Goal: Task Accomplishment & Management: Manage account settings

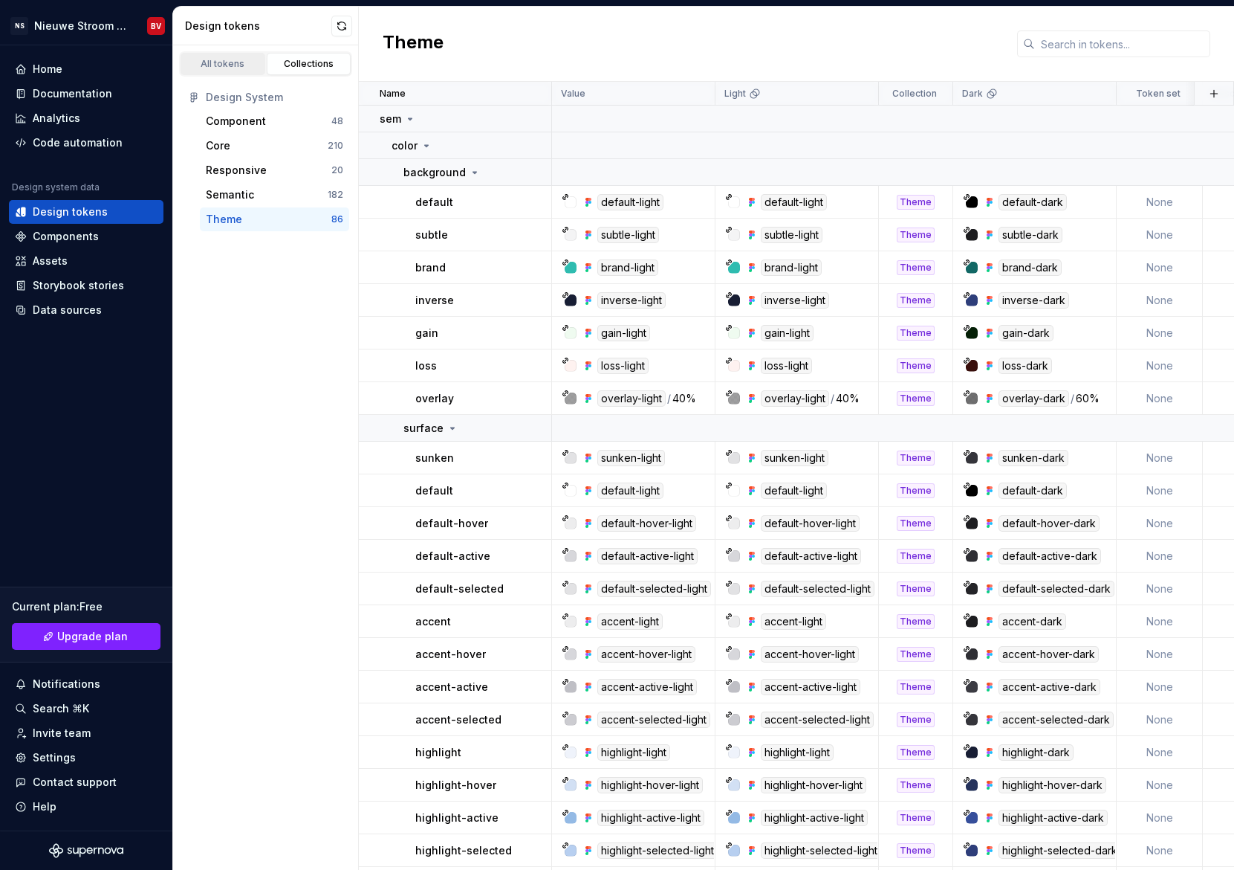
click at [218, 61] on div "All tokens" at bounding box center [223, 64] width 74 height 12
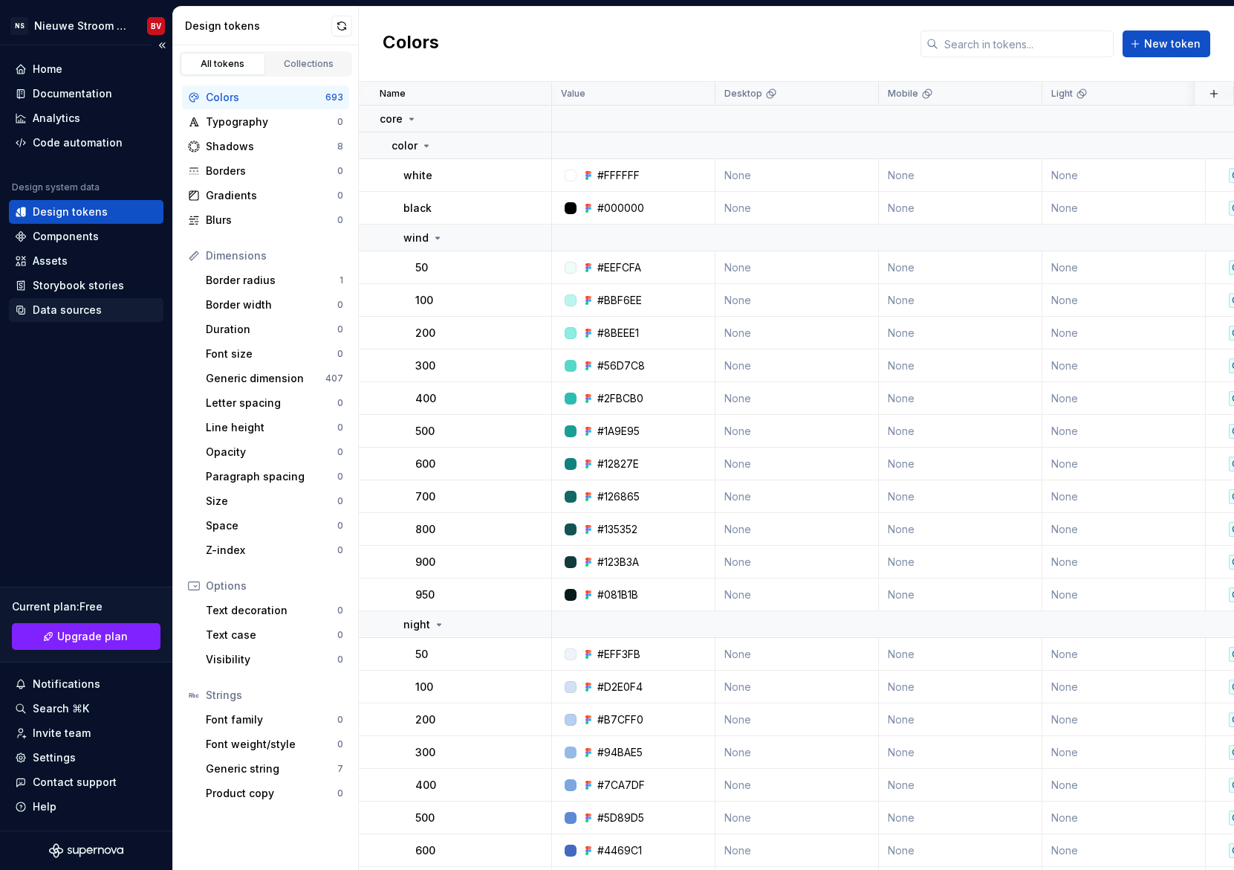
click at [45, 317] on div "Data sources" at bounding box center [86, 310] width 155 height 24
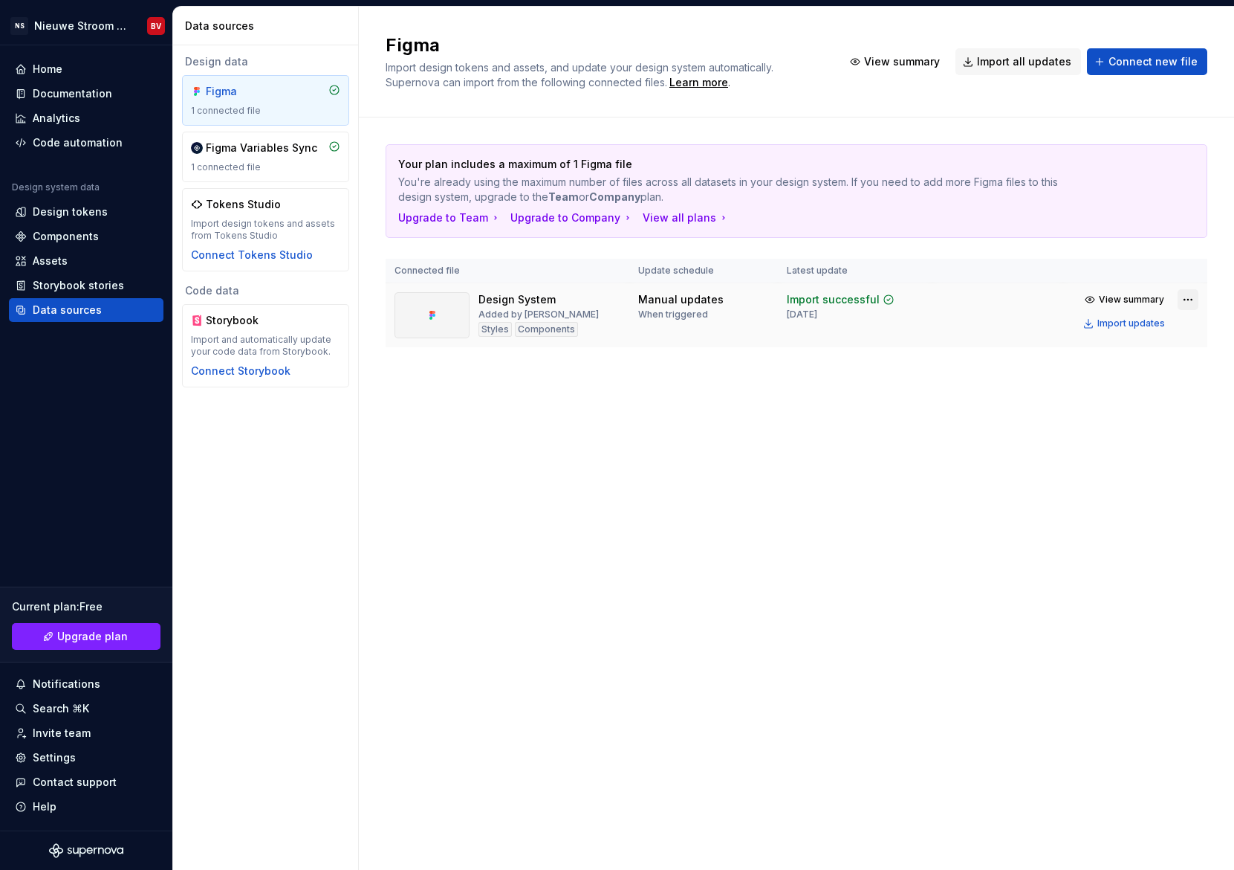
click at [1185, 295] on html "NS Nieuwe Stroom Design System BV Home Documentation Analytics Code automation …" at bounding box center [617, 435] width 1234 height 870
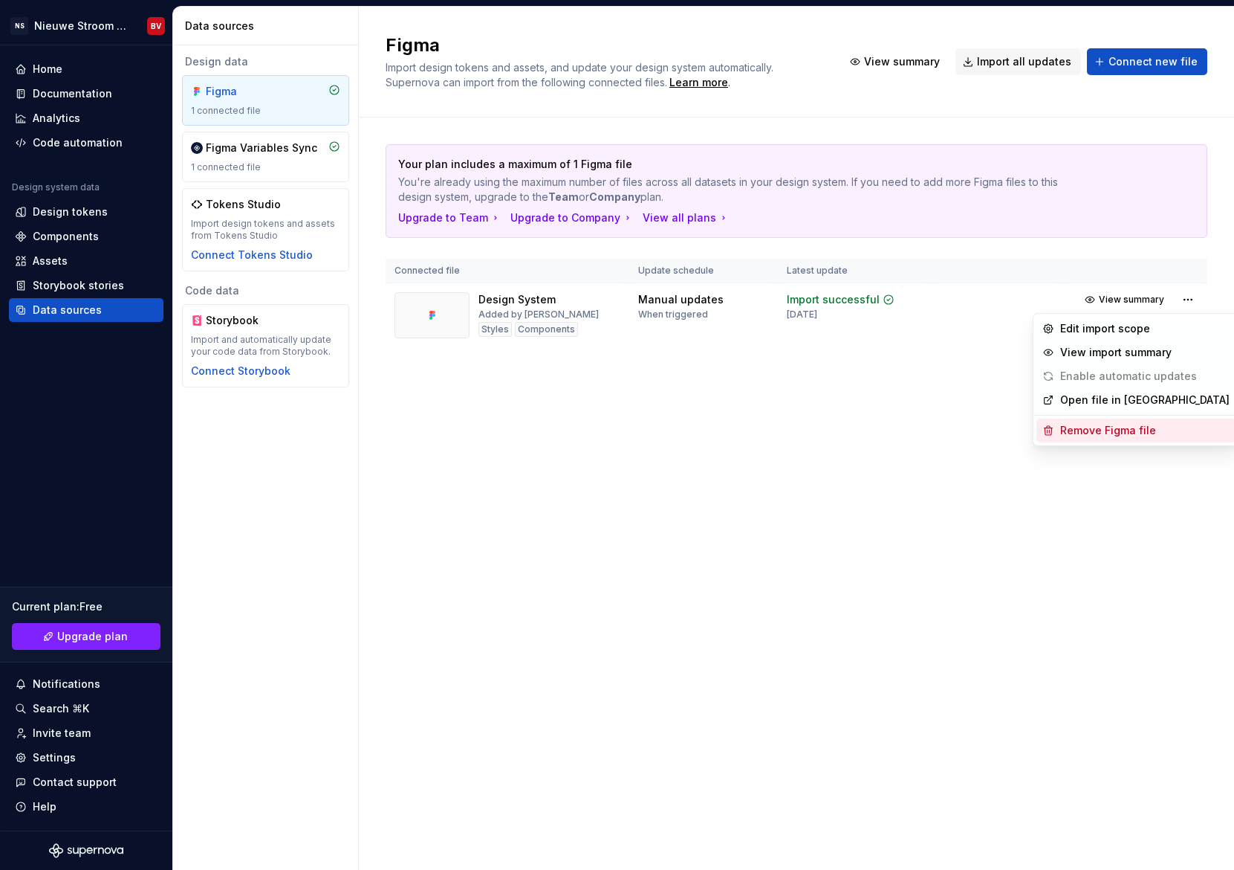
click at [1102, 431] on div "Remove Figma file" at bounding box center [1145, 430] width 169 height 15
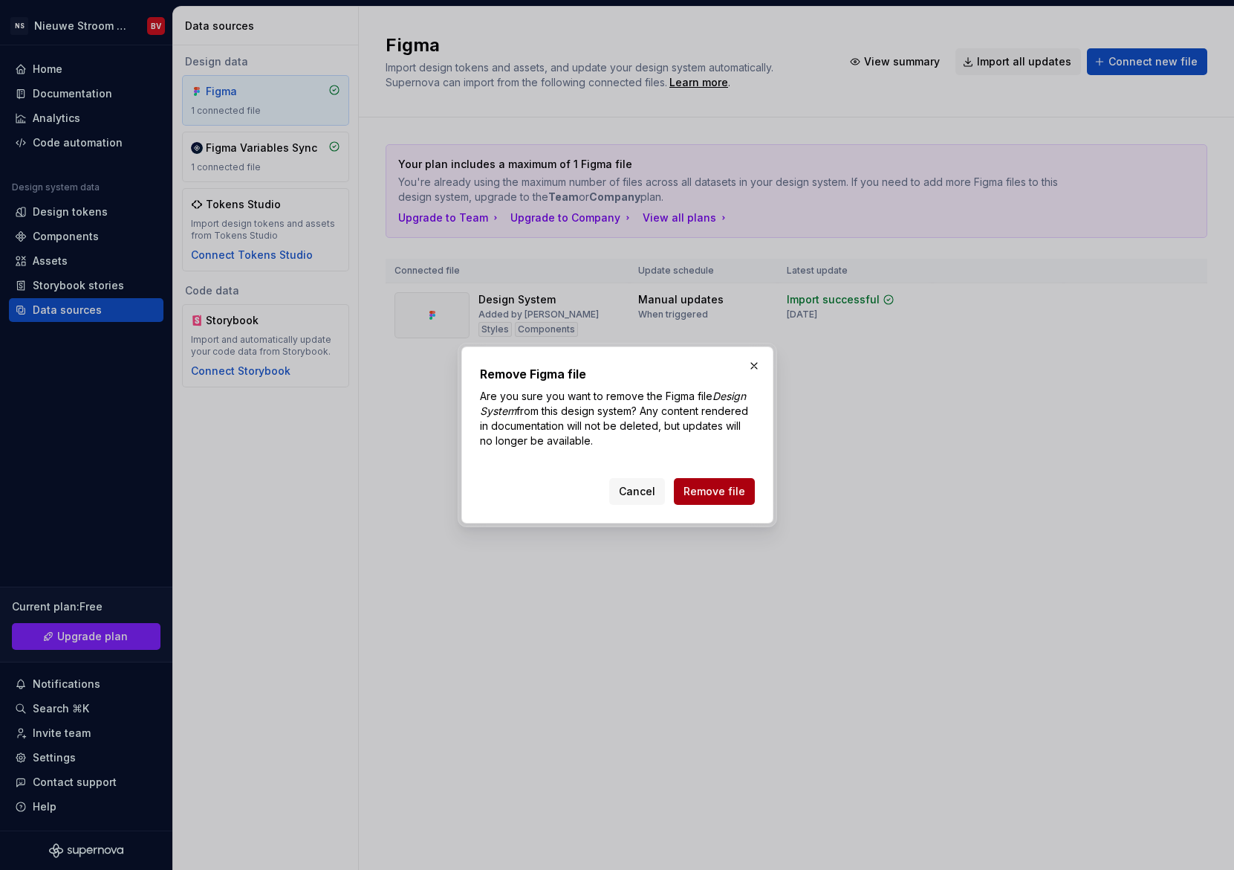
click at [726, 492] on span "Remove file" at bounding box center [715, 491] width 62 height 15
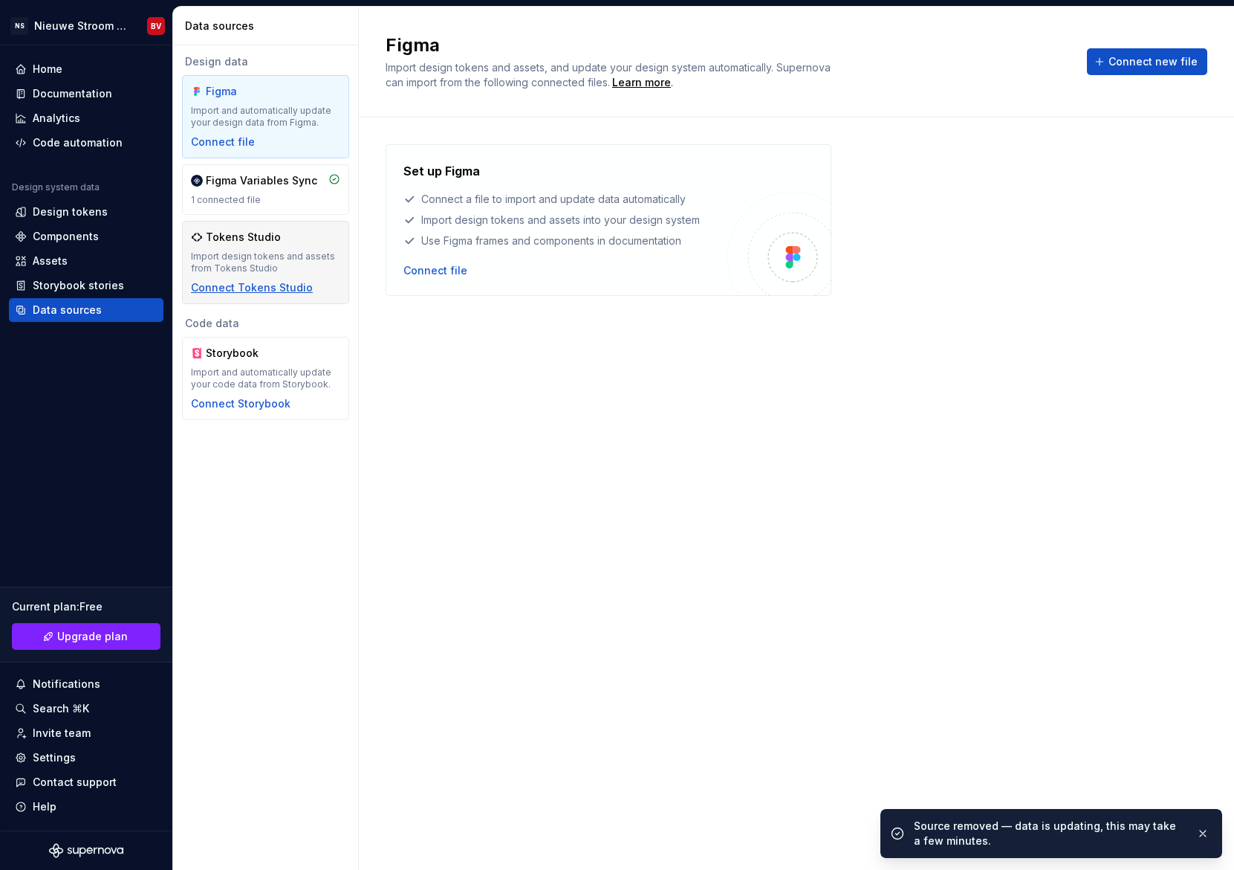
click at [247, 282] on div "Connect Tokens Studio" at bounding box center [252, 287] width 122 height 15
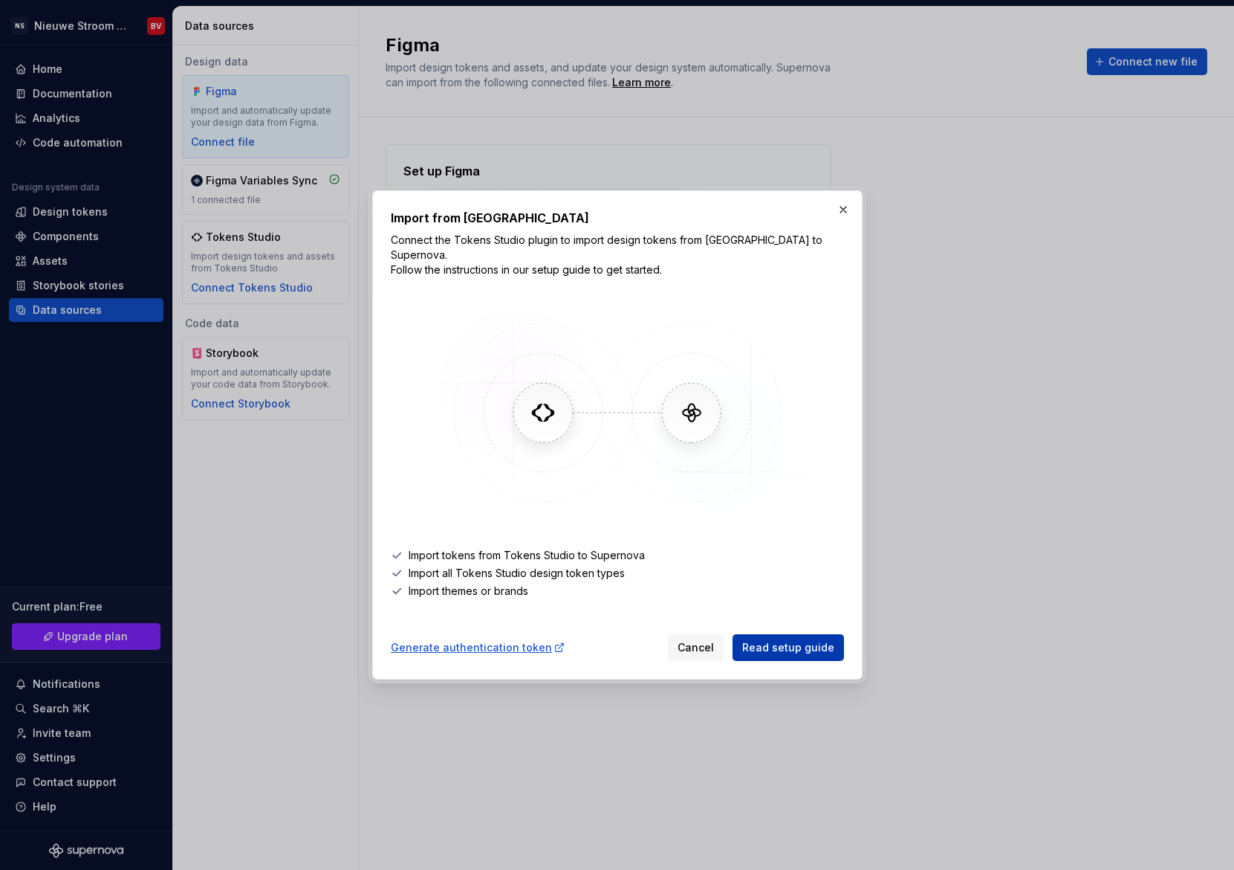
click at [812, 643] on span "Read setup guide" at bounding box center [788, 647] width 92 height 15
click at [435, 641] on div "Generate authentication token" at bounding box center [478, 647] width 175 height 15
click at [846, 218] on button "button" at bounding box center [843, 209] width 21 height 21
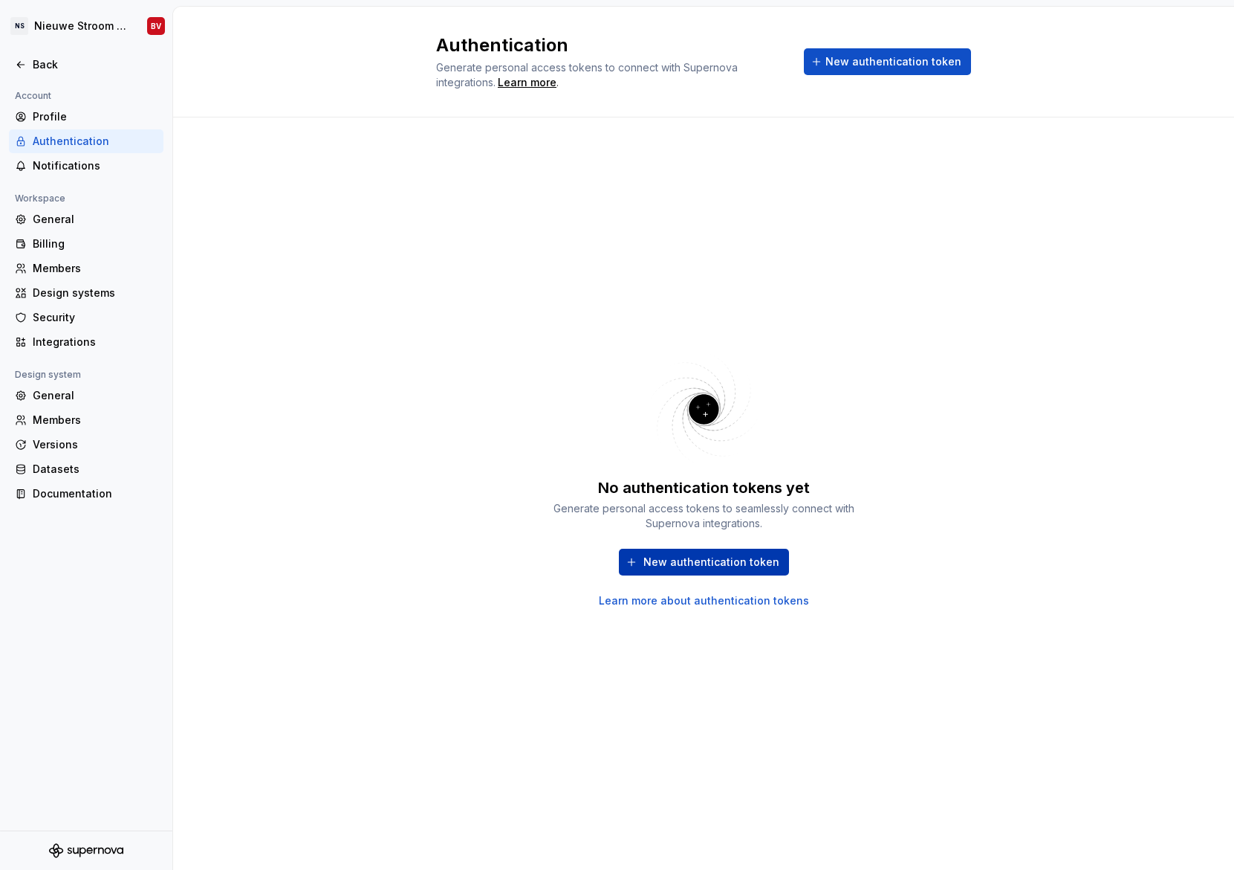
click at [683, 561] on span "New authentication token" at bounding box center [712, 561] width 136 height 15
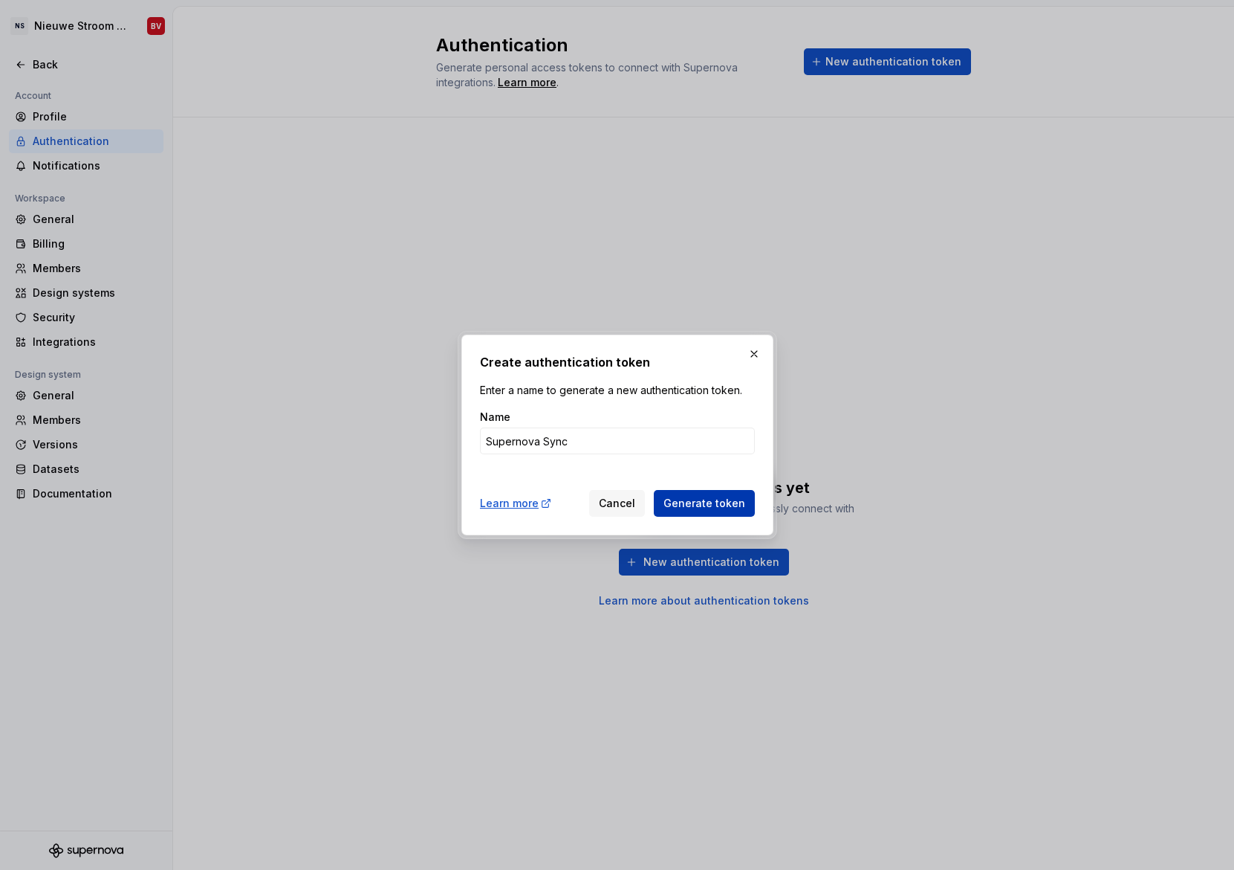
type input "Supernova Sync"
click at [702, 502] on span "Generate token" at bounding box center [705, 503] width 82 height 15
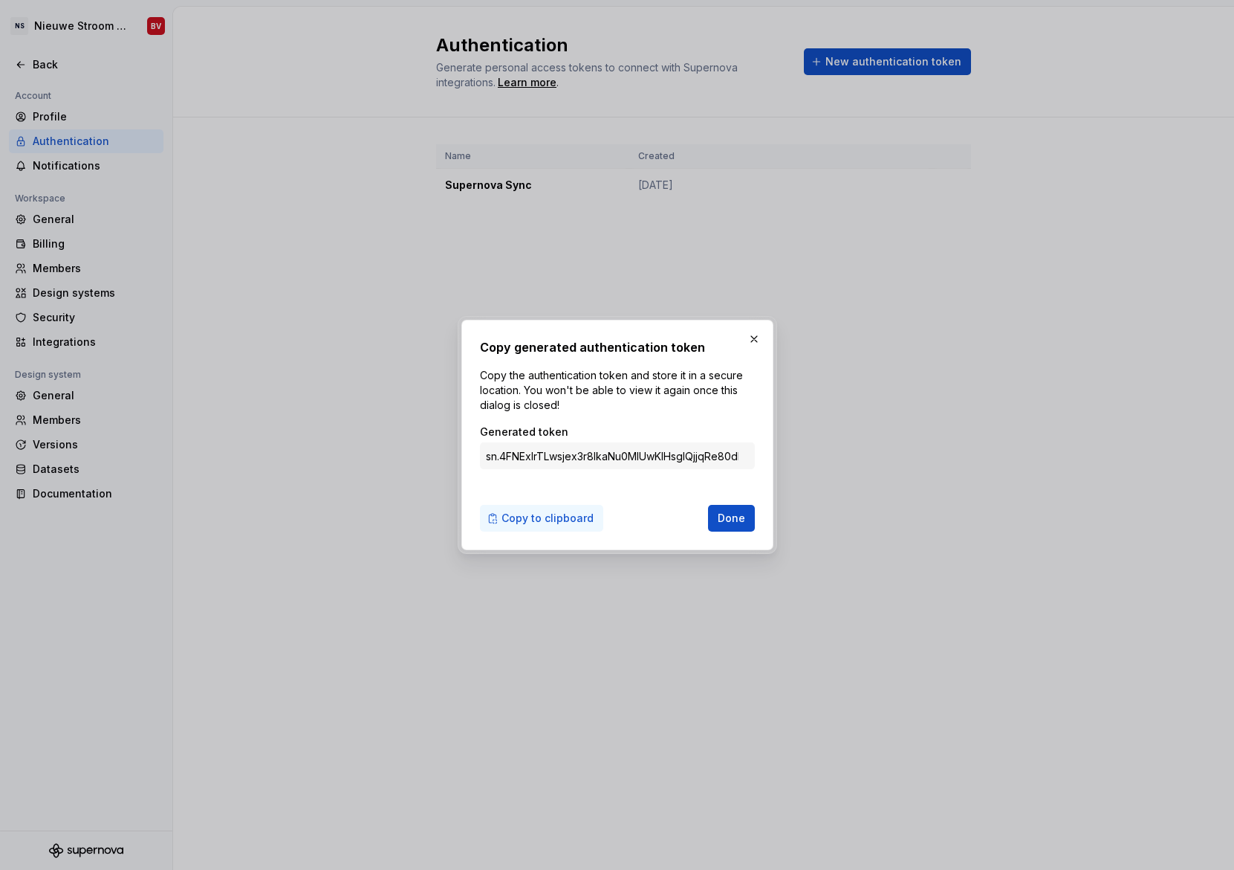
click at [554, 512] on span "Copy to clipboard" at bounding box center [548, 518] width 92 height 15
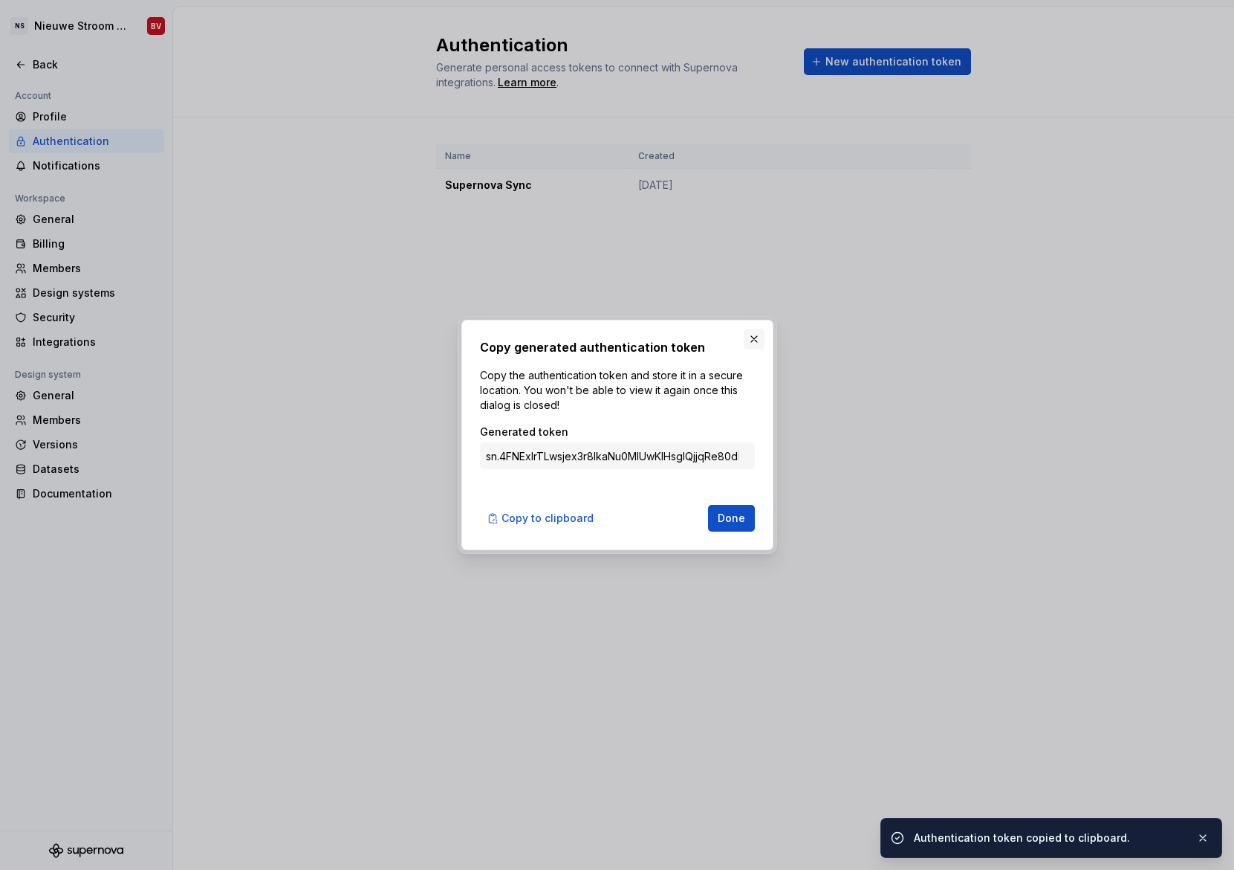
click at [754, 338] on button "button" at bounding box center [754, 338] width 21 height 21
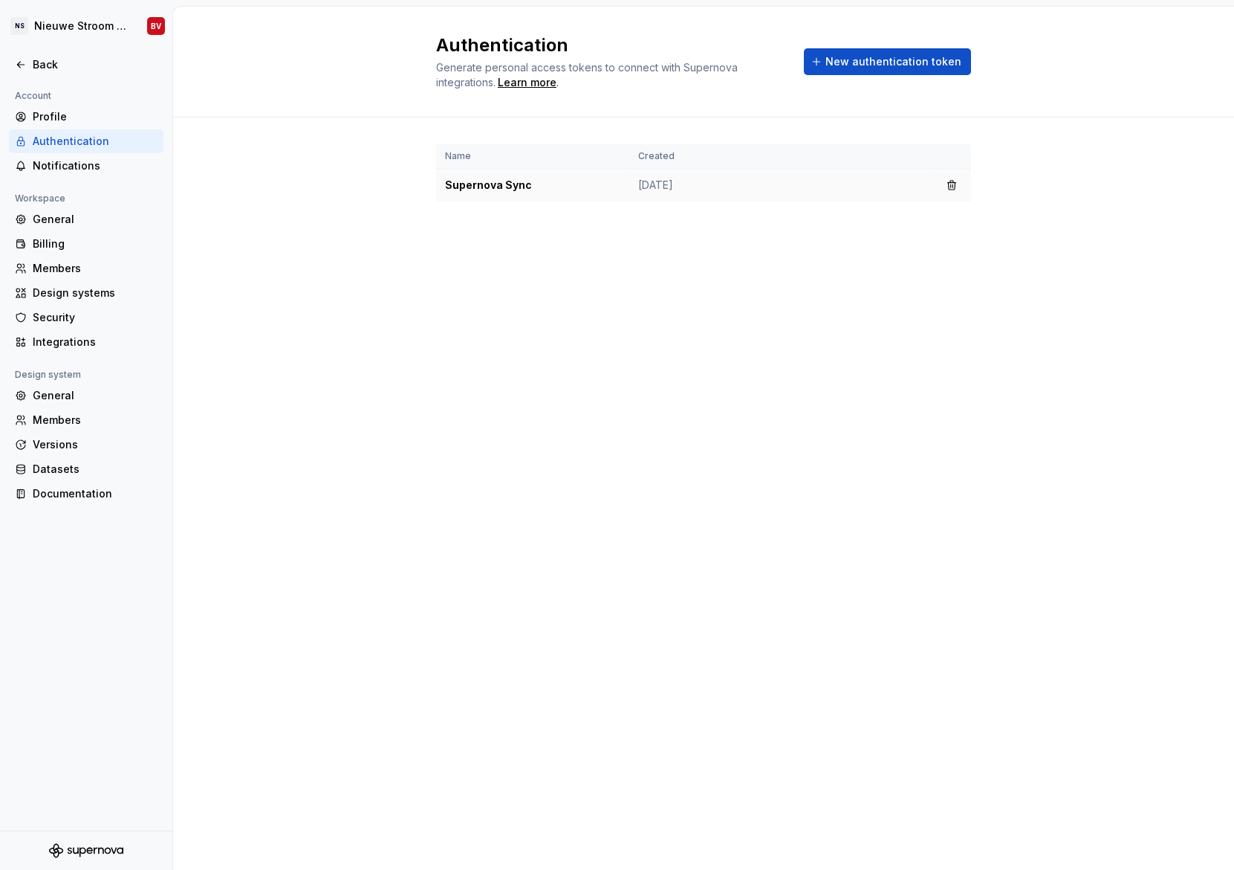
click at [490, 187] on td "Supernova Sync" at bounding box center [532, 185] width 193 height 33
click at [77, 295] on div "Design systems" at bounding box center [95, 292] width 125 height 15
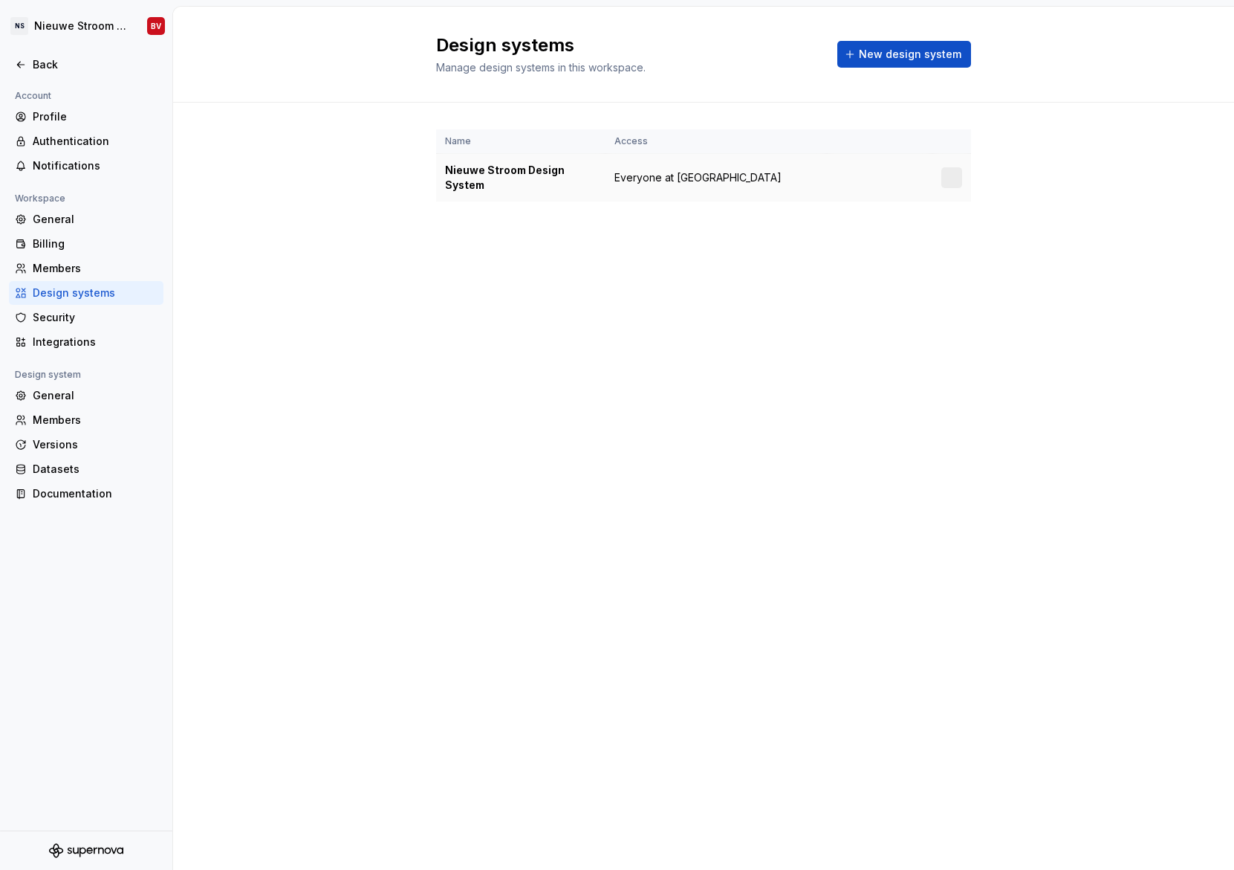
click at [519, 175] on div "Nieuwe Stroom Design System" at bounding box center [521, 178] width 152 height 30
click at [956, 179] on html "NS Nieuwe Stroom Design System BV Back Account Profile Authentication Notificat…" at bounding box center [617, 435] width 1234 height 870
click at [511, 295] on html "NS Nieuwe Stroom Design System BV Back Account Profile Authentication Notificat…" at bounding box center [617, 435] width 1234 height 870
click at [51, 32] on html "NS Nieuwe Stroom Design System BV Back Account Profile Authentication Notificat…" at bounding box center [617, 435] width 1234 height 870
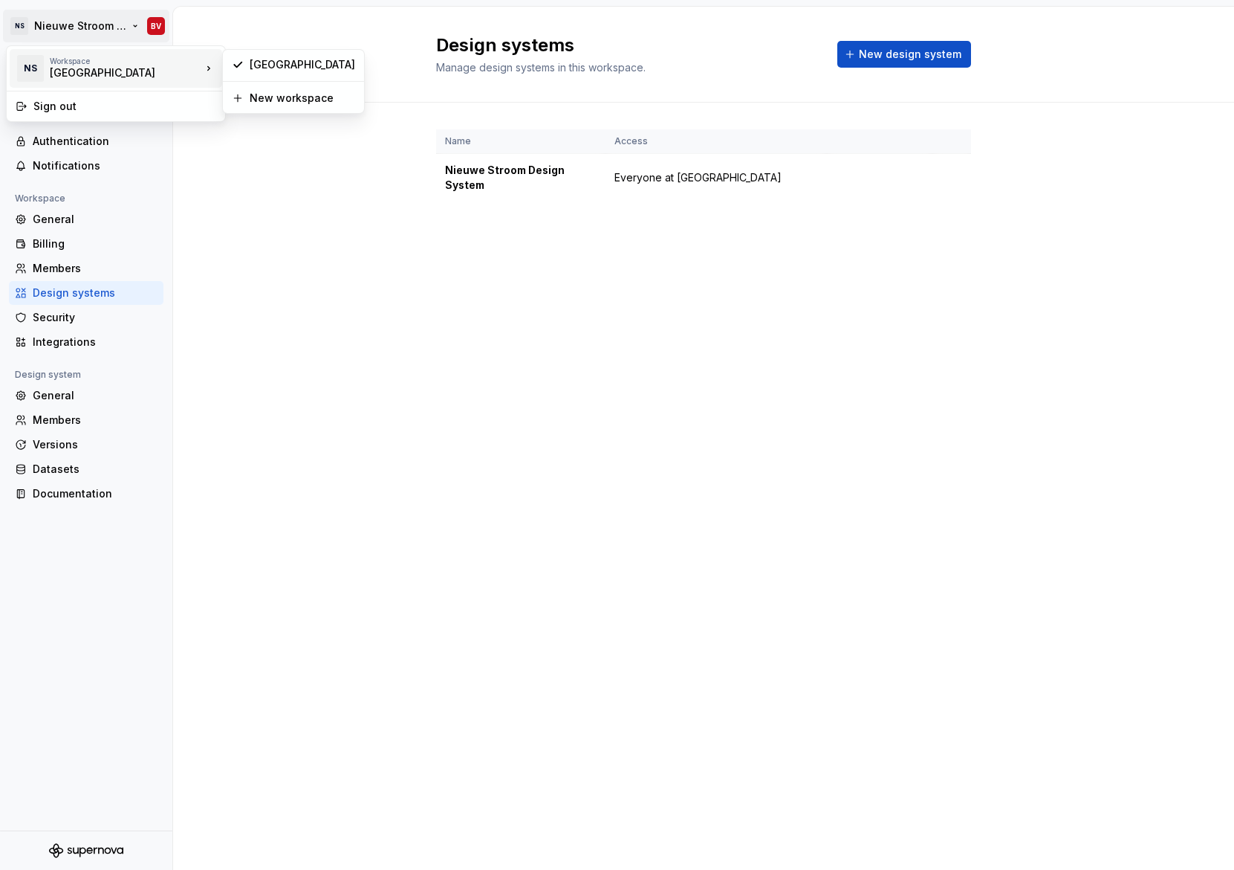
click at [354, 210] on html "NS Nieuwe Stroom Design System BV Back Account Profile Authentication Notificat…" at bounding box center [617, 435] width 1234 height 870
click at [34, 63] on div "Back" at bounding box center [95, 64] width 125 height 15
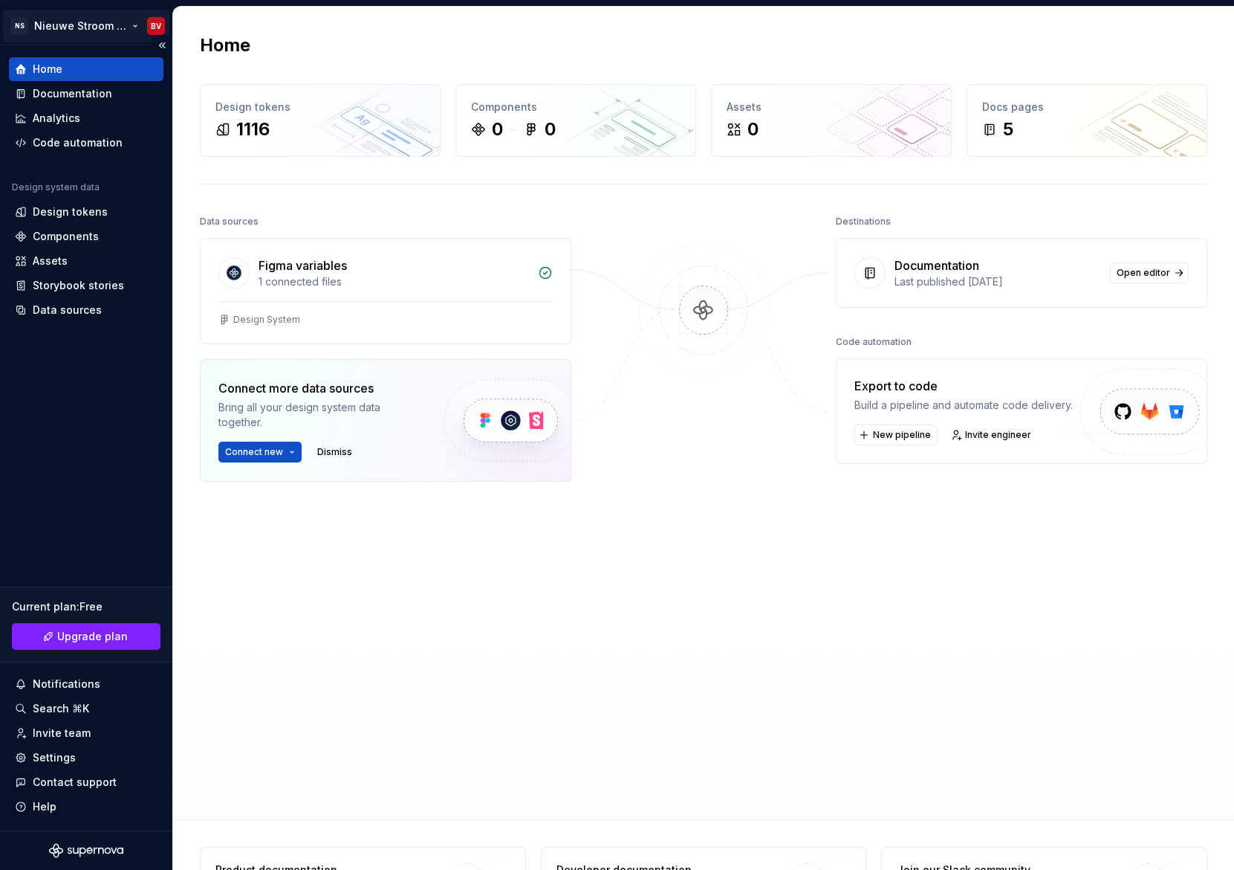
click at [137, 24] on html "NS Nieuwe Stroom Design System BV Home Documentation Analytics Code automation …" at bounding box center [617, 435] width 1234 height 870
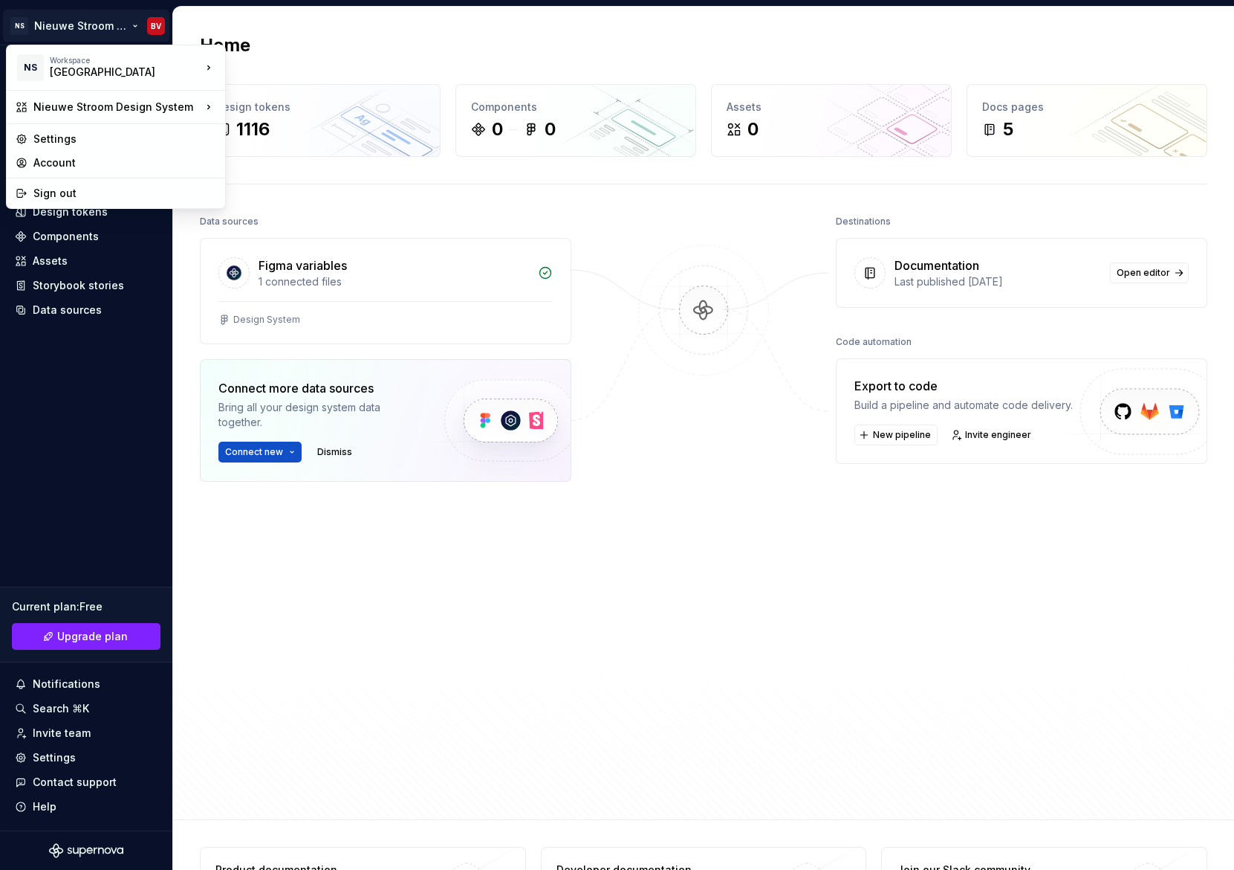
click at [88, 482] on html "NS Nieuwe Stroom Design System BV Home Documentation Analytics Code automation …" at bounding box center [617, 435] width 1234 height 870
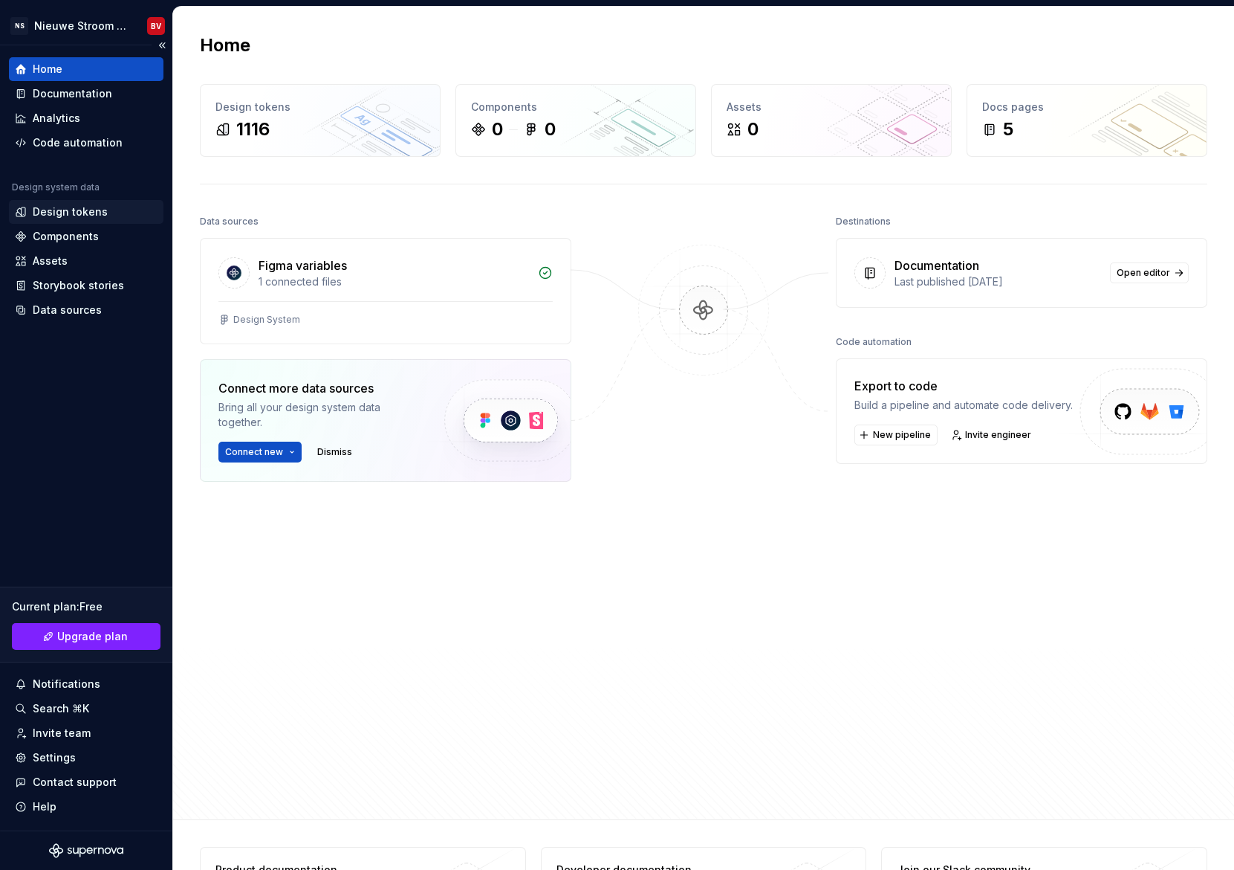
click at [88, 214] on div "Design tokens" at bounding box center [70, 211] width 75 height 15
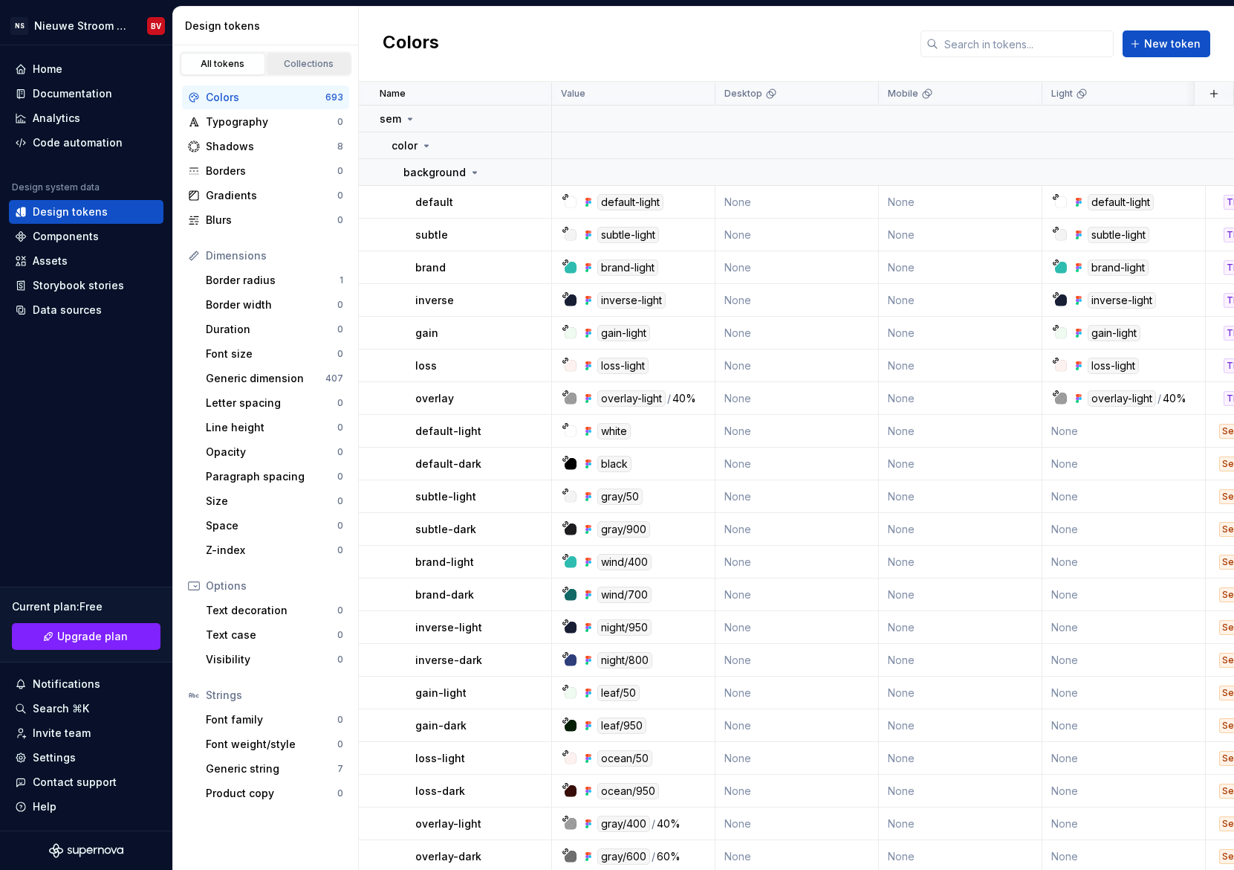
click at [326, 59] on div "Collections" at bounding box center [309, 64] width 74 height 12
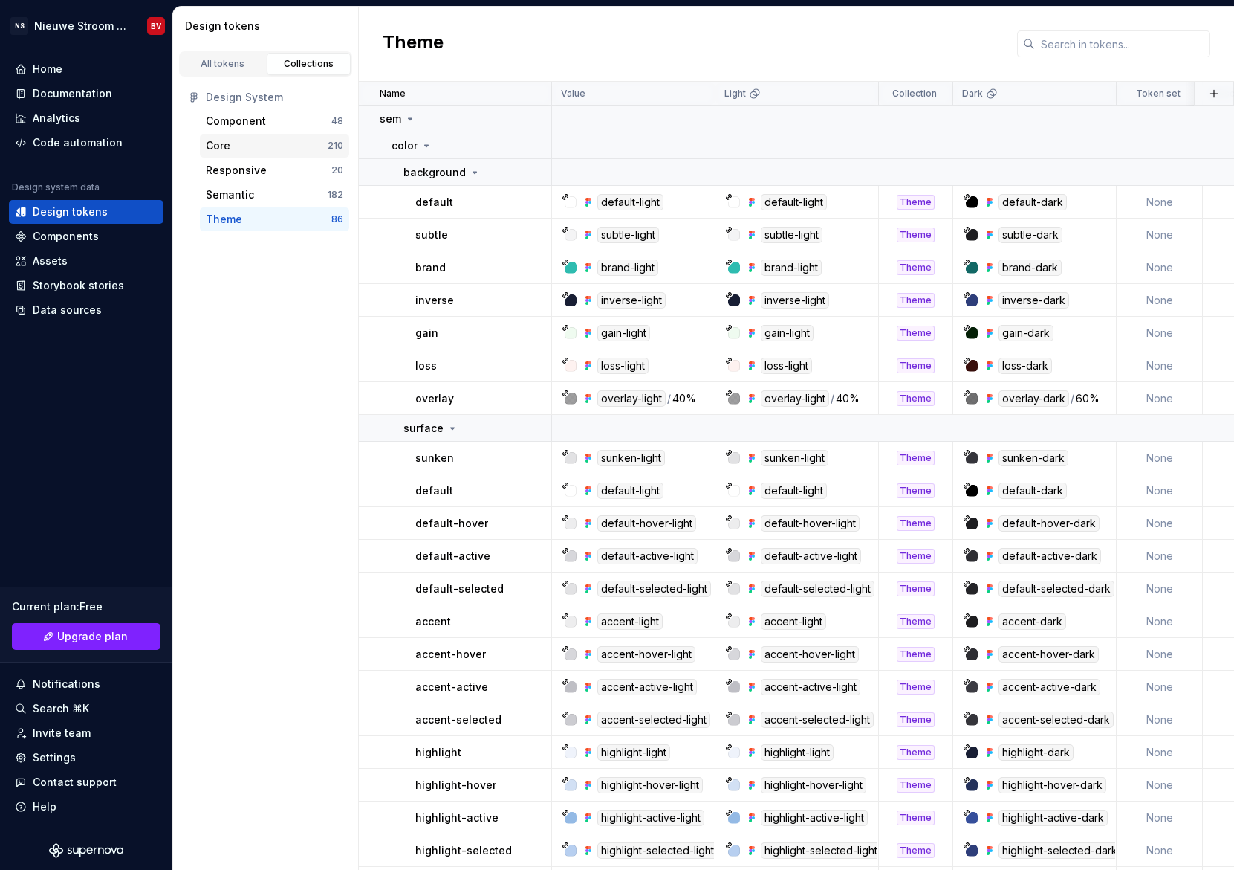
click at [243, 146] on div "Core" at bounding box center [267, 145] width 122 height 15
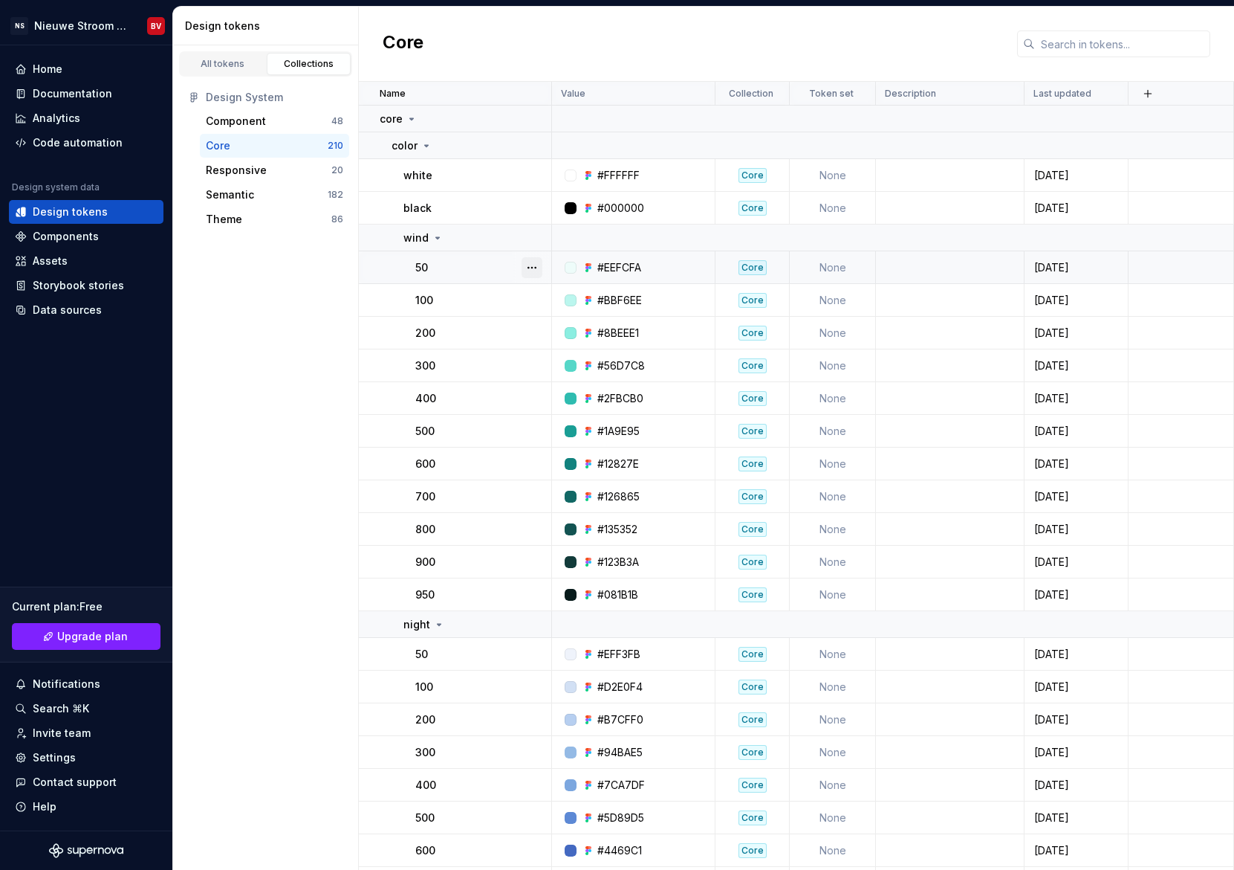
click at [532, 268] on button "button" at bounding box center [532, 267] width 21 height 21
click at [406, 115] on icon at bounding box center [412, 119] width 12 height 12
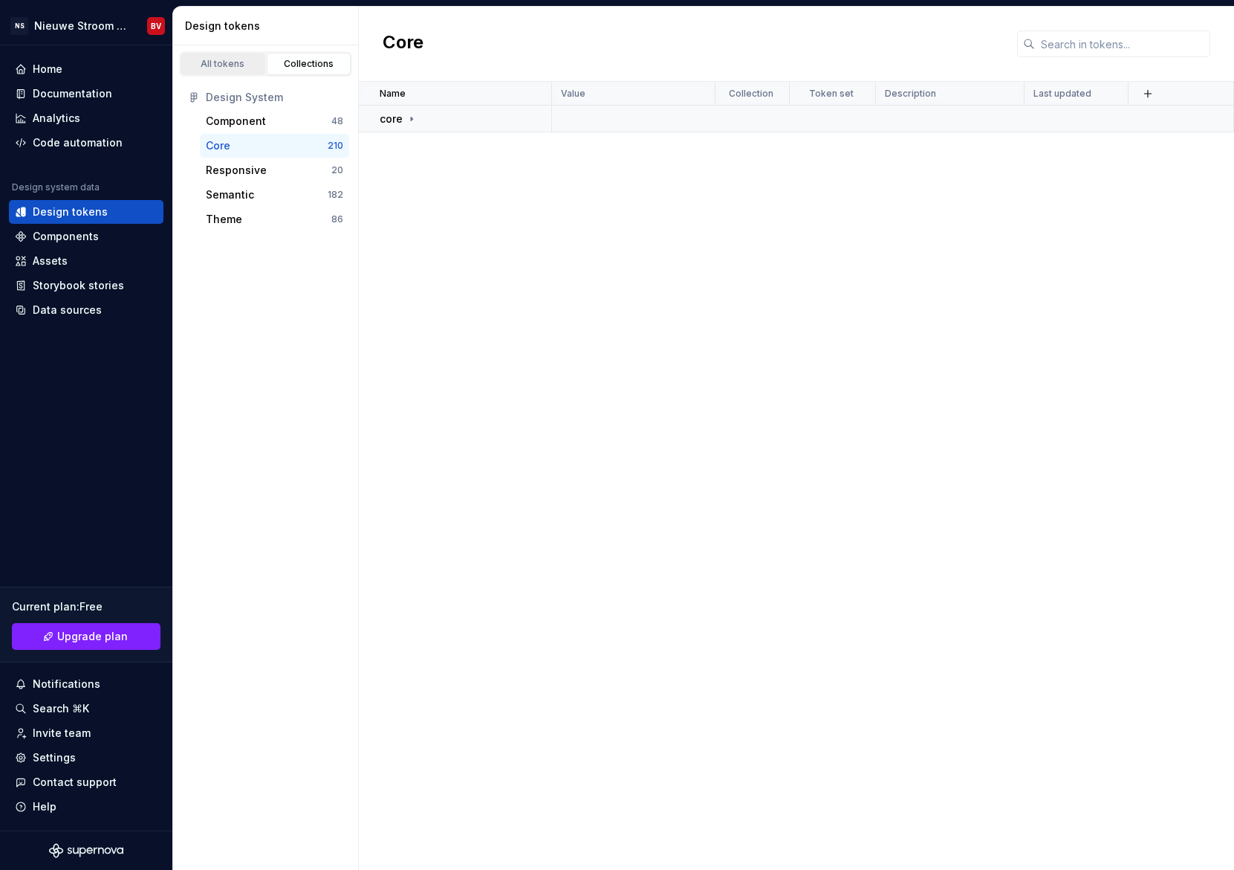
click at [245, 74] on link "All tokens" at bounding box center [223, 64] width 85 height 22
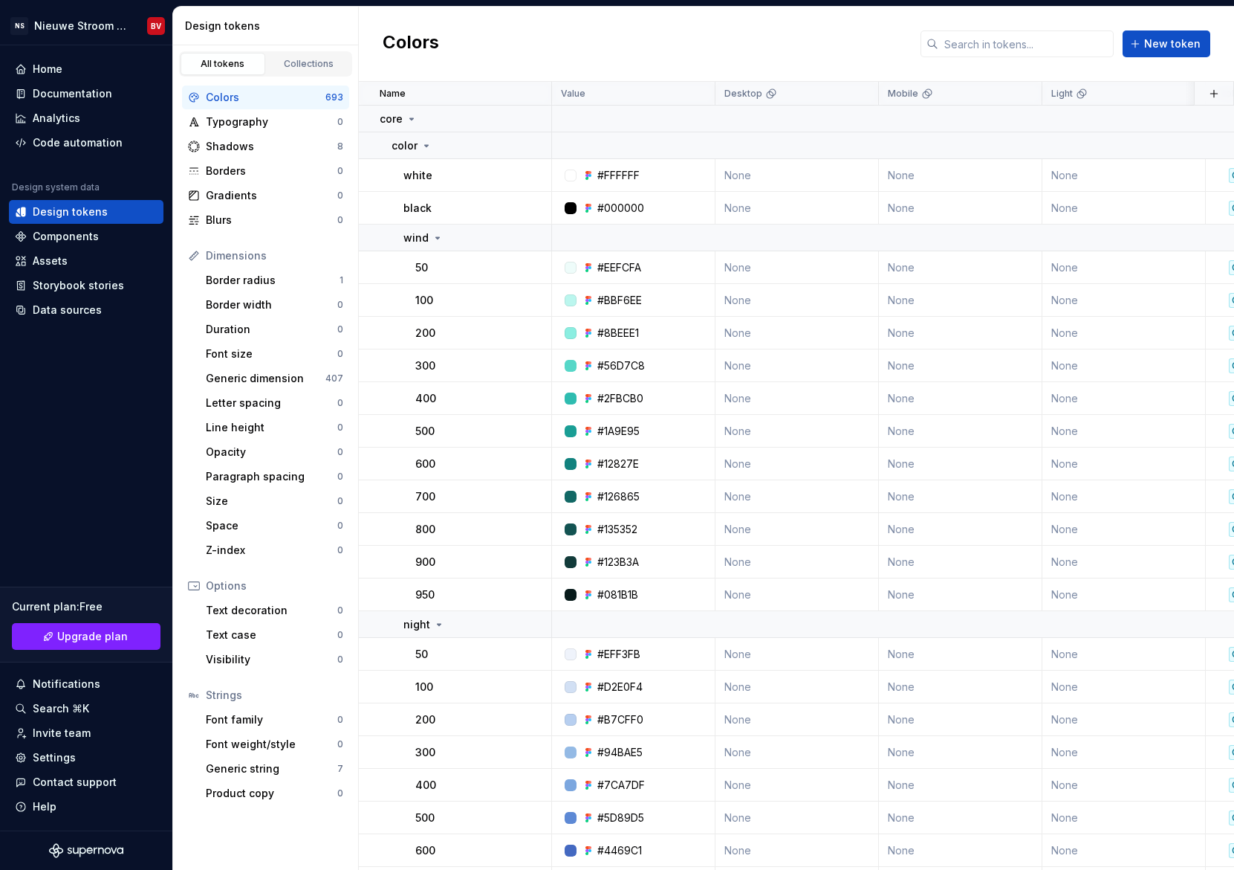
click at [277, 98] on div "Colors" at bounding box center [266, 97] width 120 height 15
click at [461, 163] on td "white" at bounding box center [455, 175] width 193 height 33
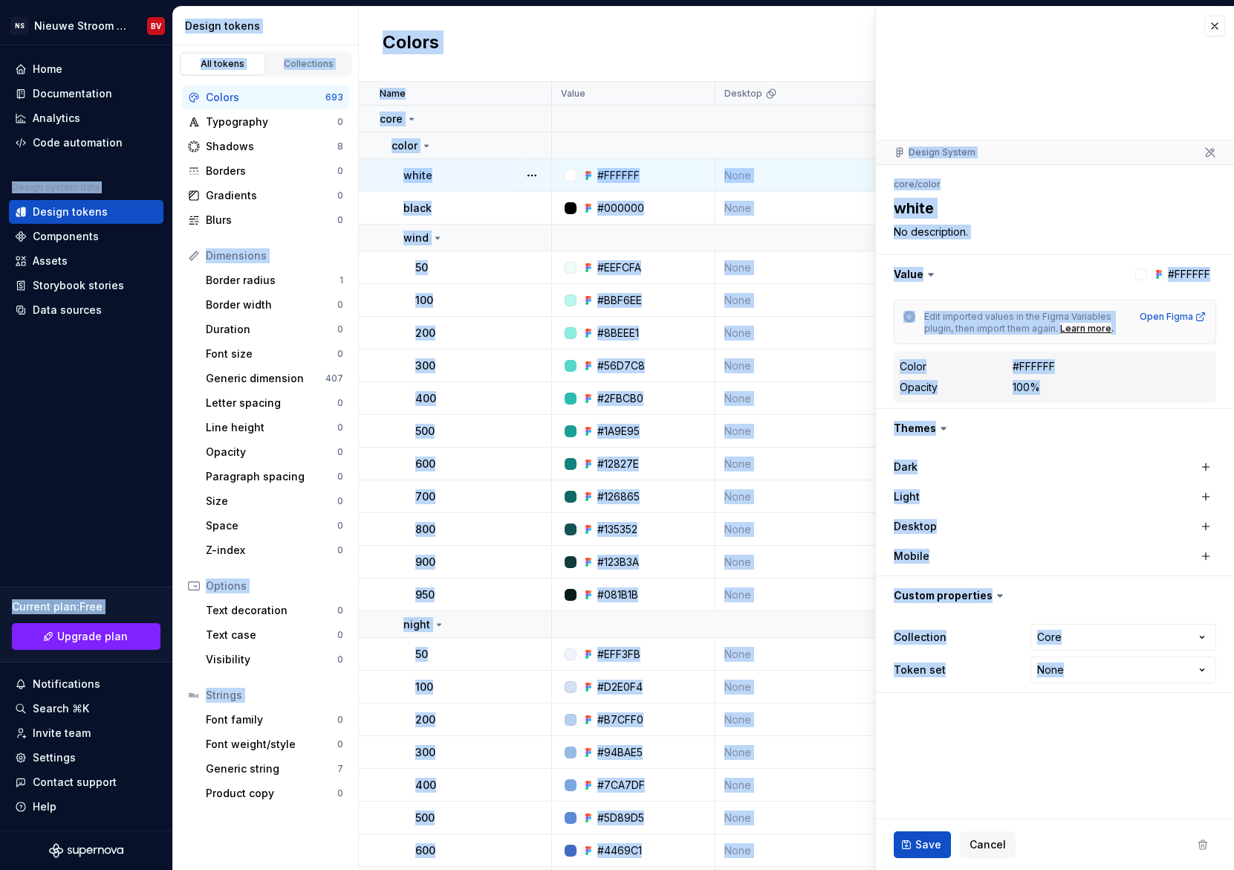
click at [480, 175] on div "white" at bounding box center [477, 175] width 147 height 15
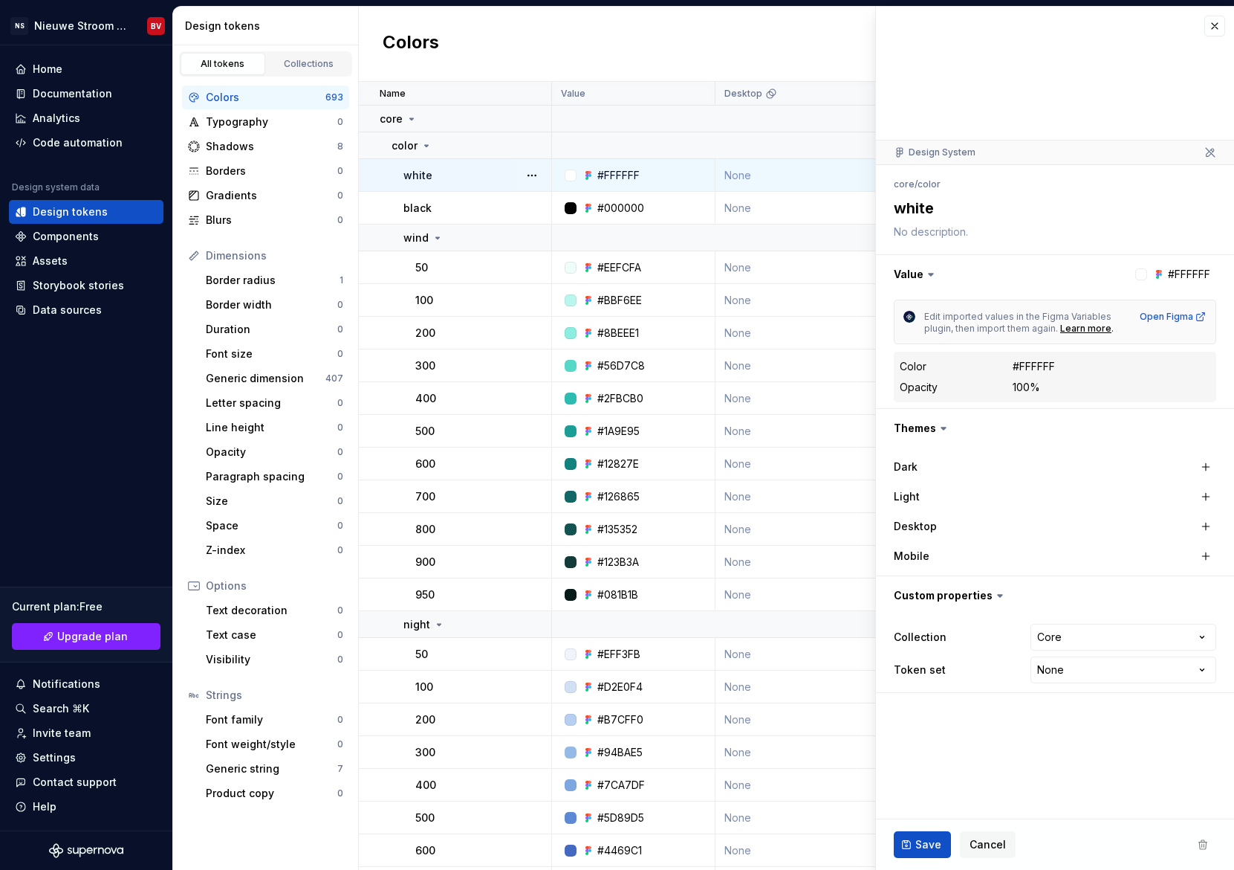
click at [1202, 24] on div at bounding box center [1055, 74] width 358 height 134
click at [1210, 25] on button "button" at bounding box center [1215, 26] width 21 height 21
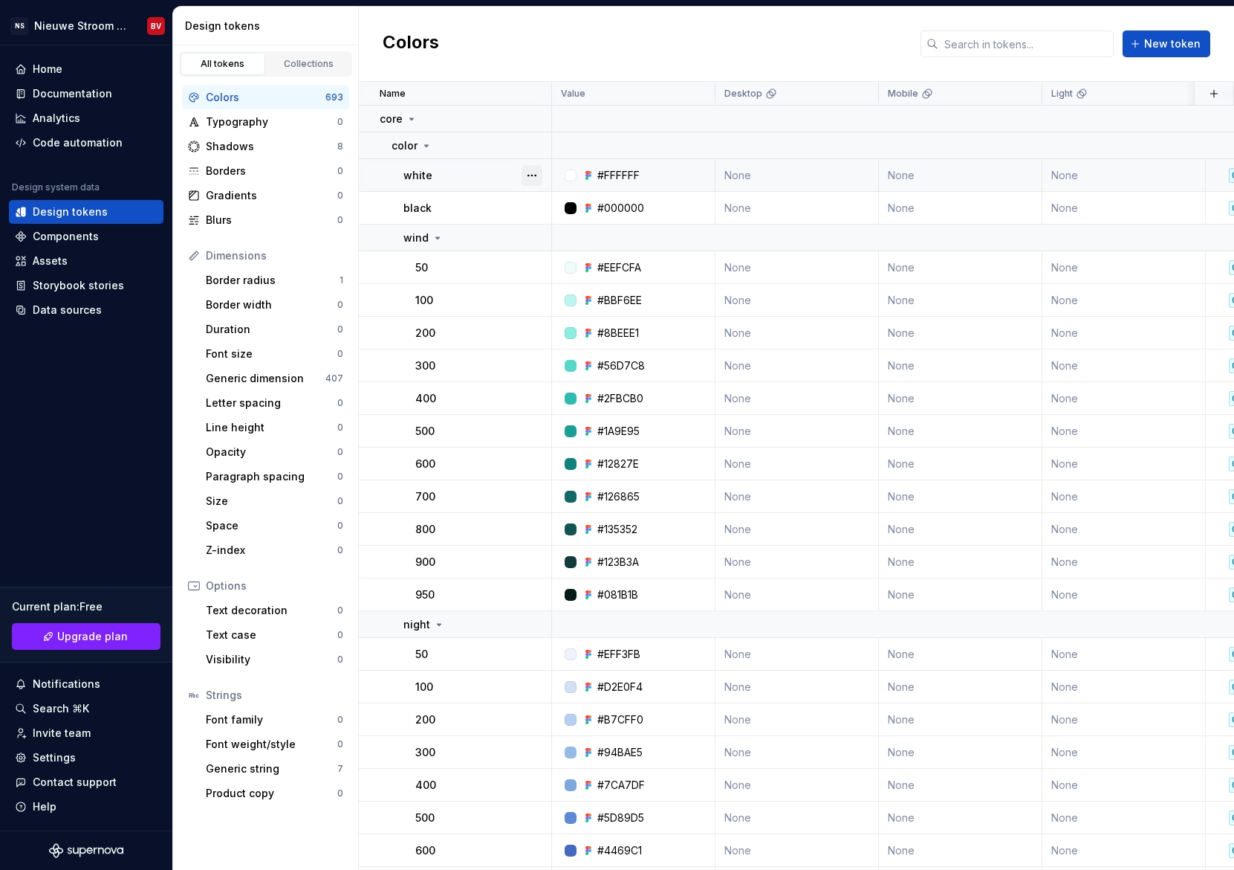
click at [530, 173] on button "button" at bounding box center [532, 175] width 21 height 21
click at [558, 257] on span "Delete token" at bounding box center [573, 259] width 97 height 24
click at [230, 285] on html "NS Nieuwe Stroom Design System BV Home Documentation Analytics Code automation …" at bounding box center [617, 435] width 1234 height 870
click at [80, 310] on div "Data sources" at bounding box center [67, 309] width 69 height 15
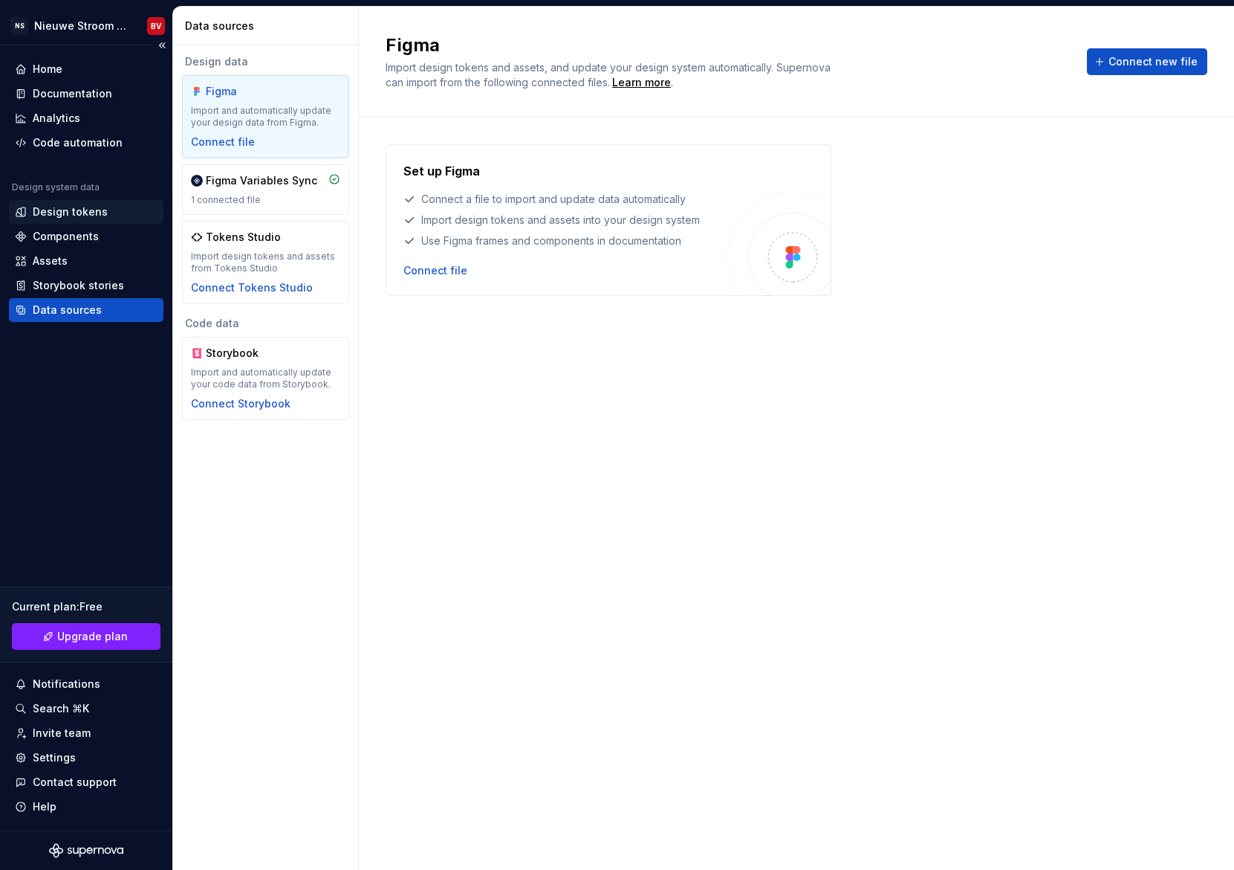
click at [97, 219] on div "Design tokens" at bounding box center [86, 212] width 155 height 24
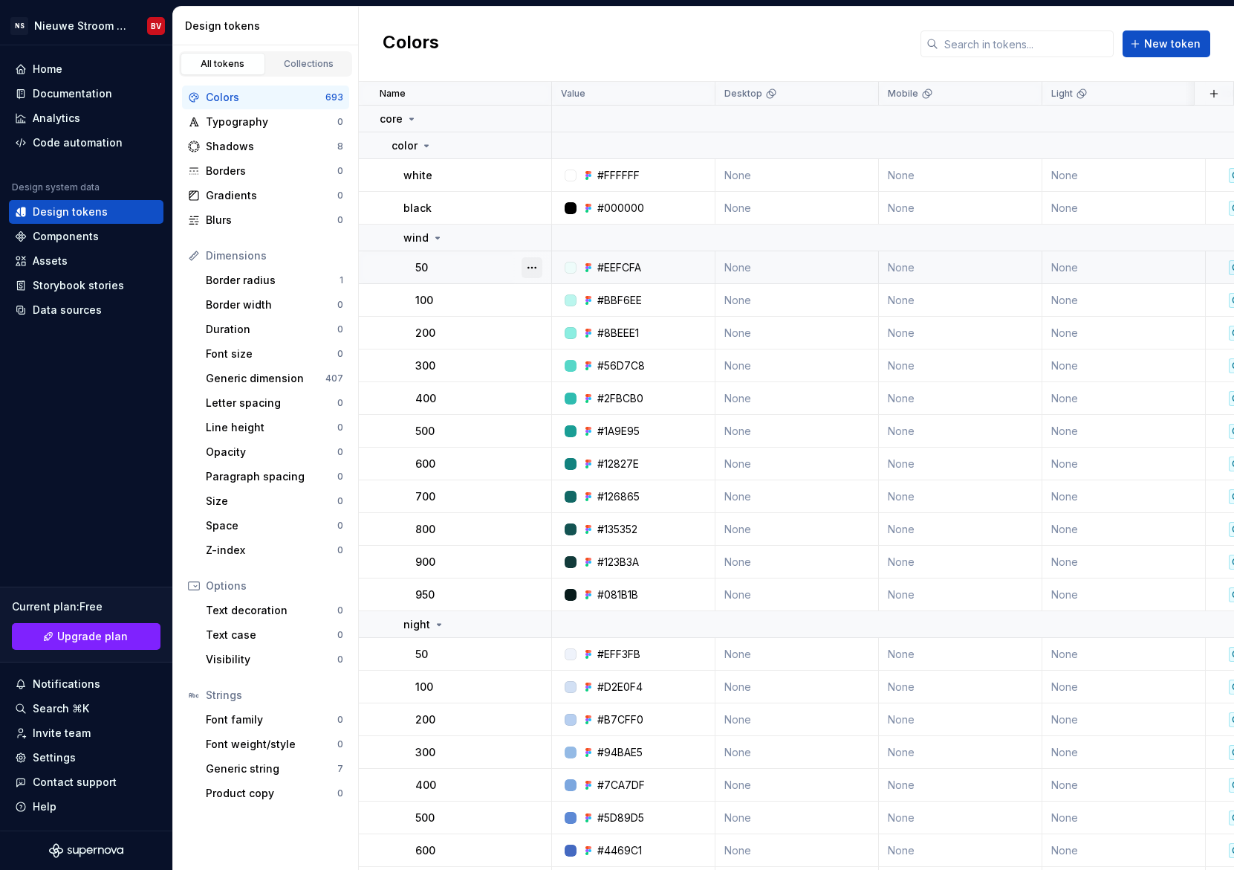
click at [528, 269] on button "button" at bounding box center [532, 267] width 21 height 21
click at [570, 302] on div "Open detail" at bounding box center [597, 296] width 97 height 15
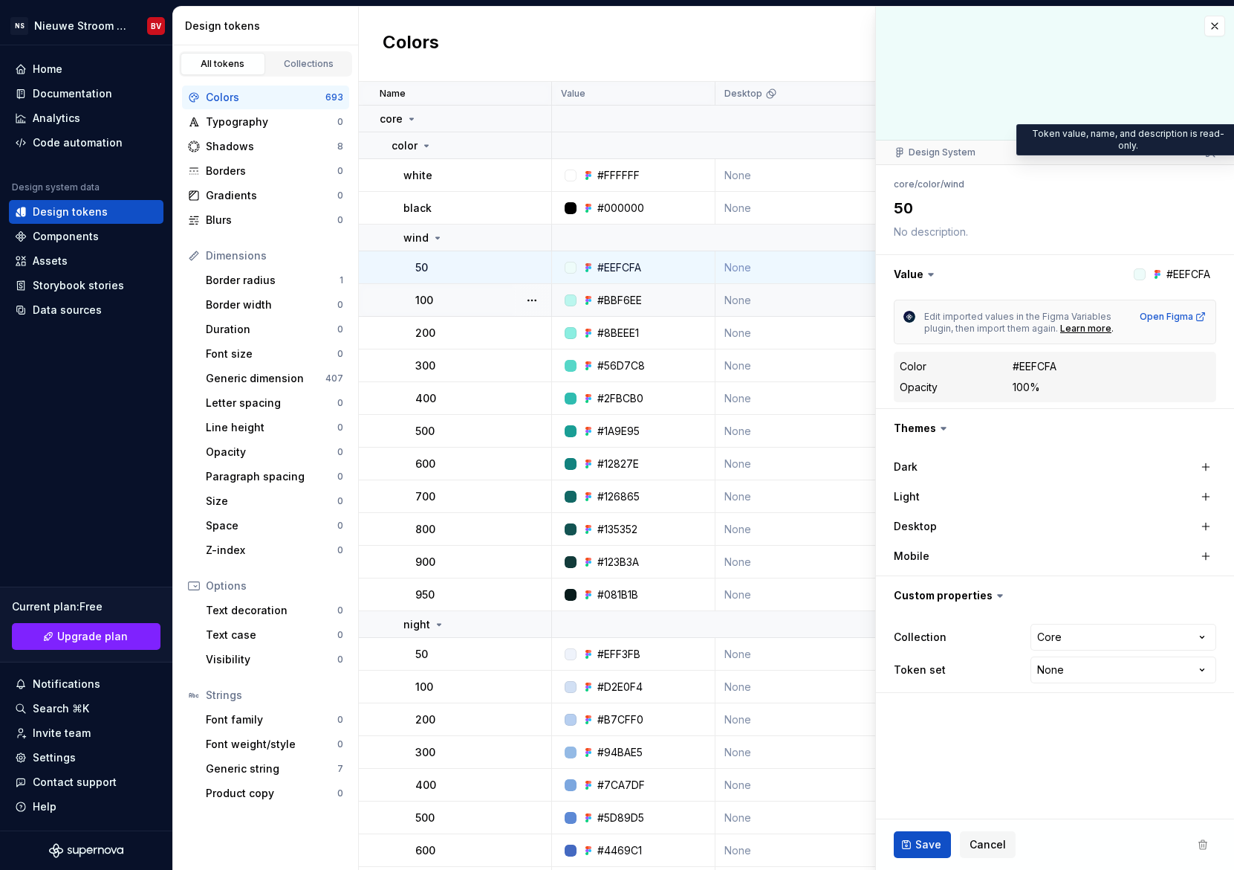
click at [1211, 152] on icon at bounding box center [1211, 152] width 12 height 12
click at [1219, 22] on button "button" at bounding box center [1215, 26] width 21 height 21
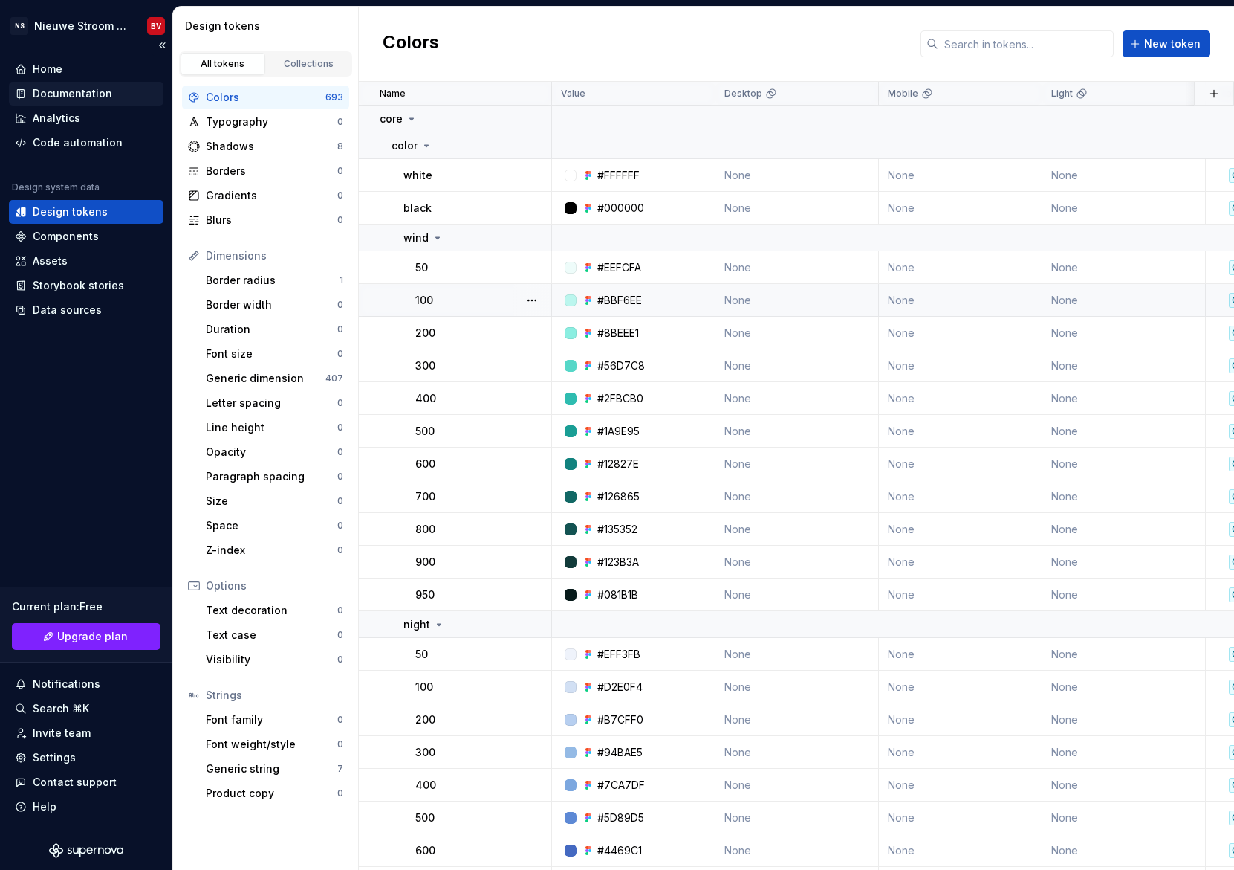
click at [62, 98] on div "Documentation" at bounding box center [73, 93] width 80 height 15
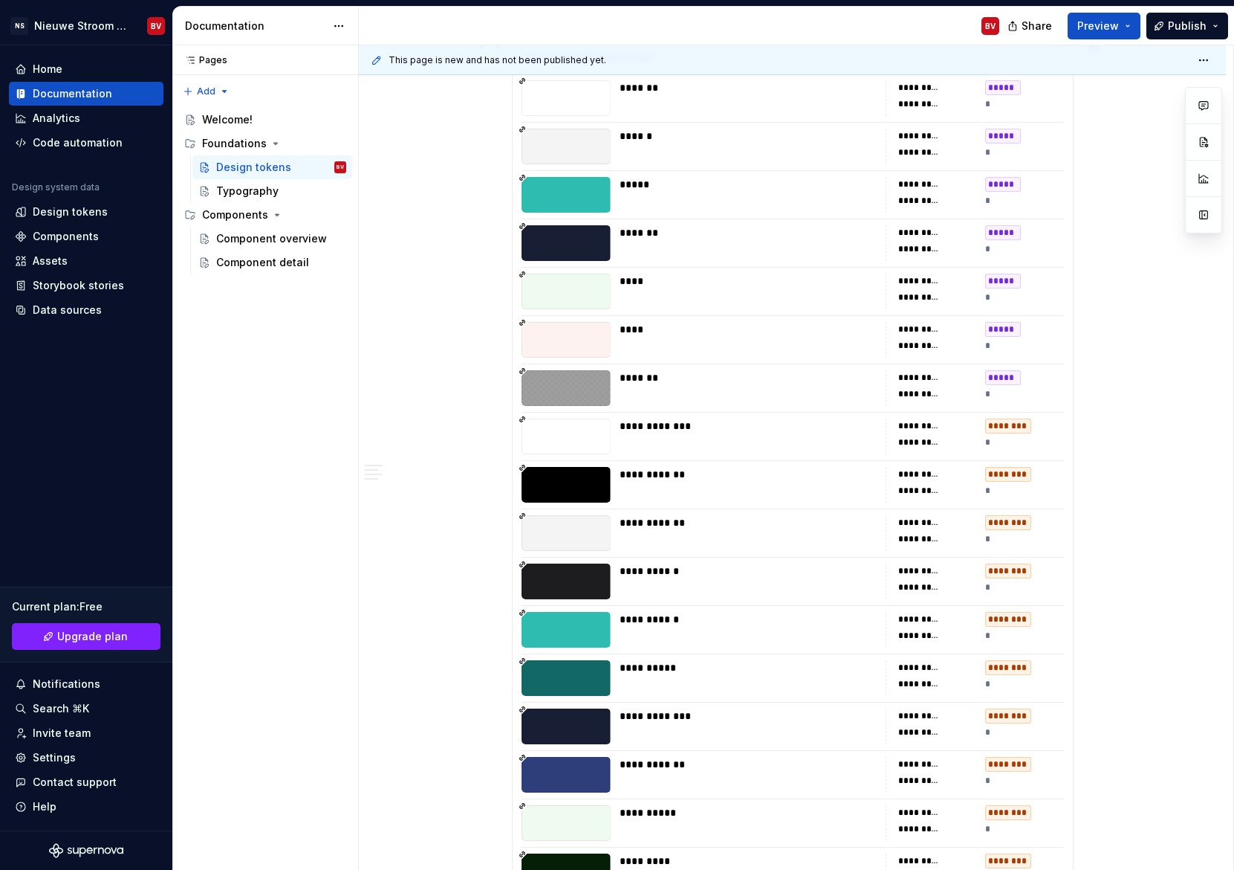
scroll to position [214, 0]
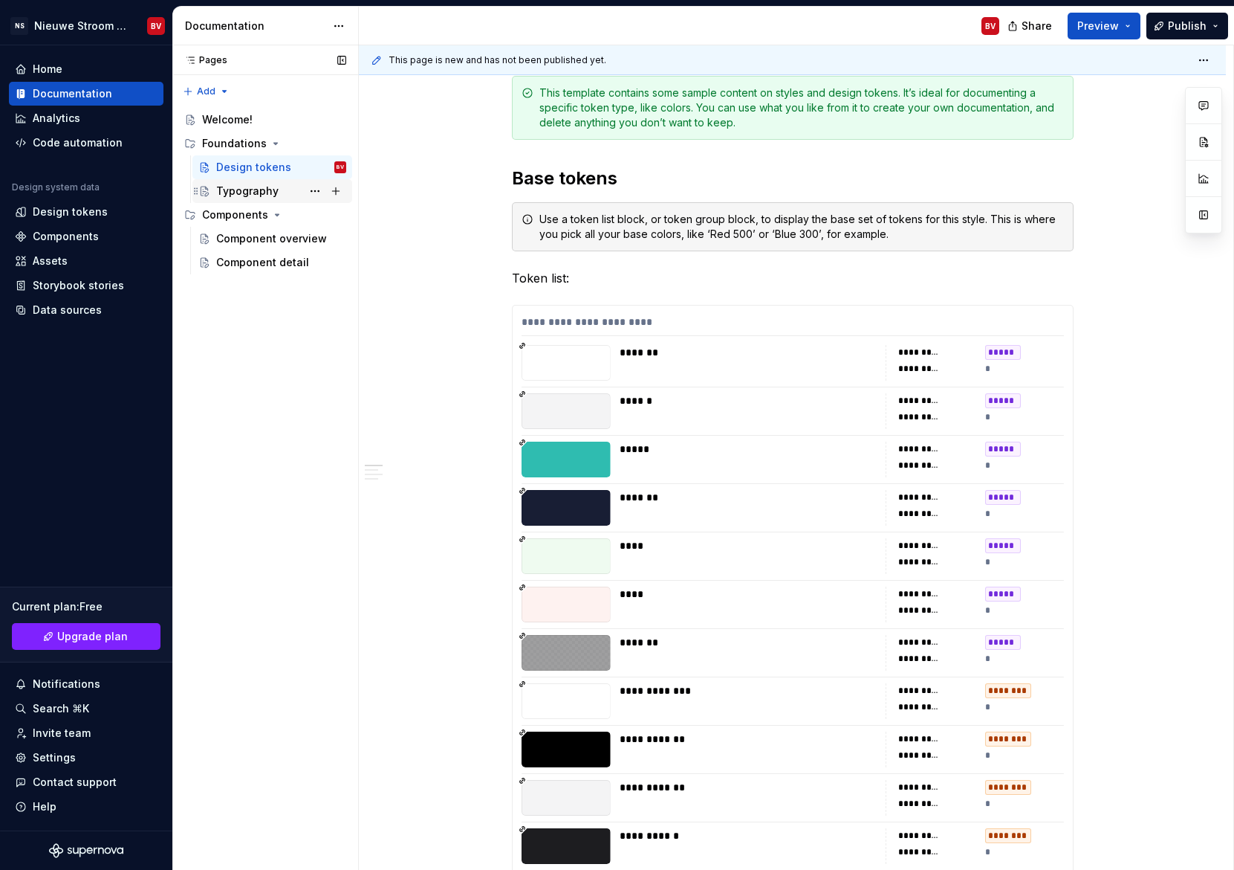
click at [231, 193] on div "Typography" at bounding box center [247, 191] width 62 height 15
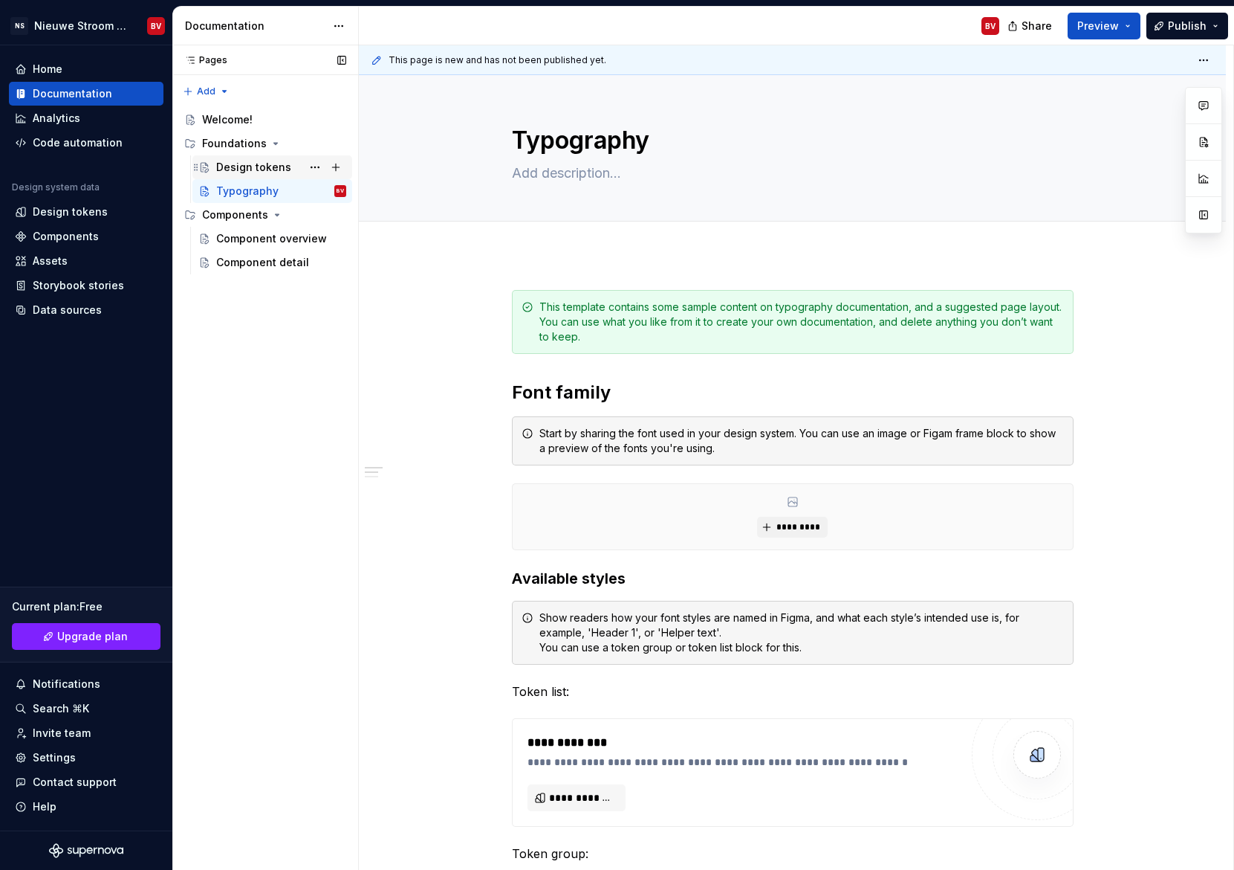
click at [237, 167] on div "Design tokens" at bounding box center [253, 167] width 75 height 15
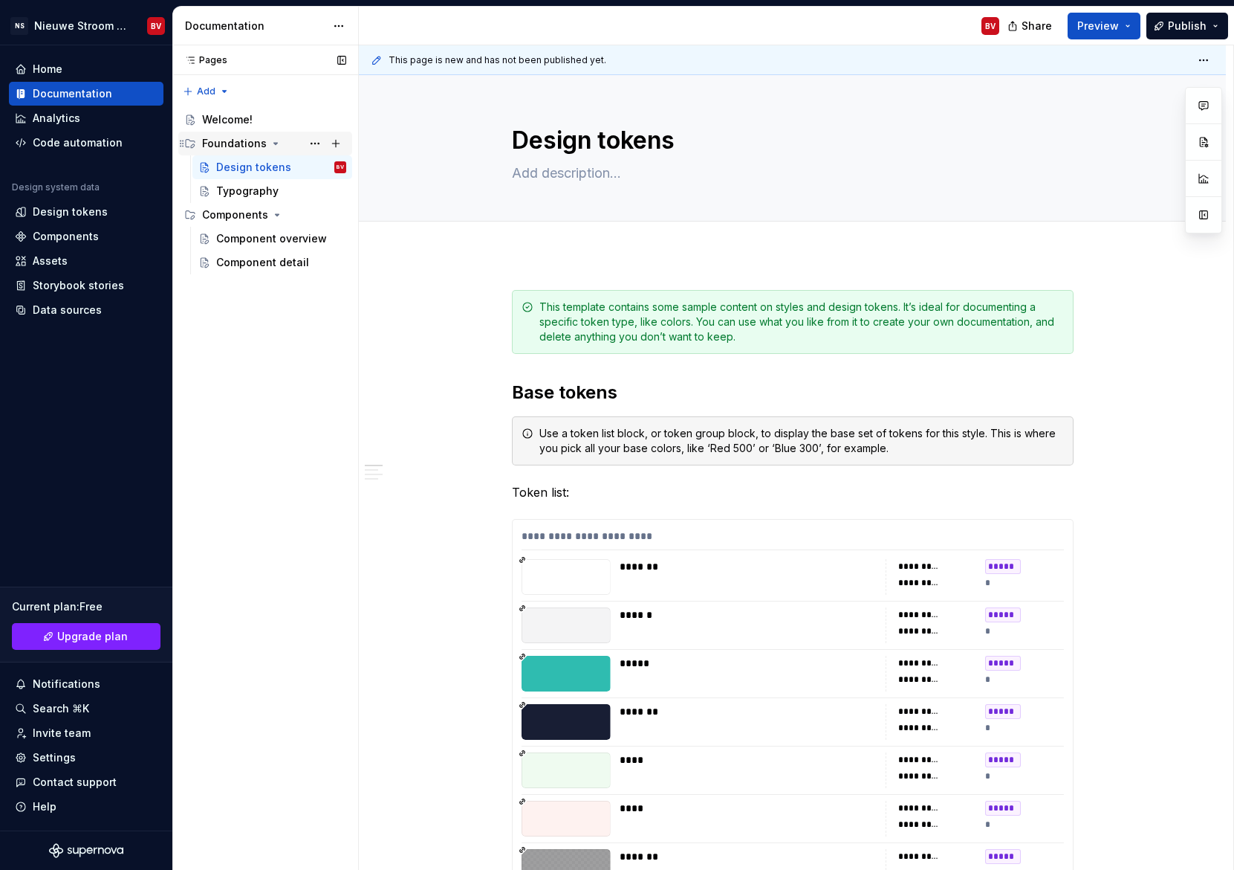
click at [241, 146] on div "Foundations" at bounding box center [234, 143] width 65 height 15
click at [233, 117] on div "Welcome!" at bounding box center [227, 119] width 51 height 15
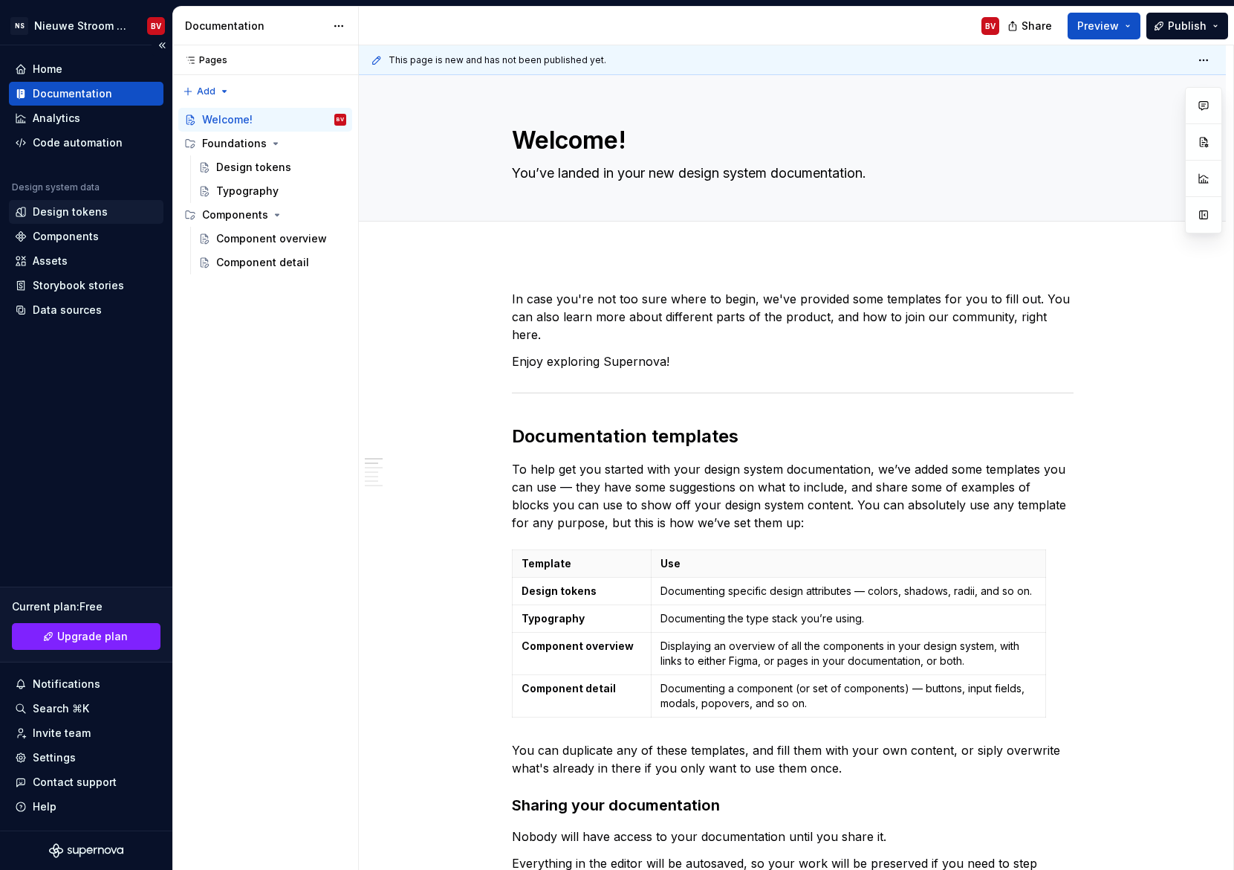
type textarea "*"
click at [54, 216] on div "Design tokens" at bounding box center [70, 211] width 75 height 15
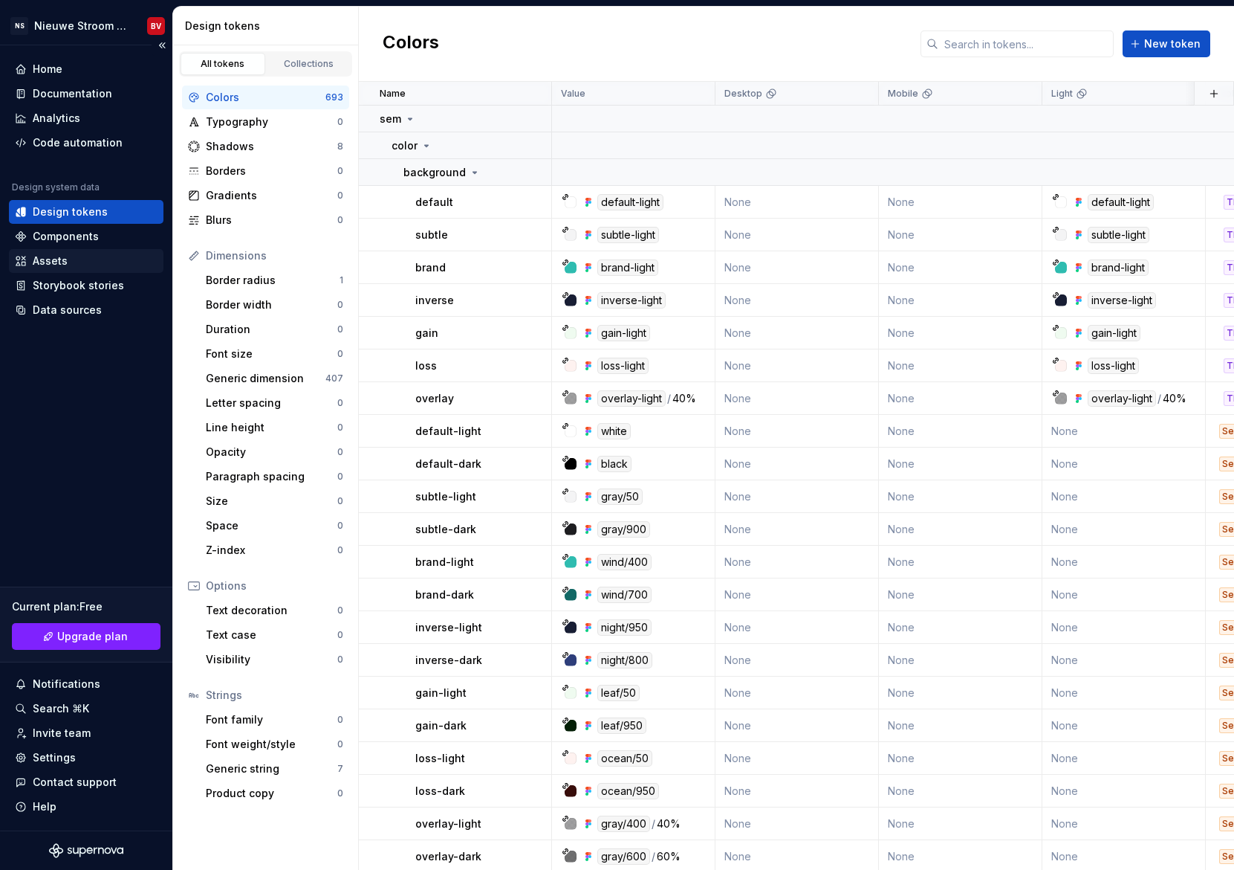
click at [52, 258] on div "Assets" at bounding box center [50, 260] width 35 height 15
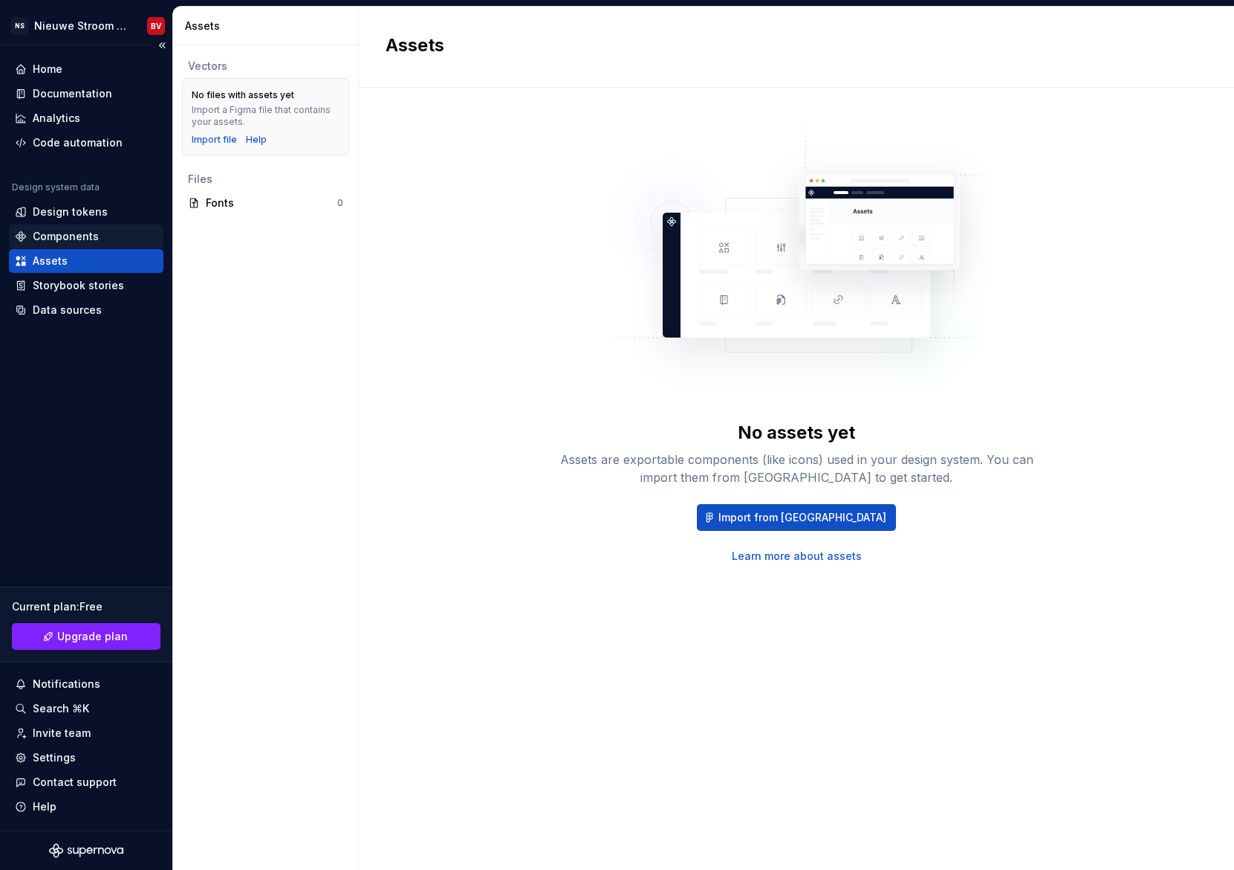
click at [54, 233] on div "Components" at bounding box center [66, 236] width 66 height 15
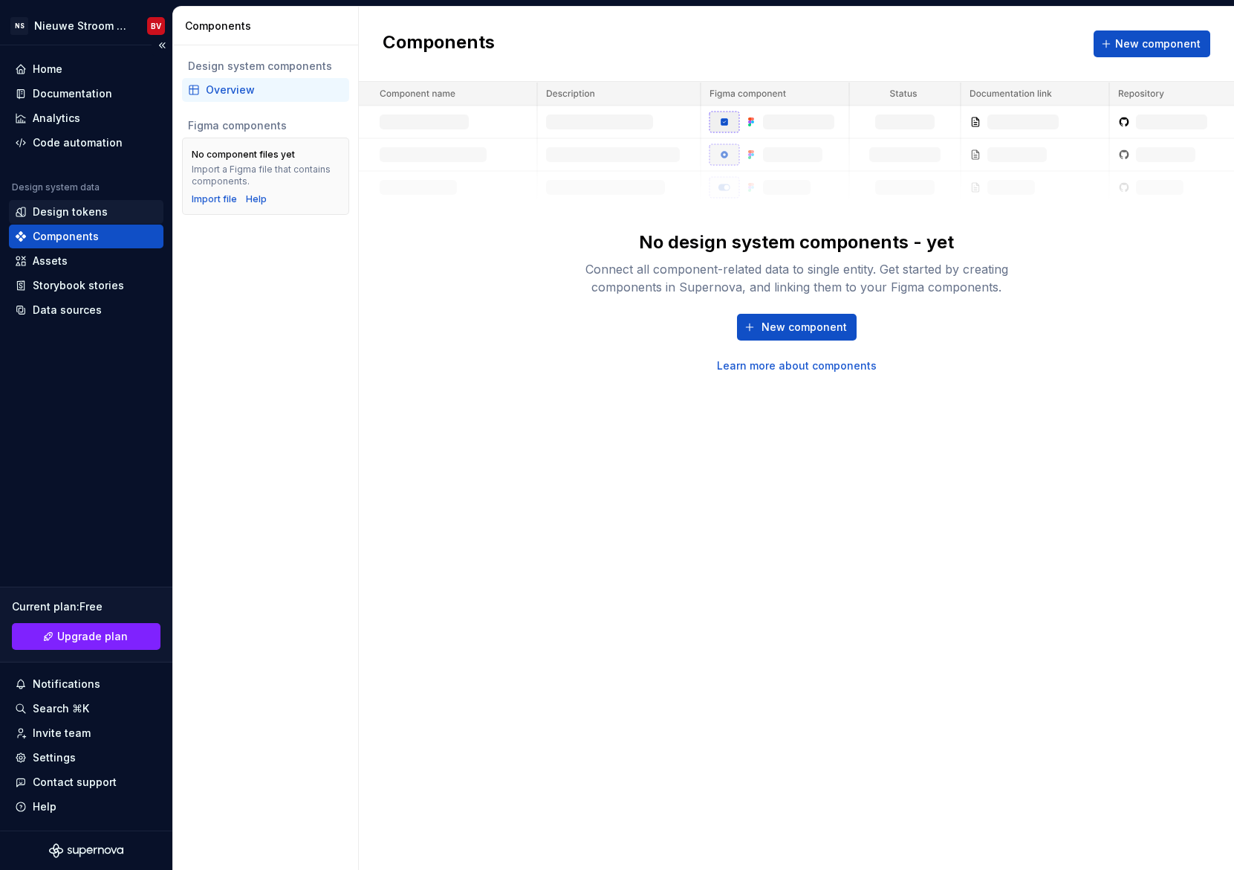
click at [63, 213] on div "Design tokens" at bounding box center [70, 211] width 75 height 15
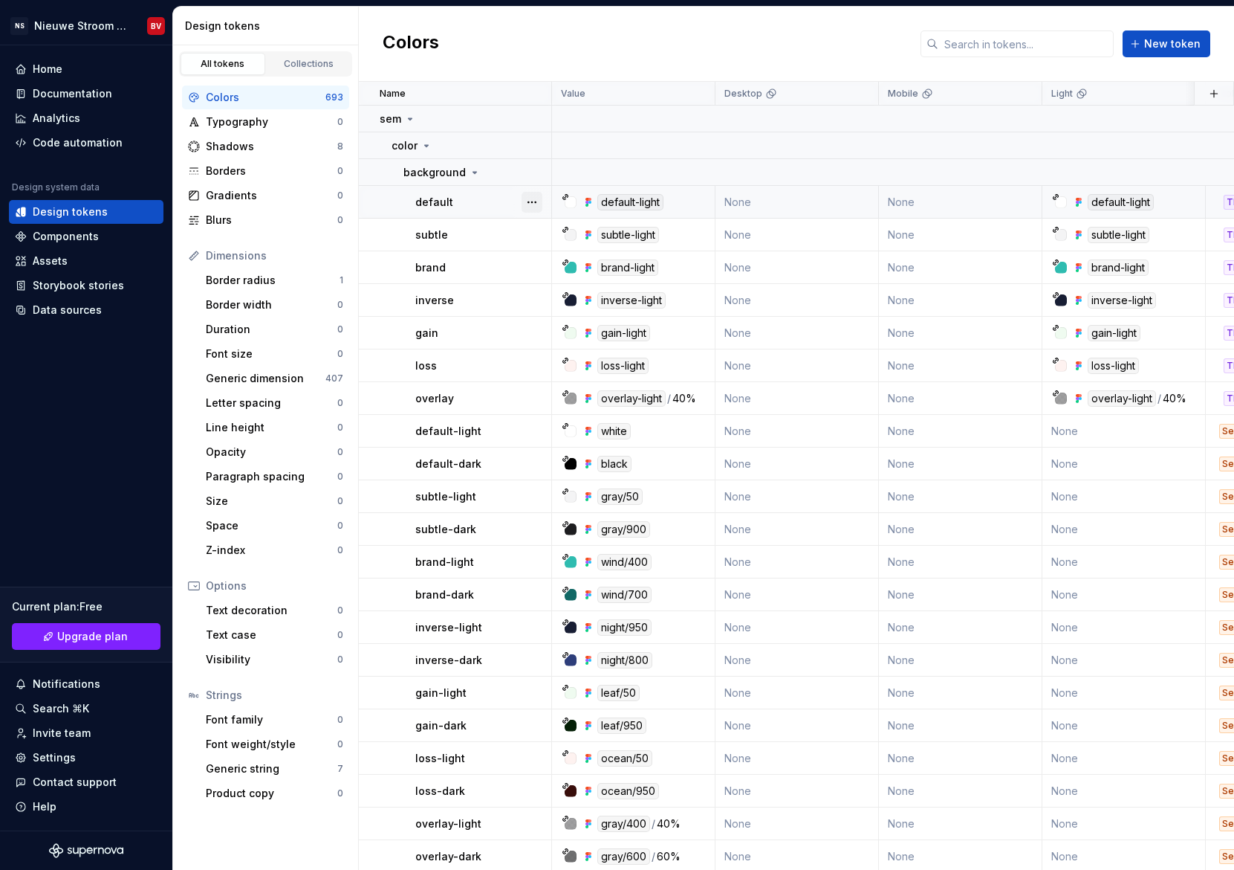
click at [531, 201] on button "button" at bounding box center [532, 202] width 21 height 21
click at [533, 206] on button "button" at bounding box center [532, 202] width 21 height 21
click at [554, 282] on span "Delete token" at bounding box center [573, 285] width 97 height 24
click at [553, 282] on span "Delete token" at bounding box center [573, 285] width 97 height 24
click at [450, 54] on html "NS Nieuwe Stroom Design System BV Home Documentation Analytics Code automation …" at bounding box center [617, 435] width 1234 height 870
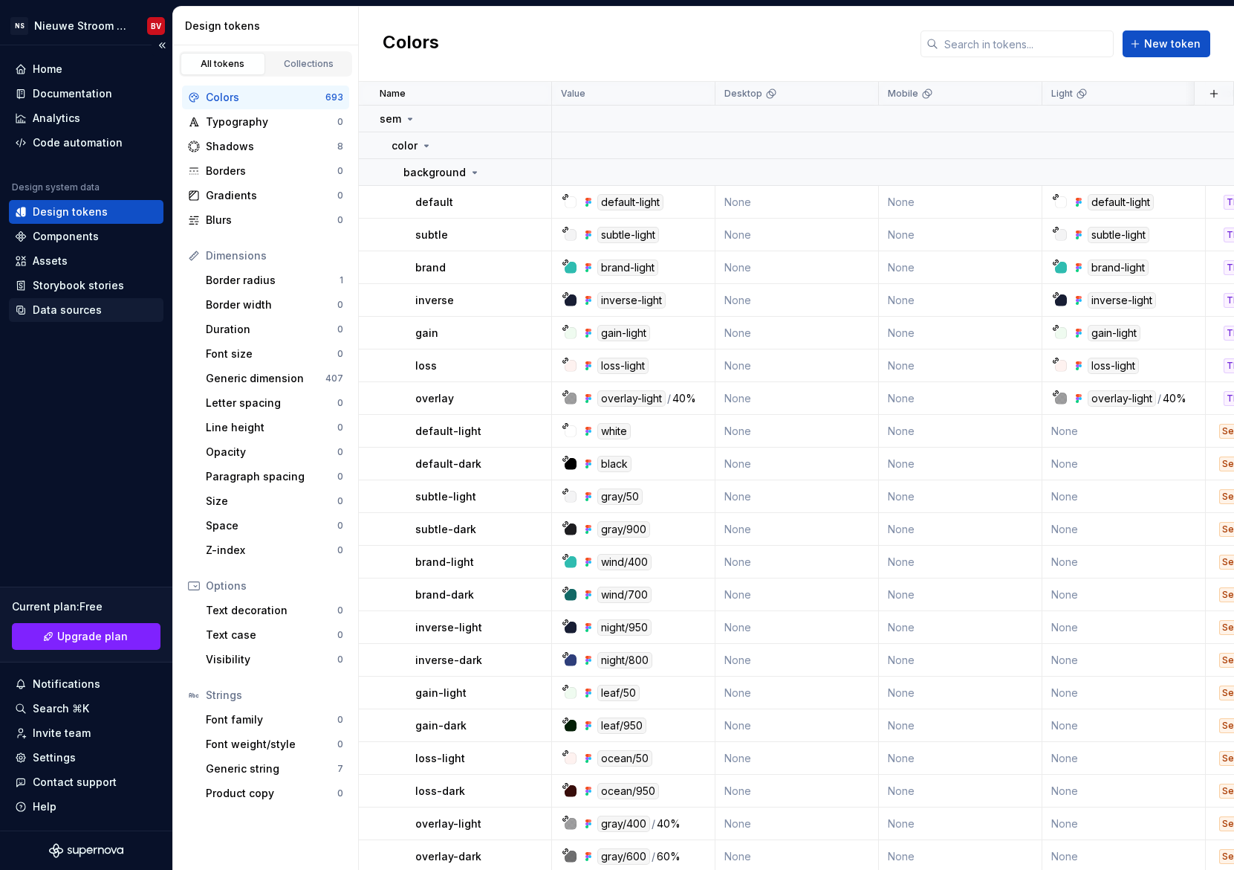
click at [64, 313] on div "Data sources" at bounding box center [67, 309] width 69 height 15
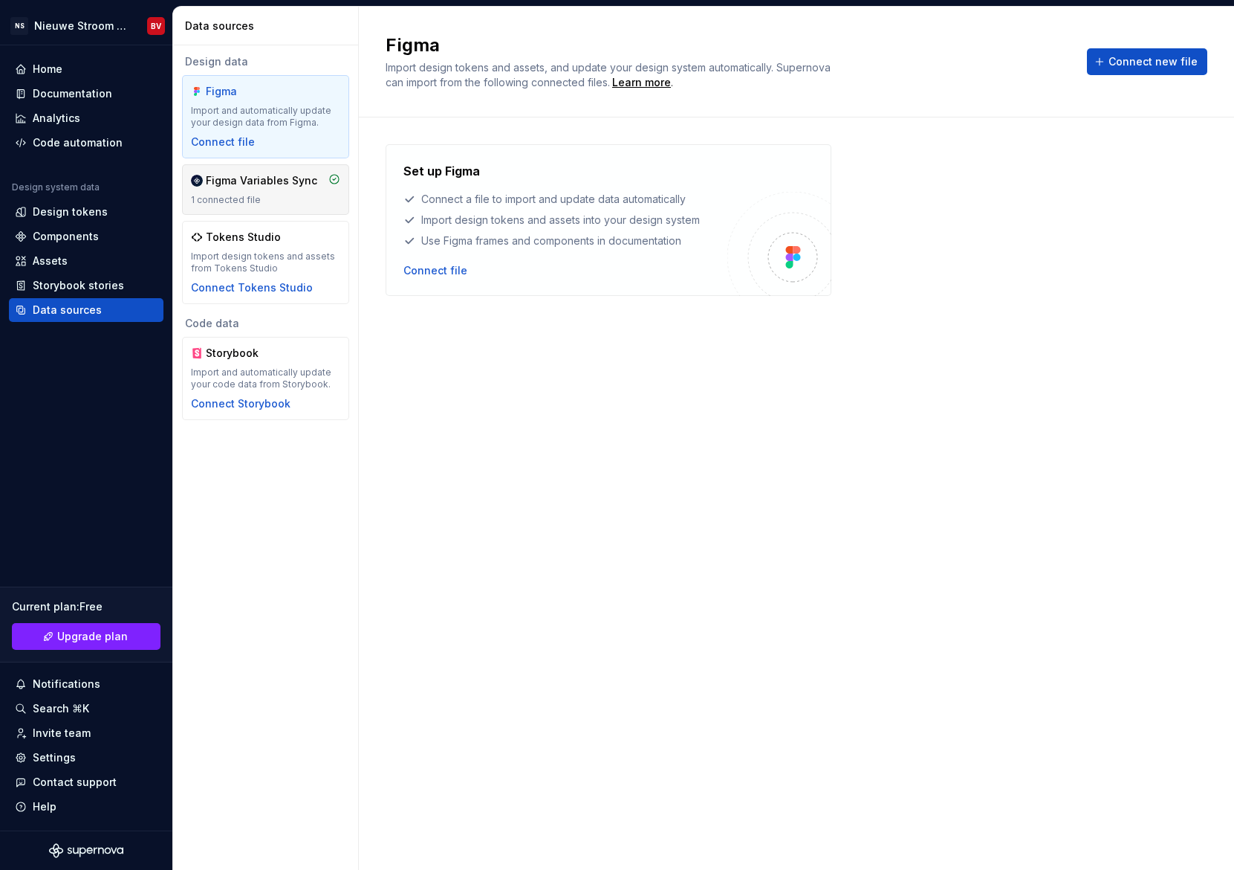
click at [255, 201] on div "1 connected file" at bounding box center [265, 200] width 149 height 12
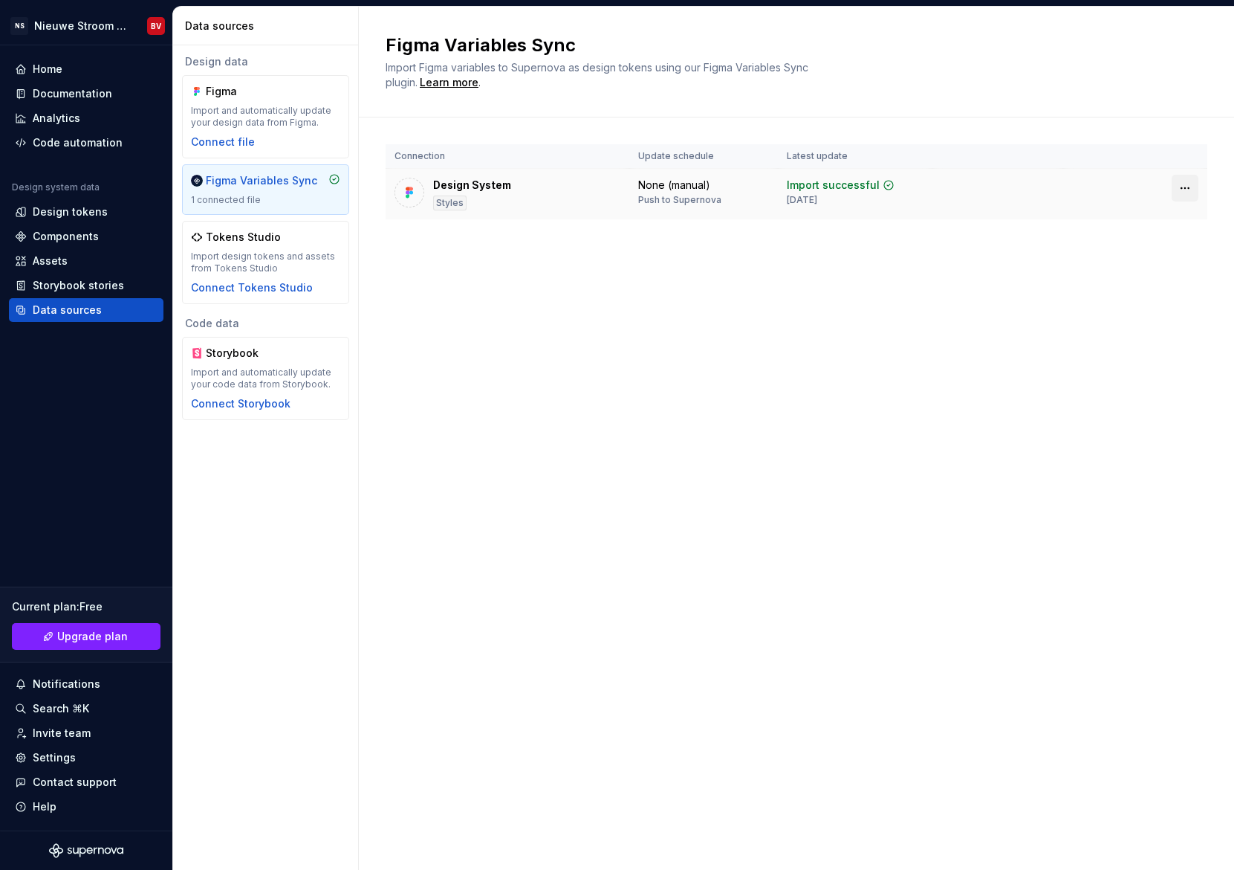
click at [1185, 189] on html "NS Nieuwe Stroom Design System BV Home Documentation Analytics Code automation …" at bounding box center [617, 435] width 1234 height 870
click at [1160, 221] on div "Disconnect plugin" at bounding box center [1176, 220] width 97 height 15
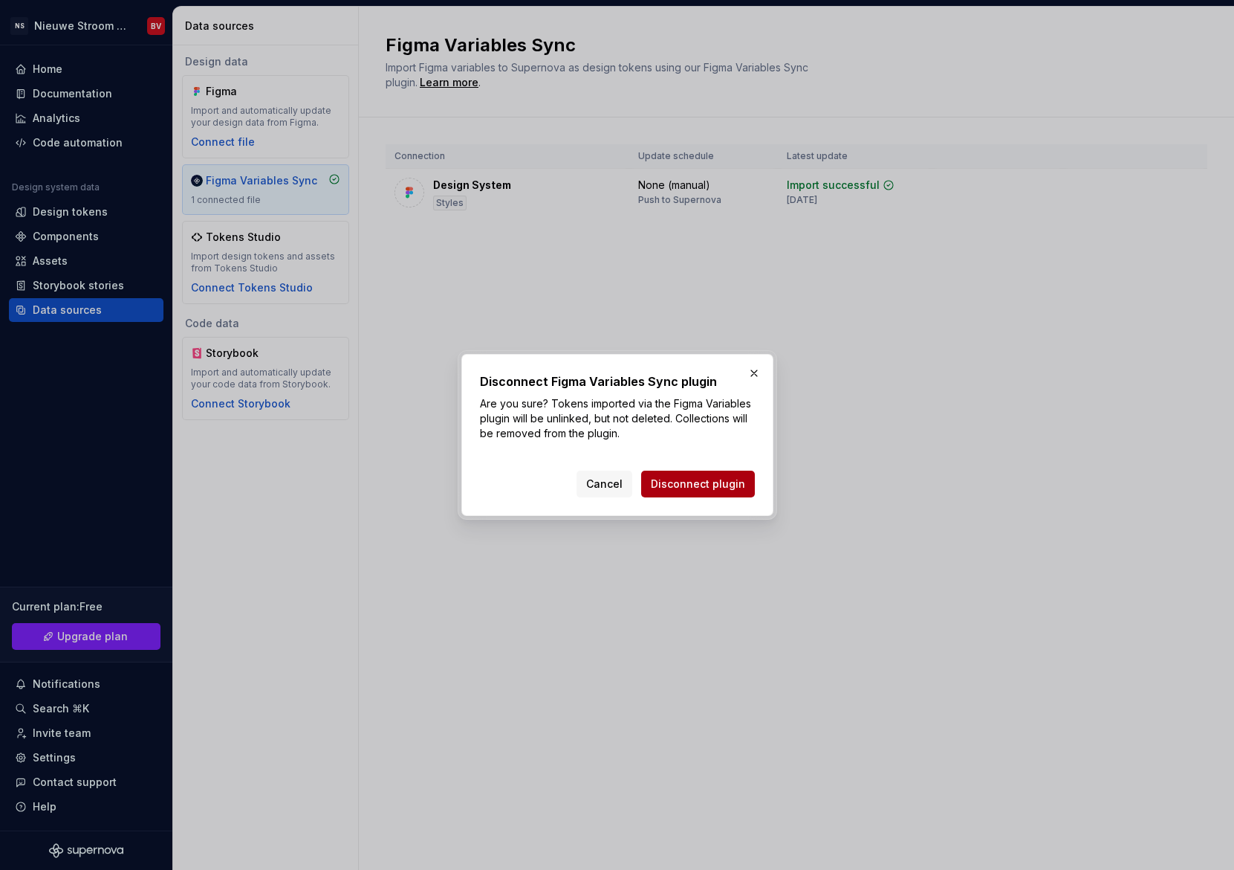
click at [693, 488] on span "Disconnect plugin" at bounding box center [698, 483] width 94 height 15
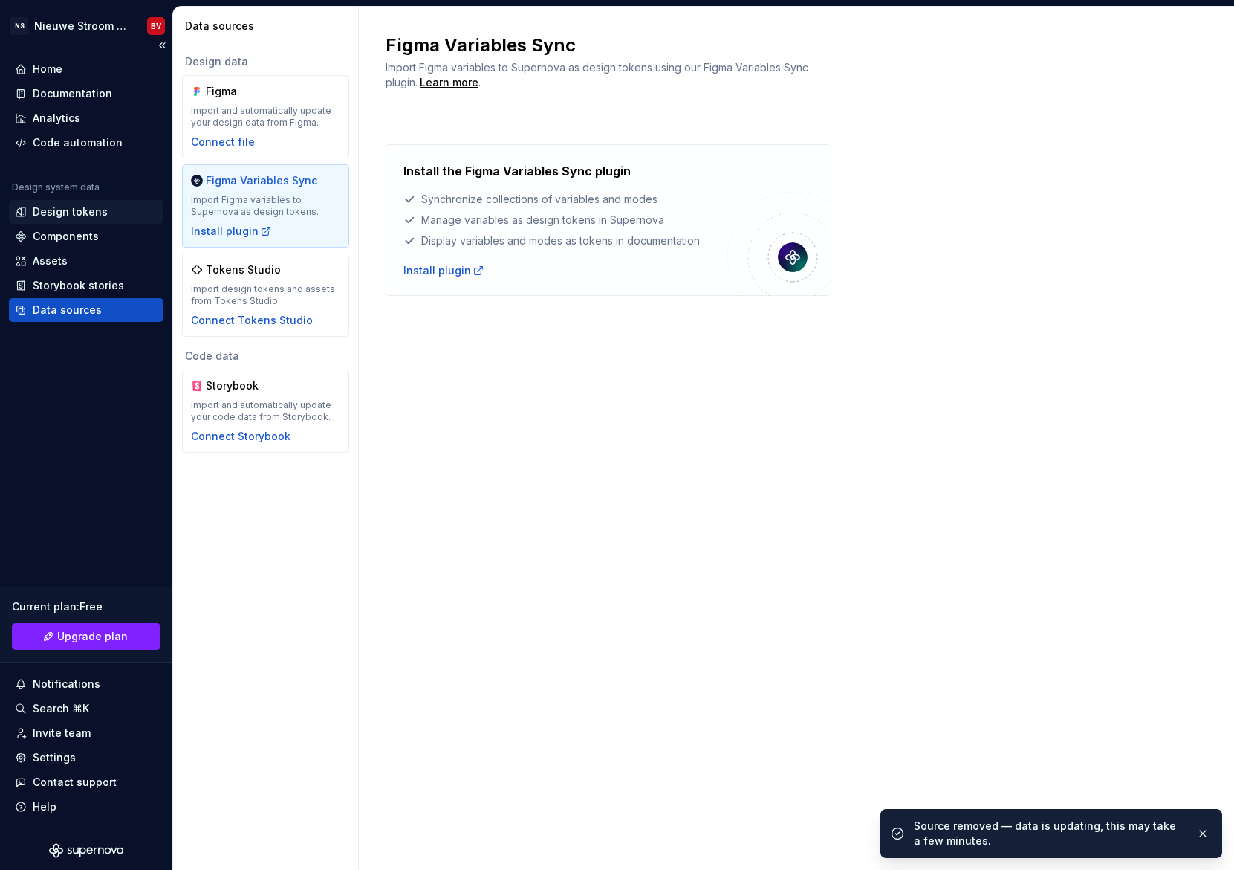
click at [47, 207] on div "Design tokens" at bounding box center [70, 211] width 75 height 15
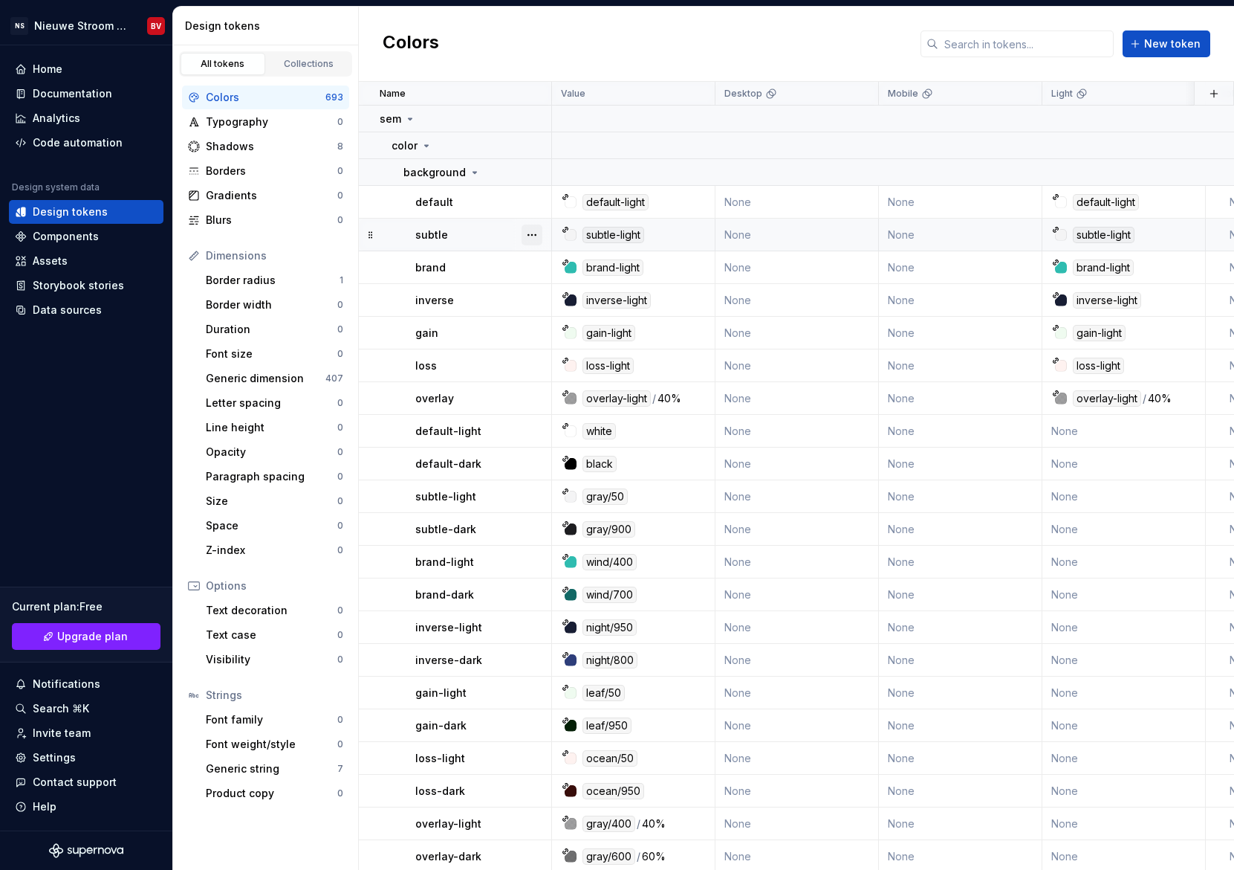
click at [532, 233] on button "button" at bounding box center [532, 234] width 21 height 21
click at [564, 317] on div "Delete token" at bounding box center [597, 318] width 97 height 15
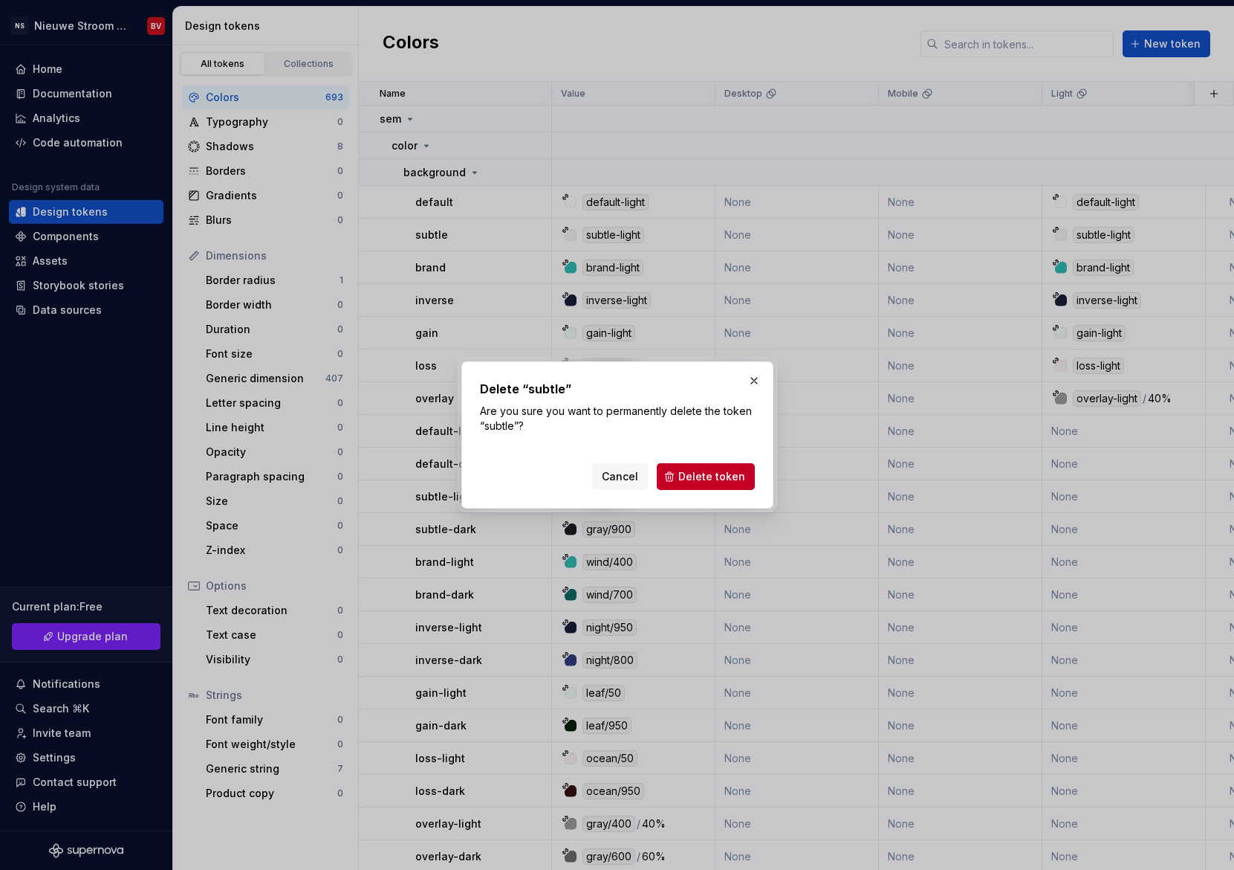
click at [682, 475] on button "Delete token" at bounding box center [706, 476] width 98 height 27
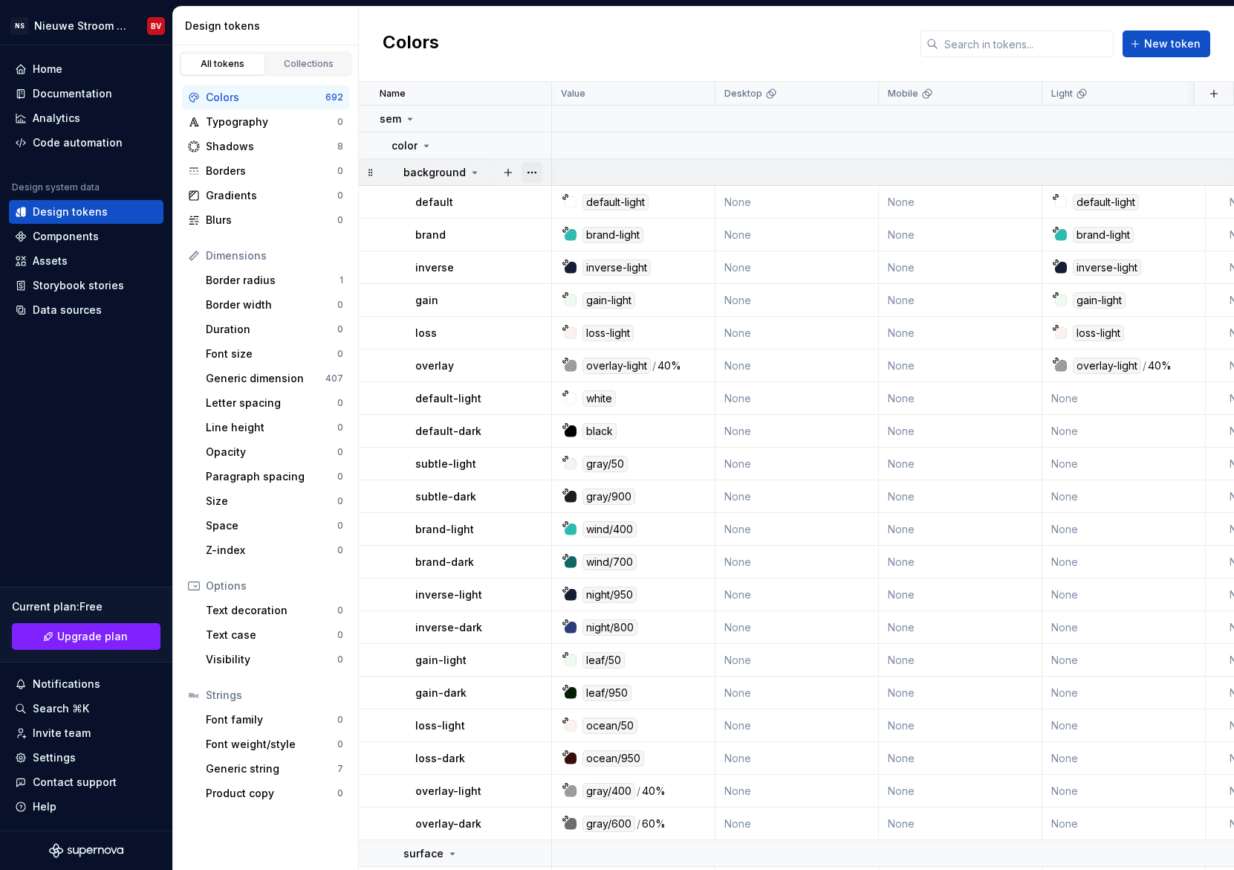
click at [534, 174] on button "button" at bounding box center [532, 172] width 21 height 21
click at [532, 120] on button "button" at bounding box center [532, 119] width 21 height 21
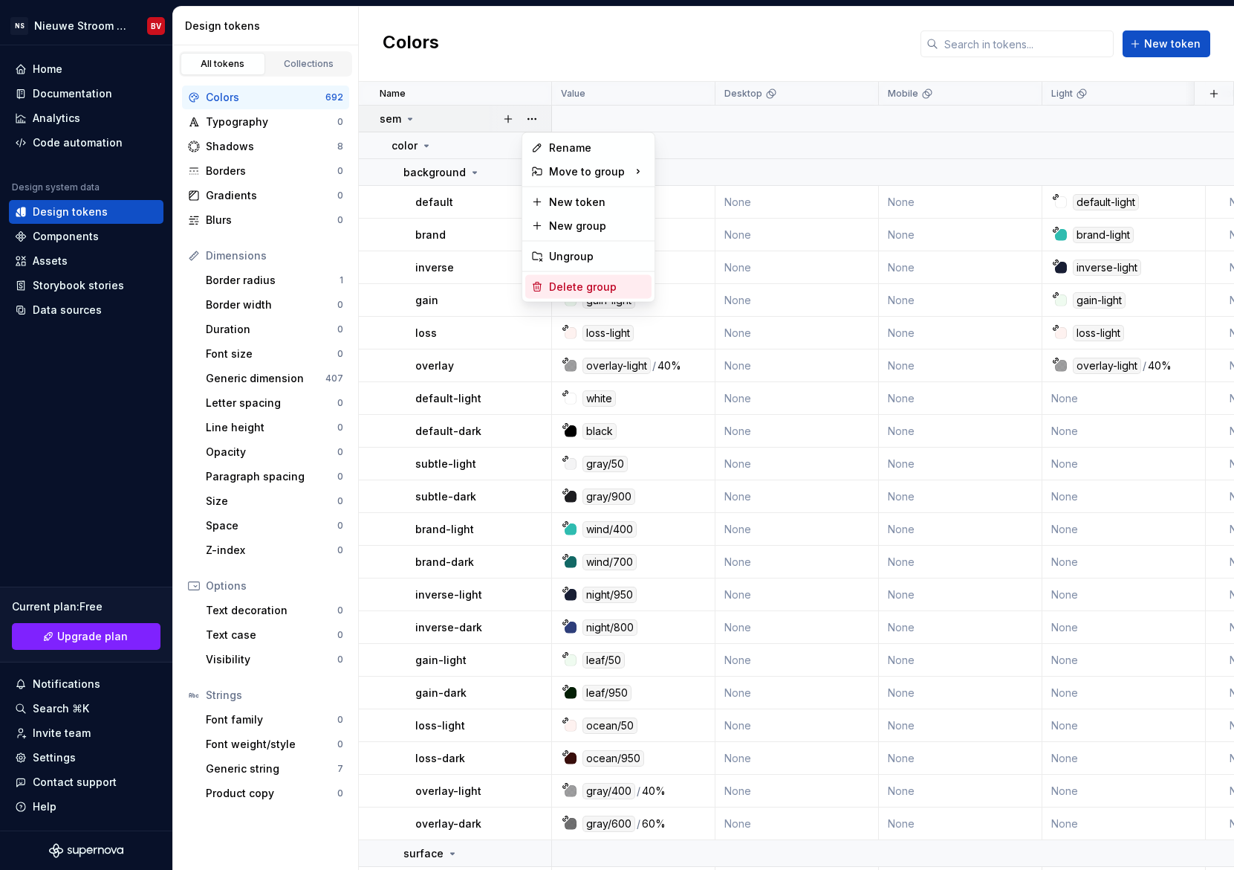
click at [567, 283] on div "Delete group" at bounding box center [597, 286] width 97 height 15
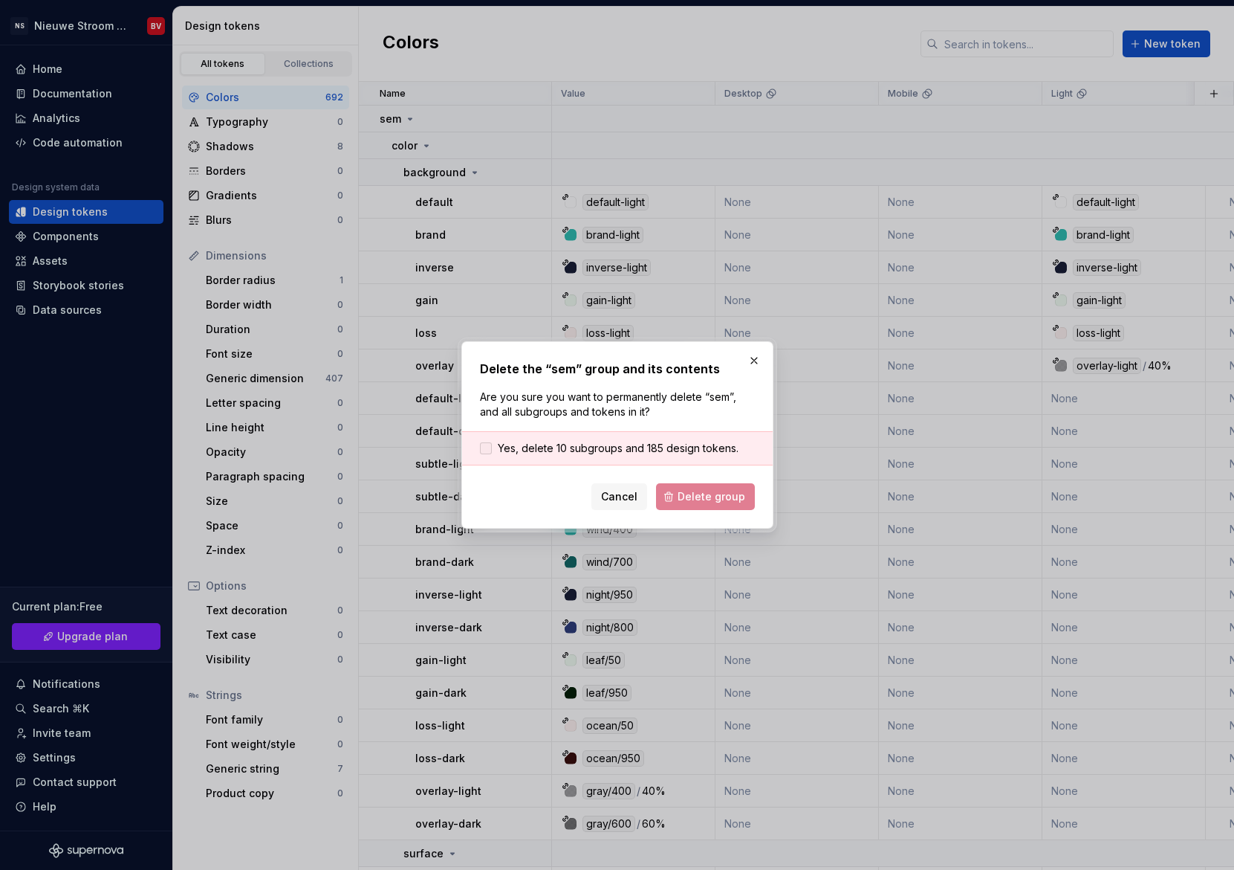
click at [482, 449] on div at bounding box center [486, 448] width 12 height 12
click at [696, 500] on span "Delete group" at bounding box center [712, 496] width 68 height 15
click at [710, 500] on div "Cancel Delete group" at bounding box center [617, 496] width 275 height 27
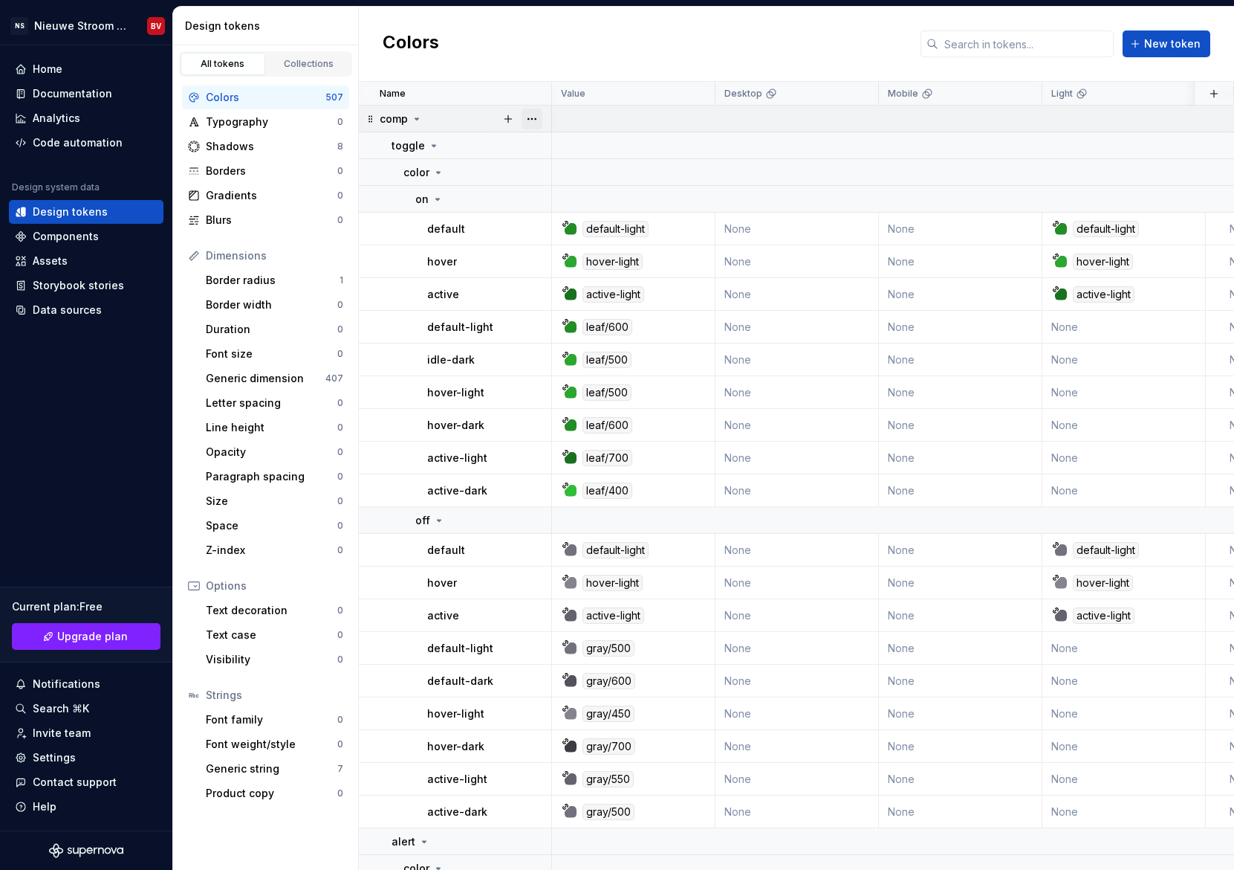
click at [533, 119] on button "button" at bounding box center [532, 119] width 21 height 21
click at [574, 284] on div "Delete group" at bounding box center [597, 286] width 97 height 15
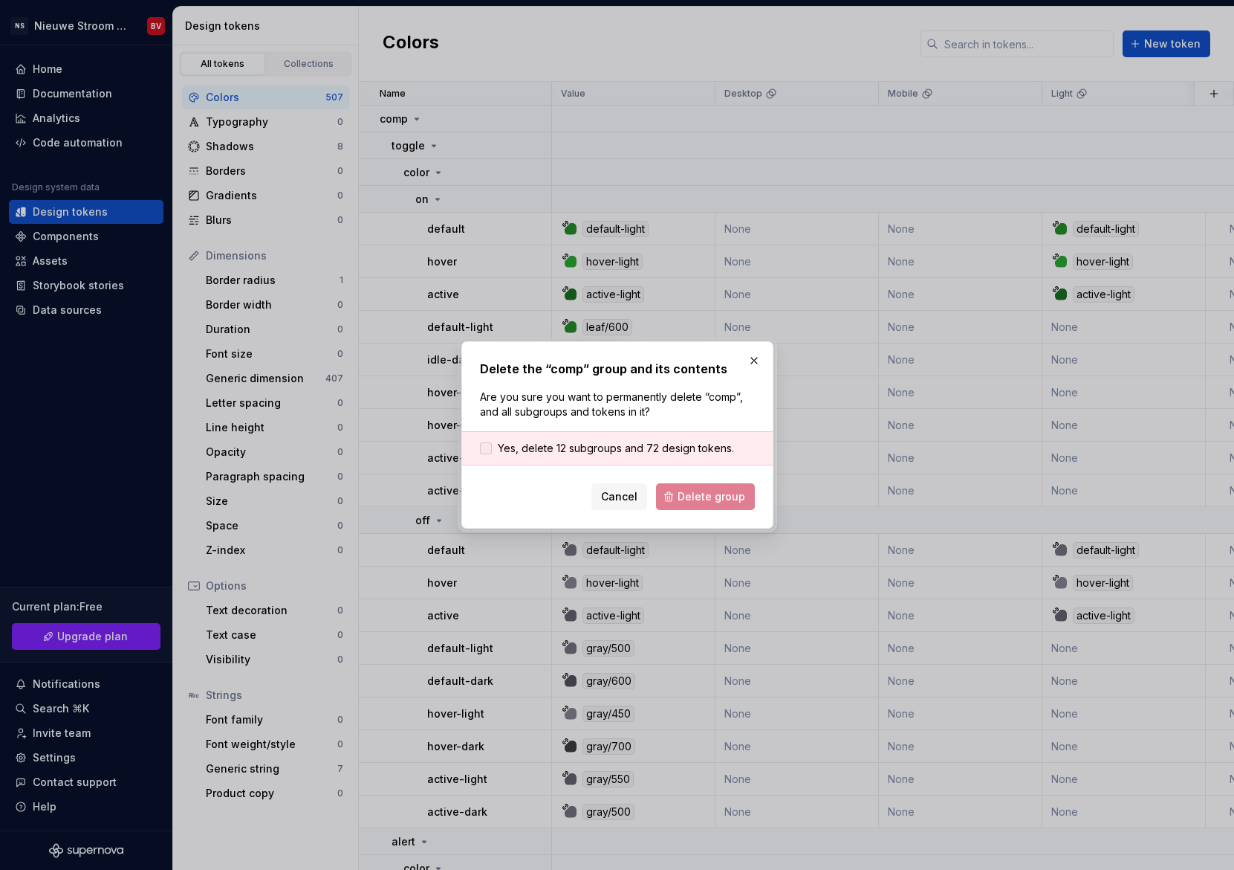
click at [485, 453] on div at bounding box center [486, 448] width 12 height 12
click at [693, 496] on span "Delete group" at bounding box center [712, 496] width 68 height 15
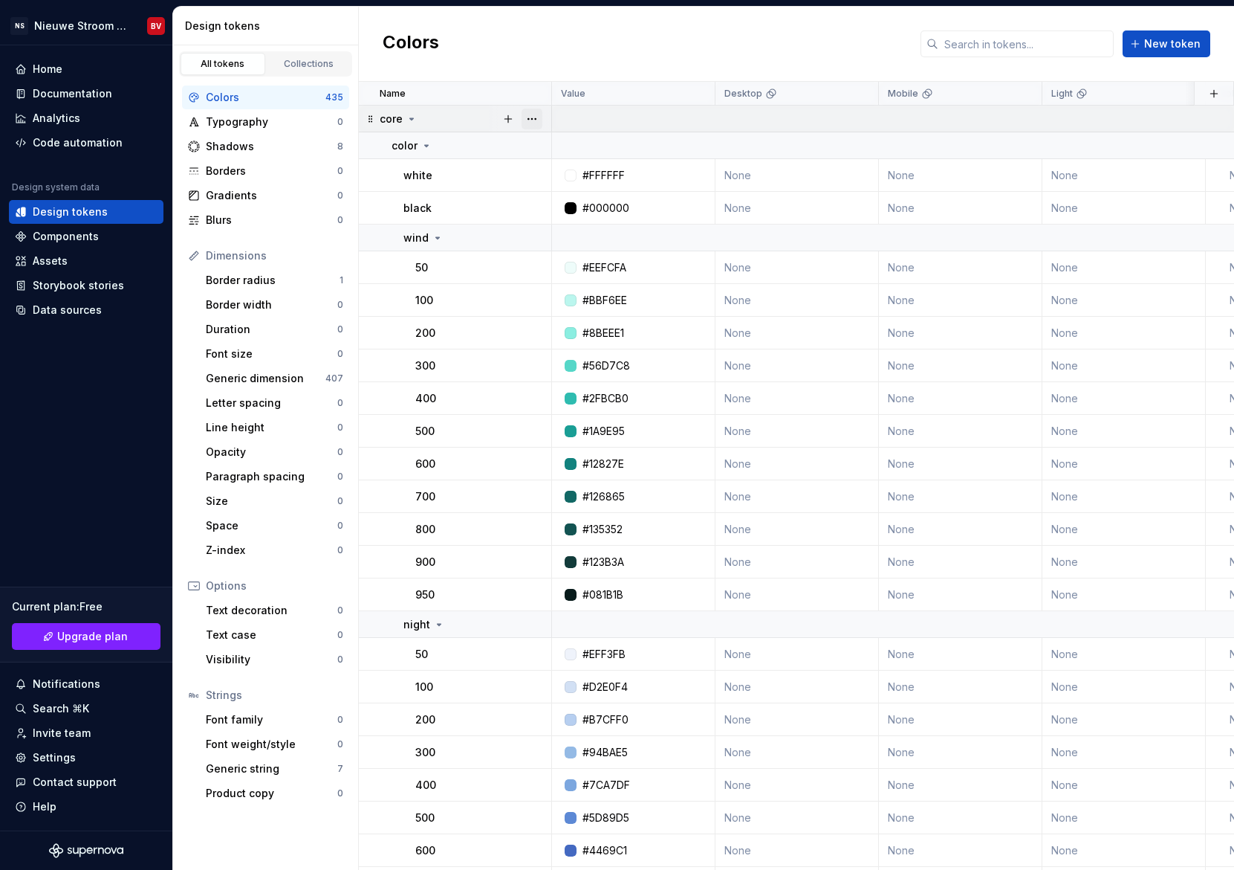
click at [534, 117] on button "button" at bounding box center [532, 119] width 21 height 21
click at [577, 290] on div "Delete group" at bounding box center [597, 286] width 97 height 15
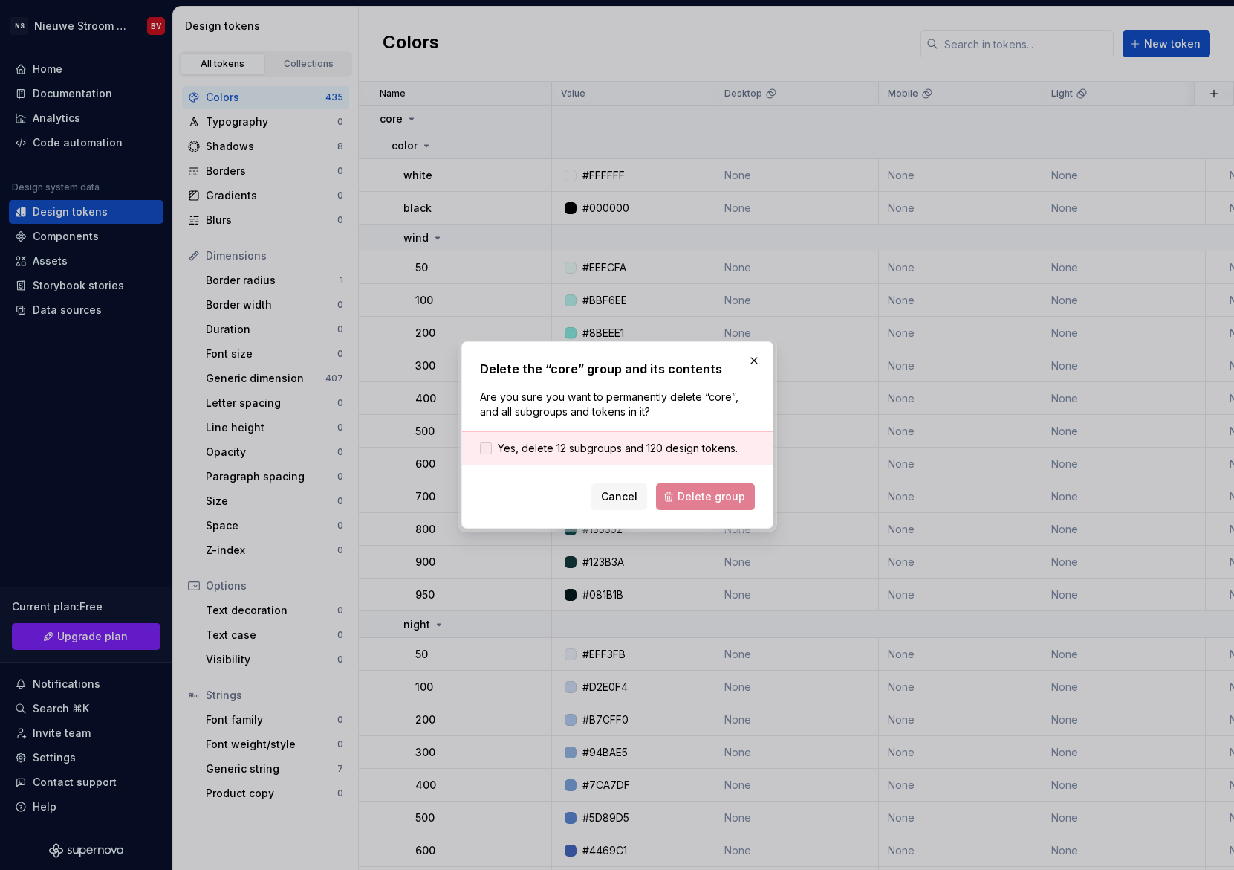
click at [549, 454] on span "Yes, delete 12 subgroups and 120 design tokens." at bounding box center [618, 448] width 240 height 15
click at [691, 493] on span "Delete group" at bounding box center [712, 496] width 68 height 15
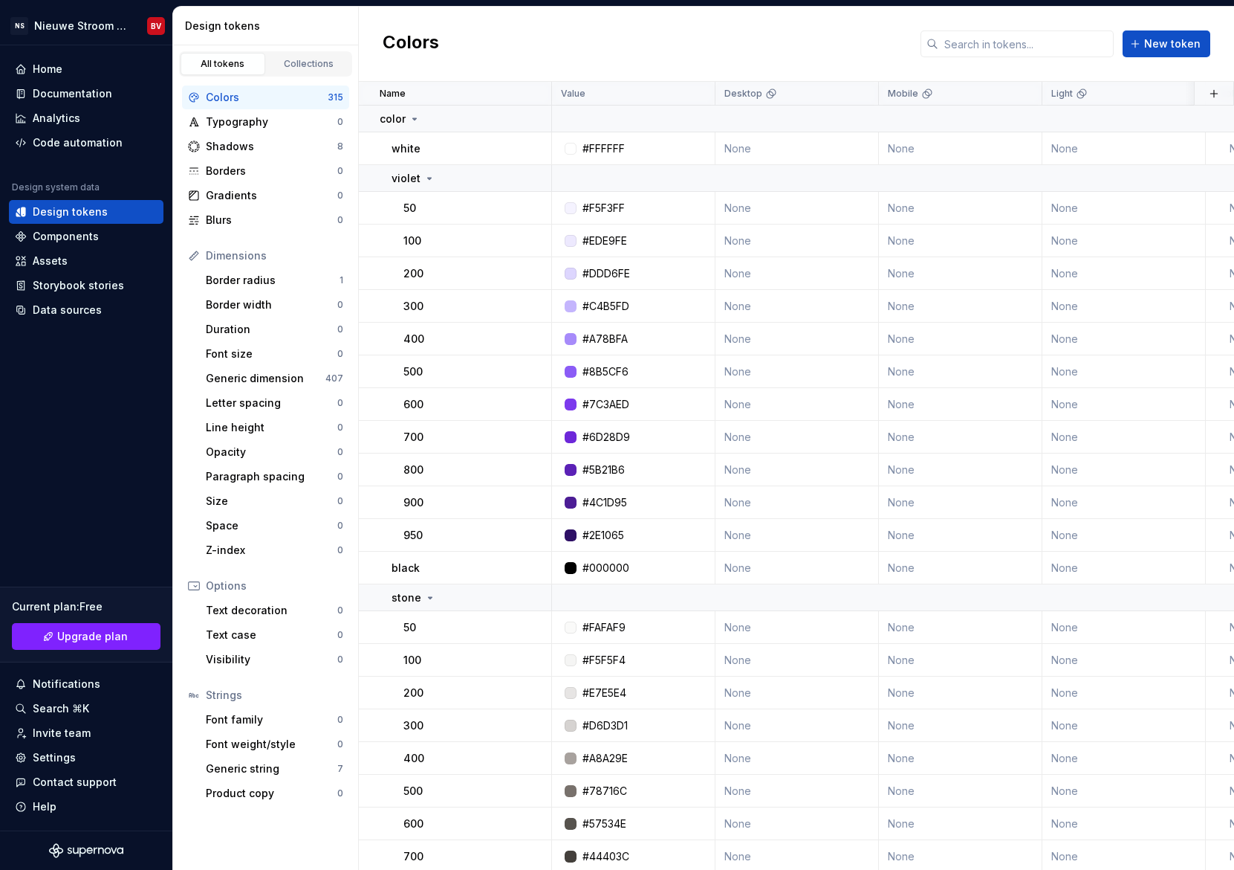
click at [265, 96] on div "Colors" at bounding box center [267, 97] width 122 height 15
click at [410, 119] on icon at bounding box center [415, 119] width 12 height 12
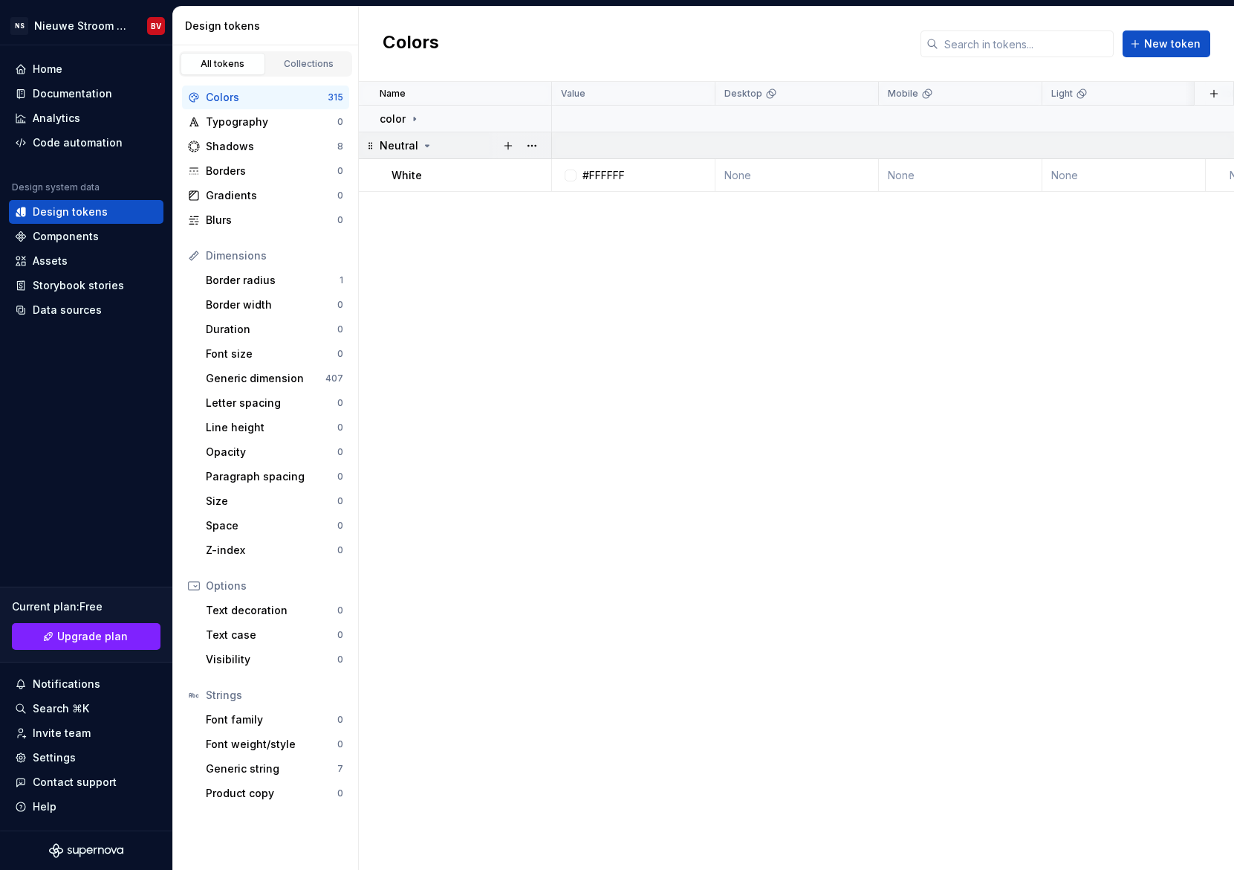
click at [422, 147] on icon at bounding box center [427, 146] width 12 height 12
click at [412, 119] on icon at bounding box center [415, 119] width 12 height 12
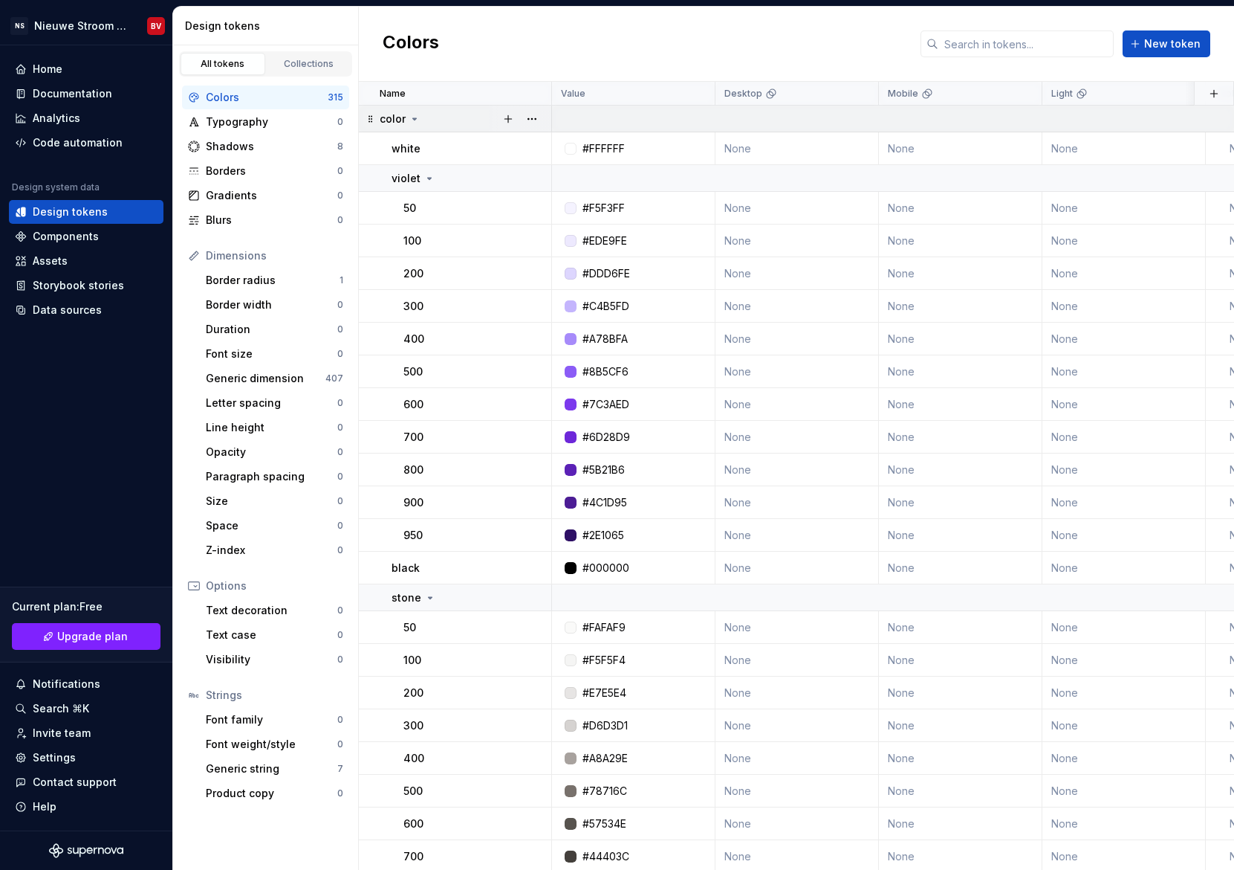
click at [413, 119] on icon at bounding box center [415, 118] width 4 height 1
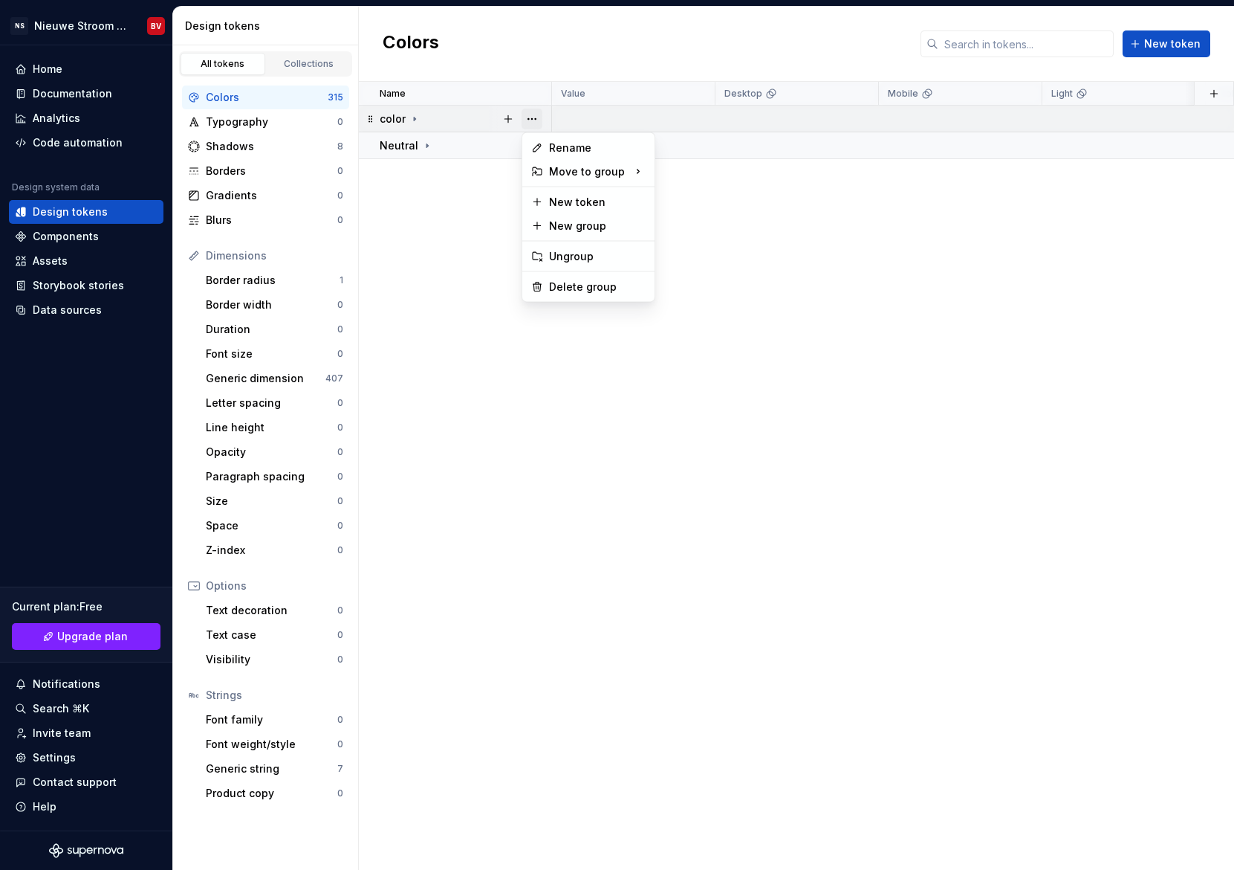
click at [528, 119] on button "button" at bounding box center [532, 119] width 21 height 21
click at [580, 291] on div "Delete group" at bounding box center [597, 286] width 97 height 15
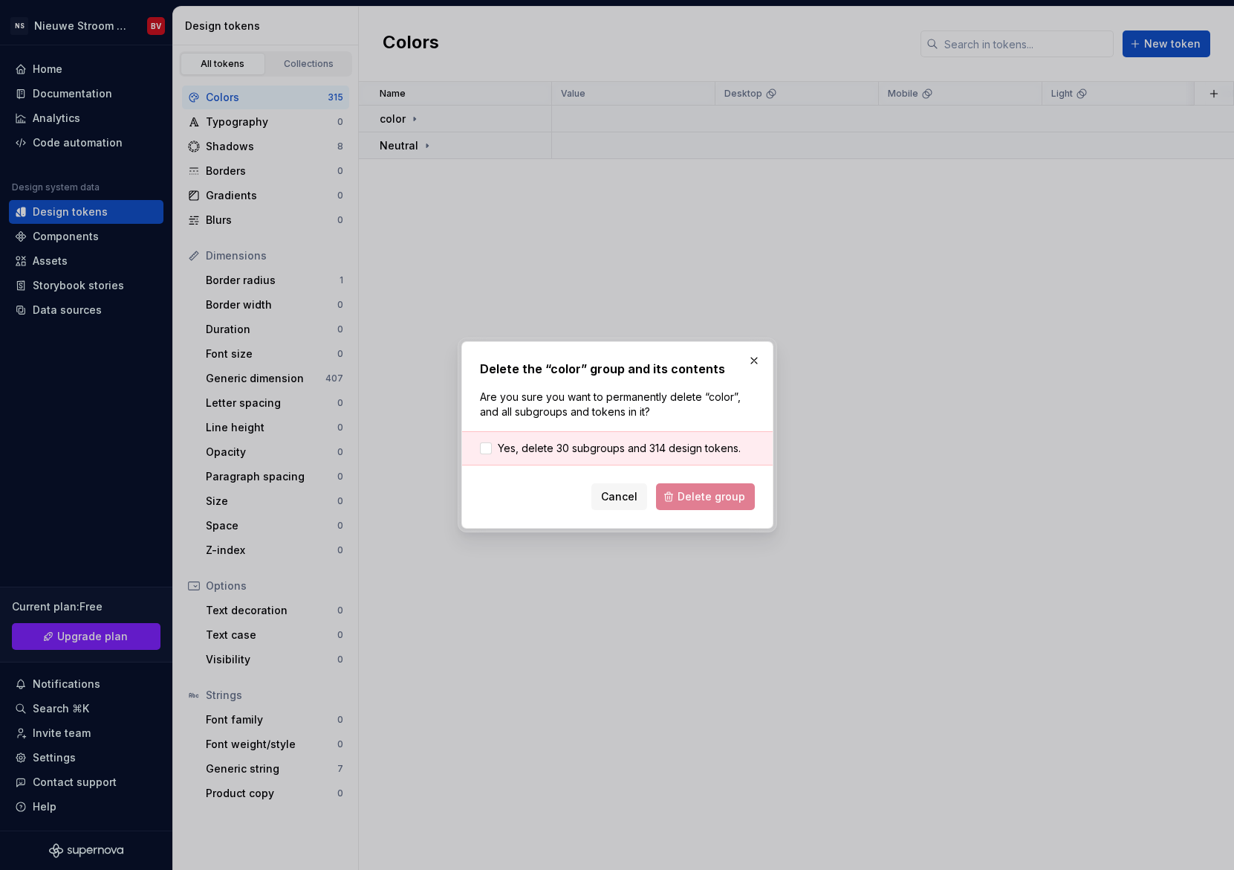
drag, startPoint x: 523, startPoint y: 453, endPoint x: 581, endPoint y: 460, distance: 58.4
click at [523, 453] on span "Yes, delete 30 subgroups and 314 design tokens." at bounding box center [619, 448] width 243 height 15
click at [680, 496] on button "Delete group" at bounding box center [705, 496] width 99 height 27
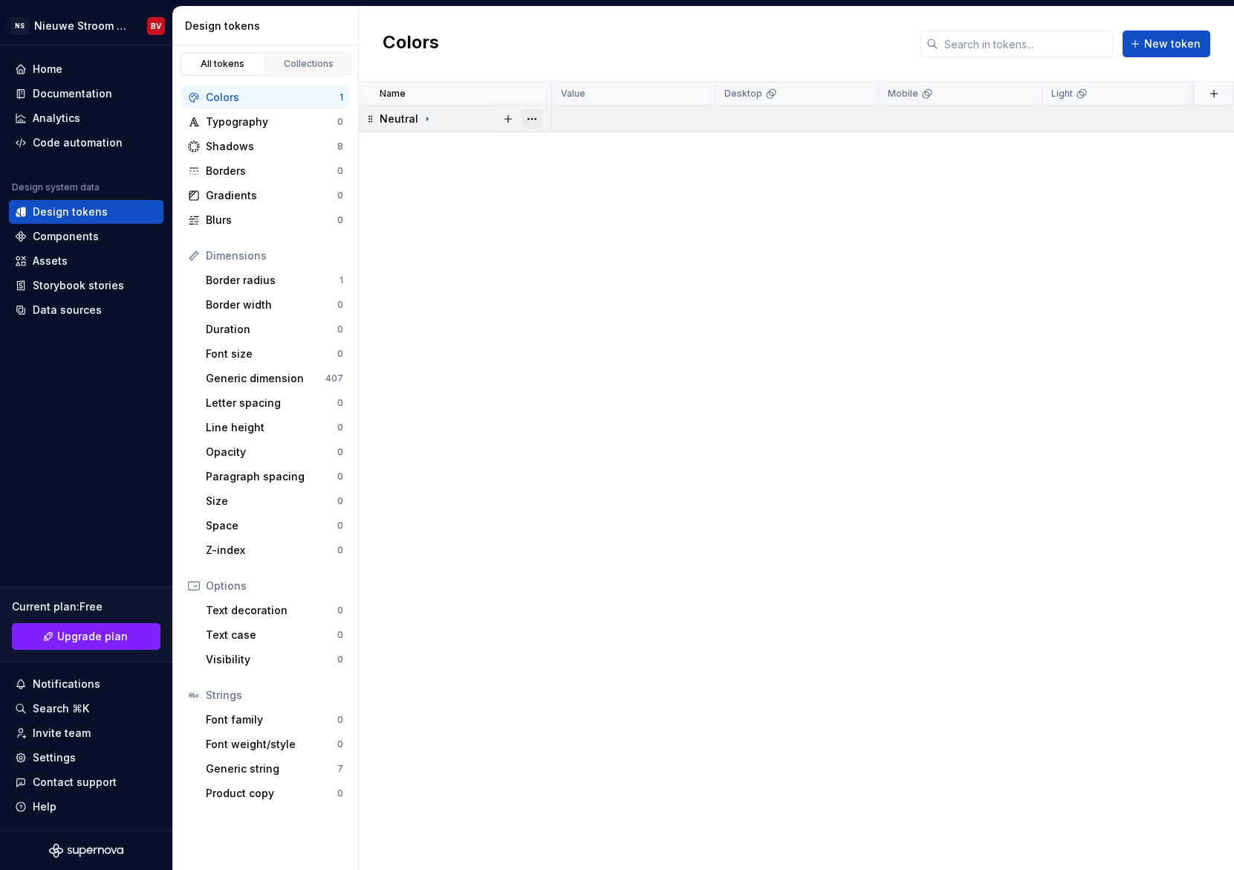
click at [536, 120] on button "button" at bounding box center [532, 119] width 21 height 21
click at [572, 282] on div "Delete group" at bounding box center [597, 286] width 97 height 15
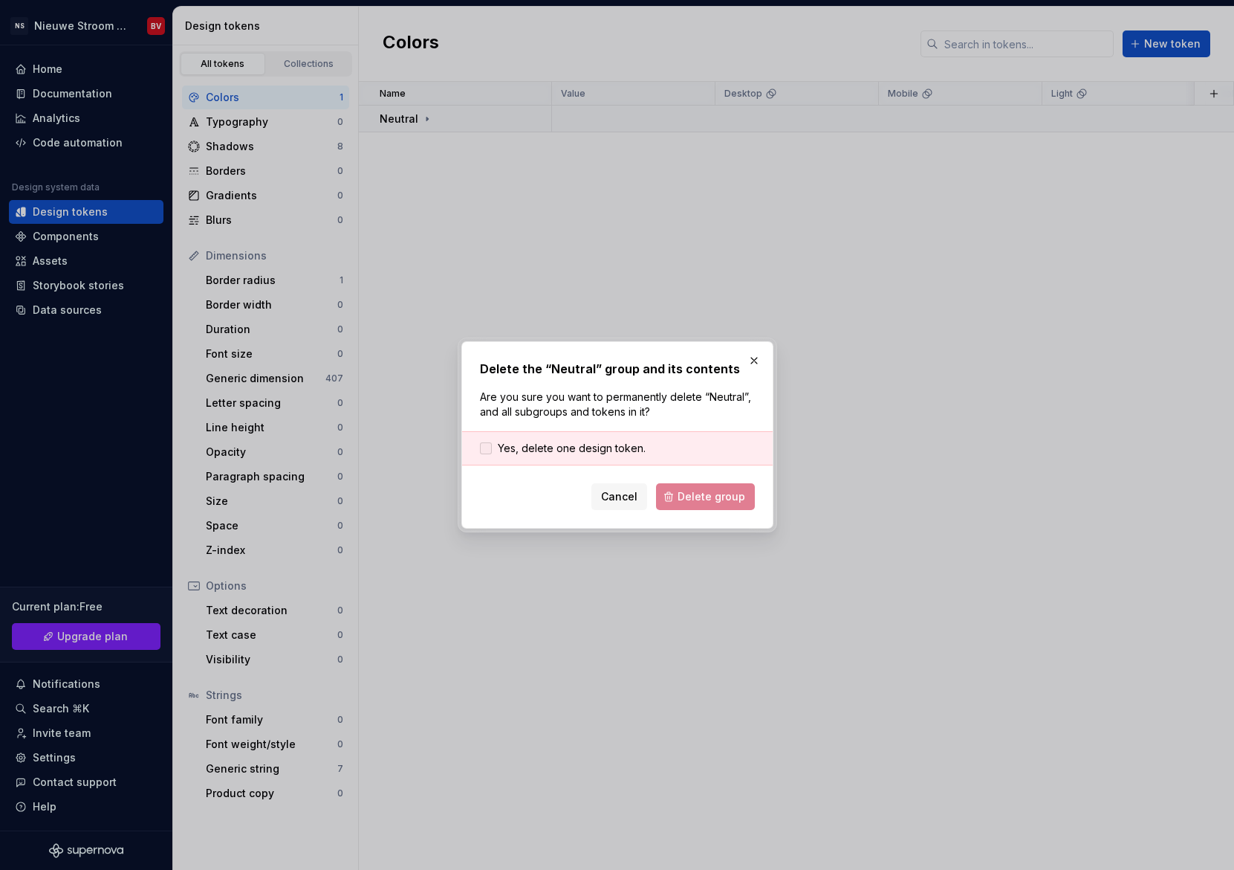
drag, startPoint x: 556, startPoint y: 450, endPoint x: 575, endPoint y: 454, distance: 19.7
click at [556, 450] on span "Yes, delete one design token." at bounding box center [572, 448] width 148 height 15
click at [719, 497] on span "Delete group" at bounding box center [712, 496] width 68 height 15
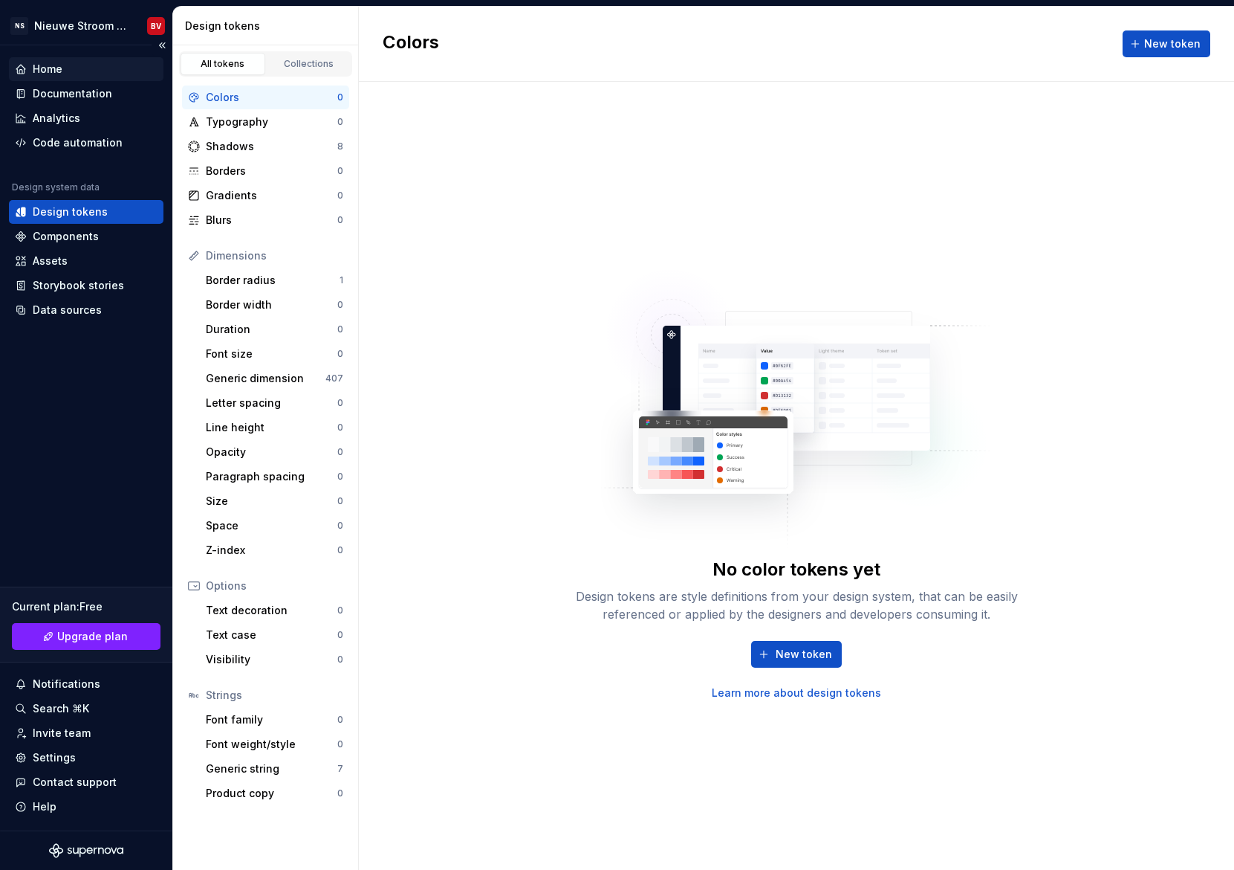
click at [65, 69] on div "Home" at bounding box center [86, 69] width 143 height 15
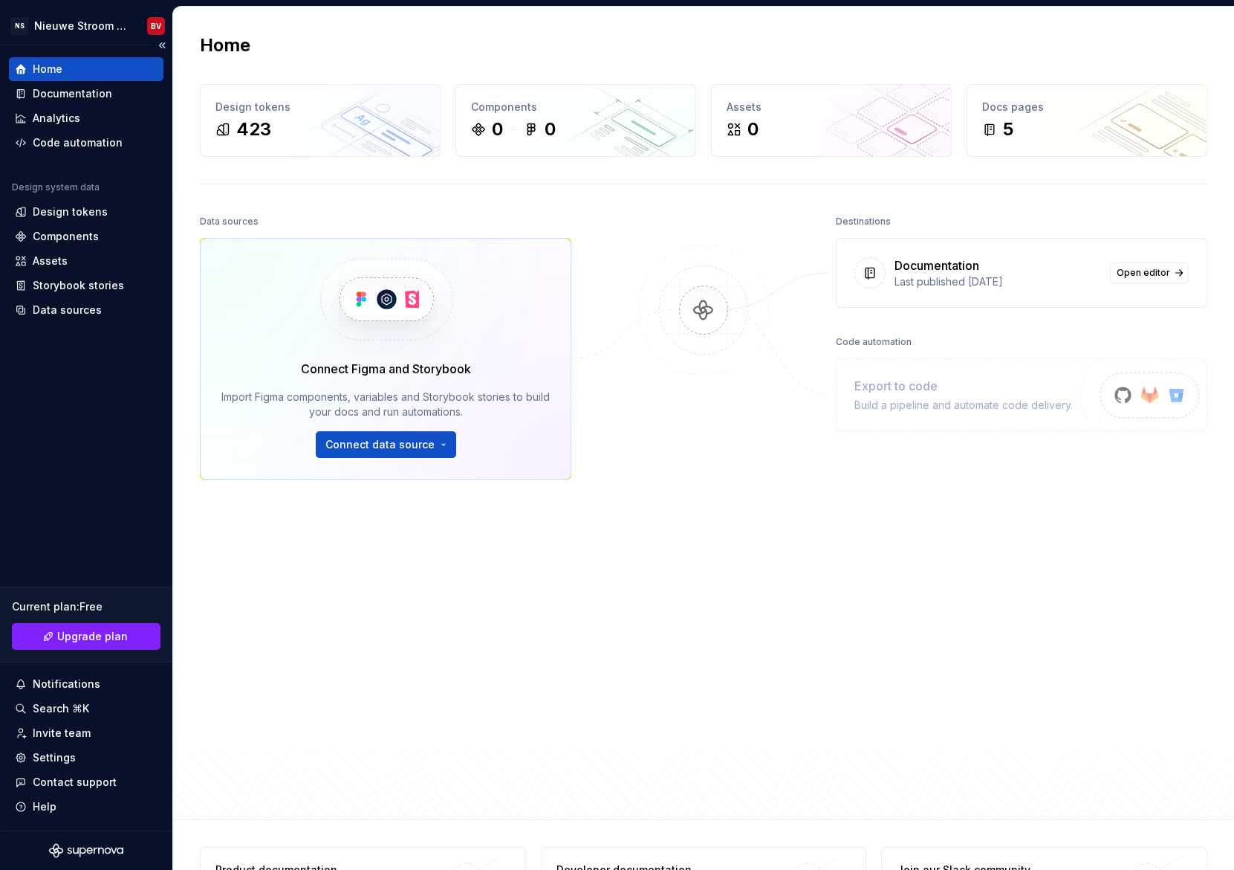
click at [59, 69] on div "Home" at bounding box center [48, 69] width 30 height 15
click at [68, 25] on html "NS Nieuwe Stroom Design System BV Home Documentation Analytics Code automation …" at bounding box center [617, 435] width 1234 height 870
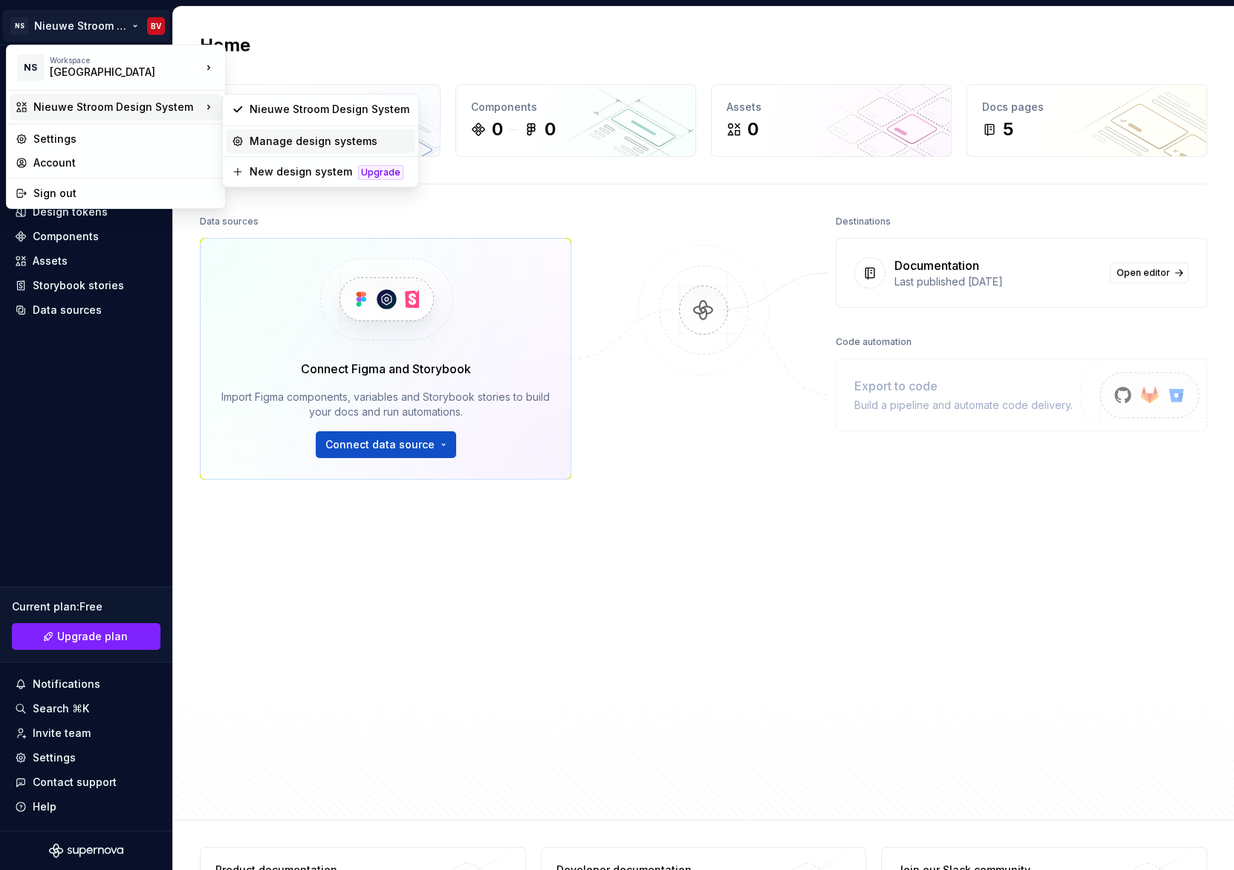
click at [258, 136] on div "Manage design systems" at bounding box center [330, 141] width 160 height 15
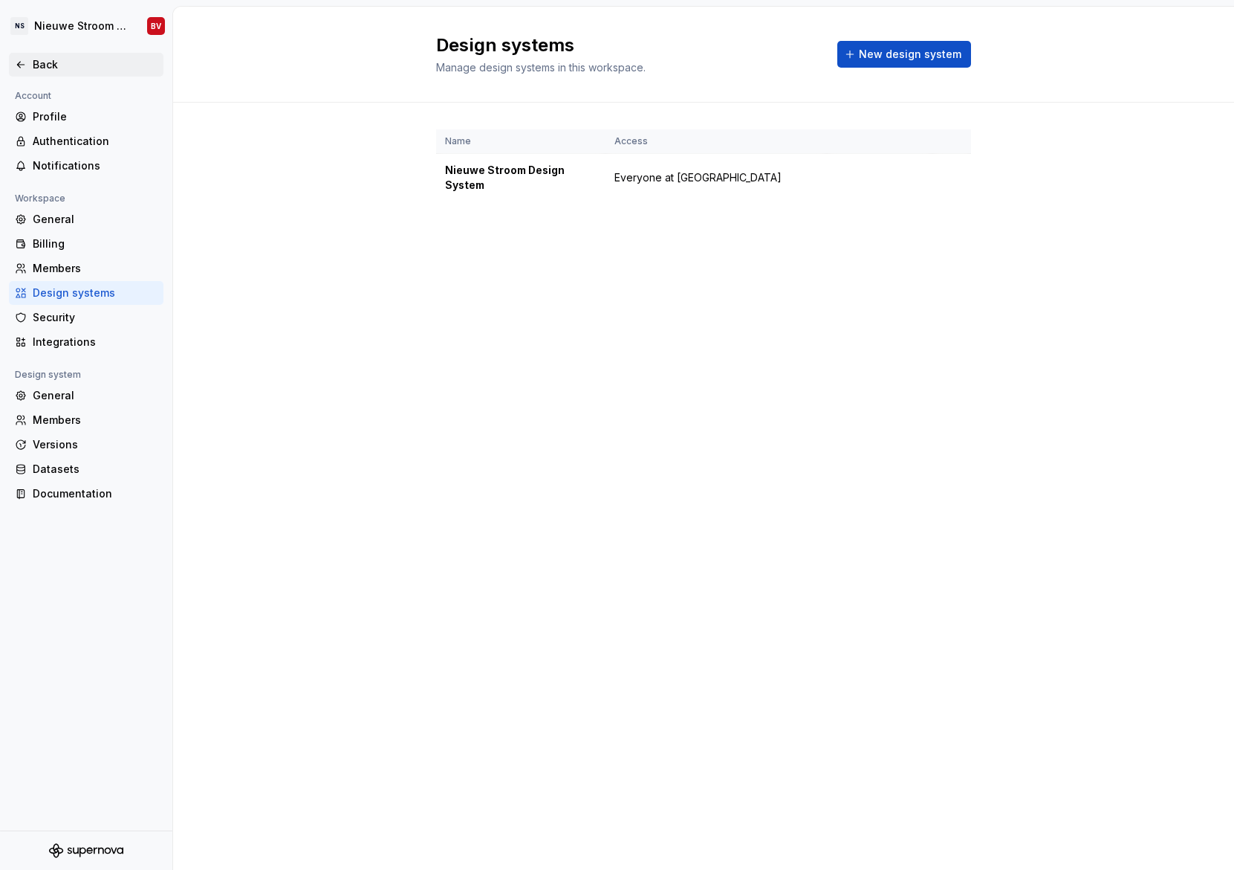
click at [31, 71] on div "Back" at bounding box center [86, 64] width 143 height 15
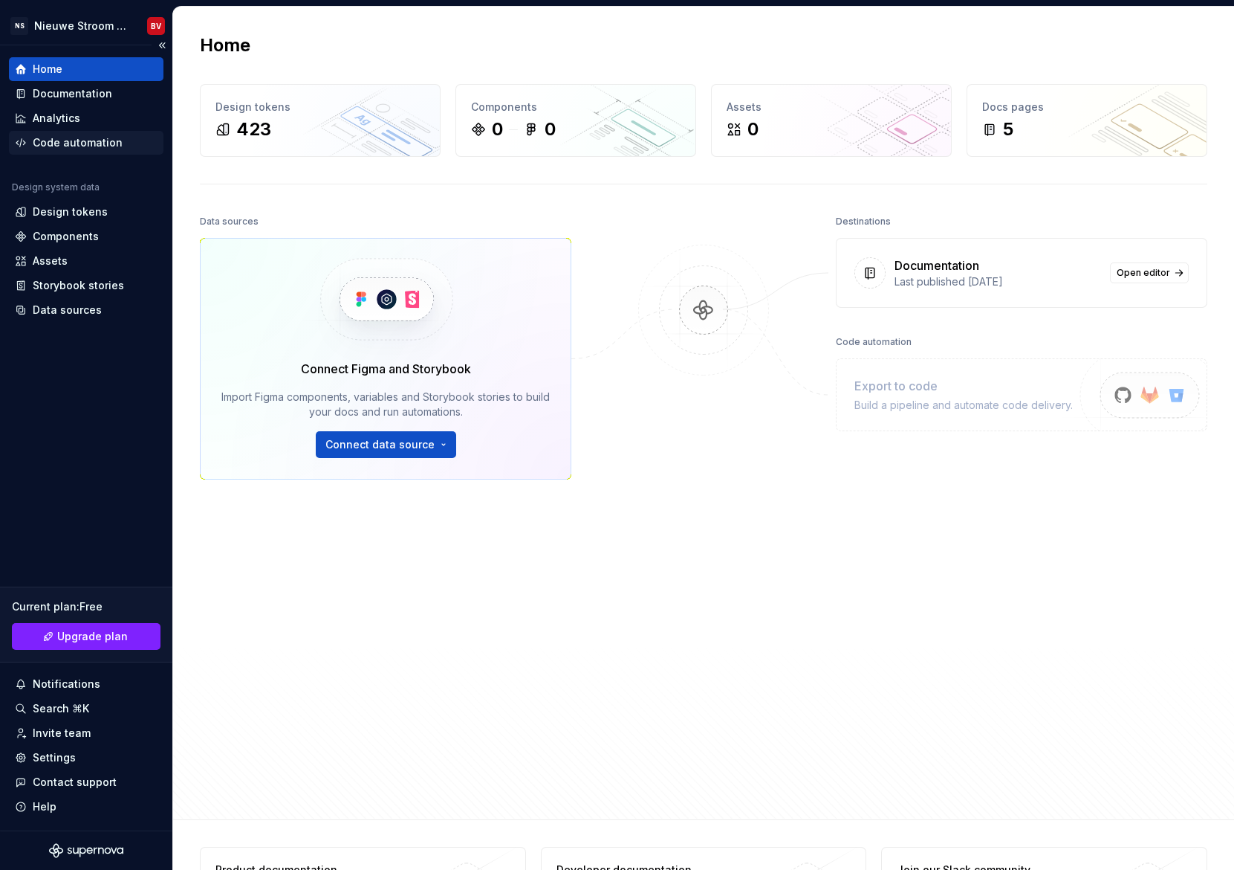
click at [64, 136] on div "Code automation" at bounding box center [78, 142] width 90 height 15
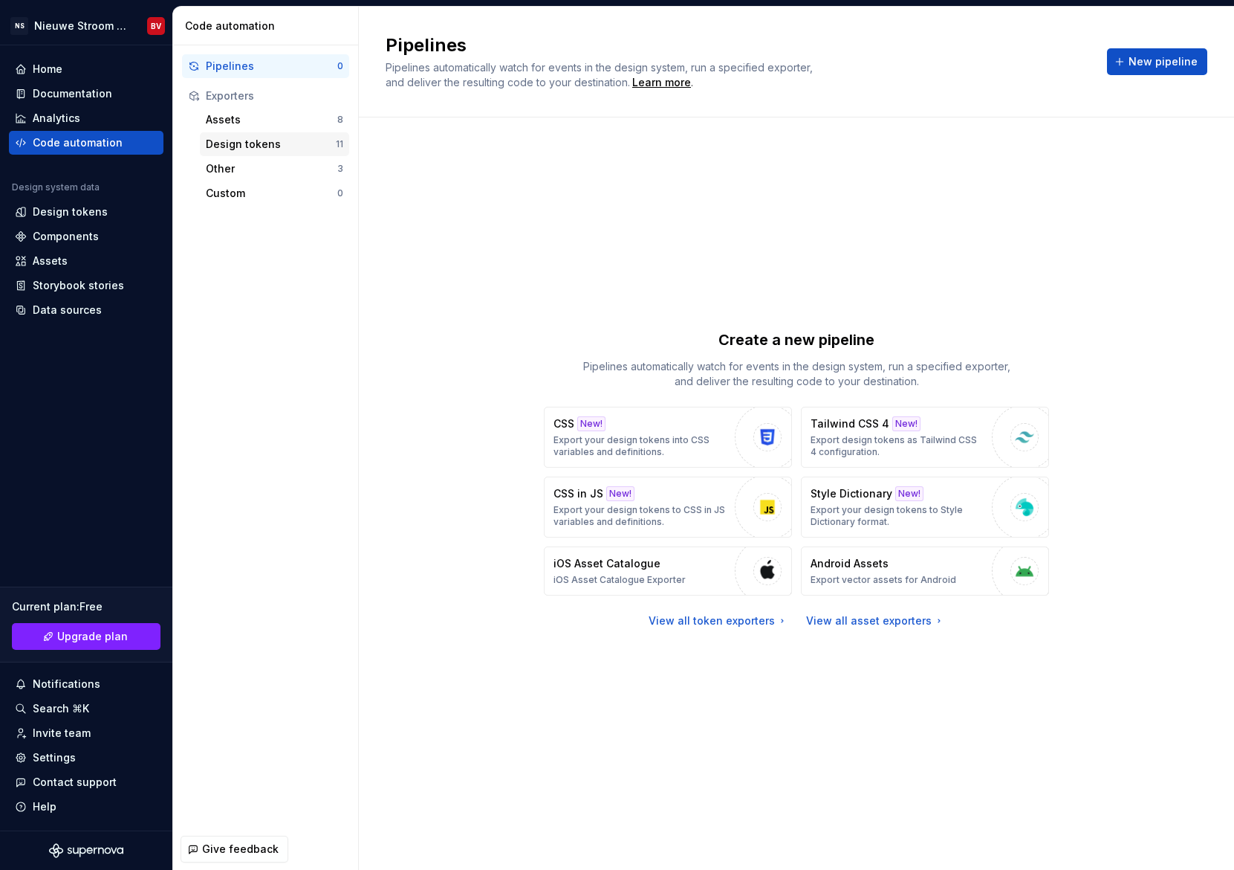
click at [291, 142] on div "Design tokens" at bounding box center [271, 144] width 130 height 15
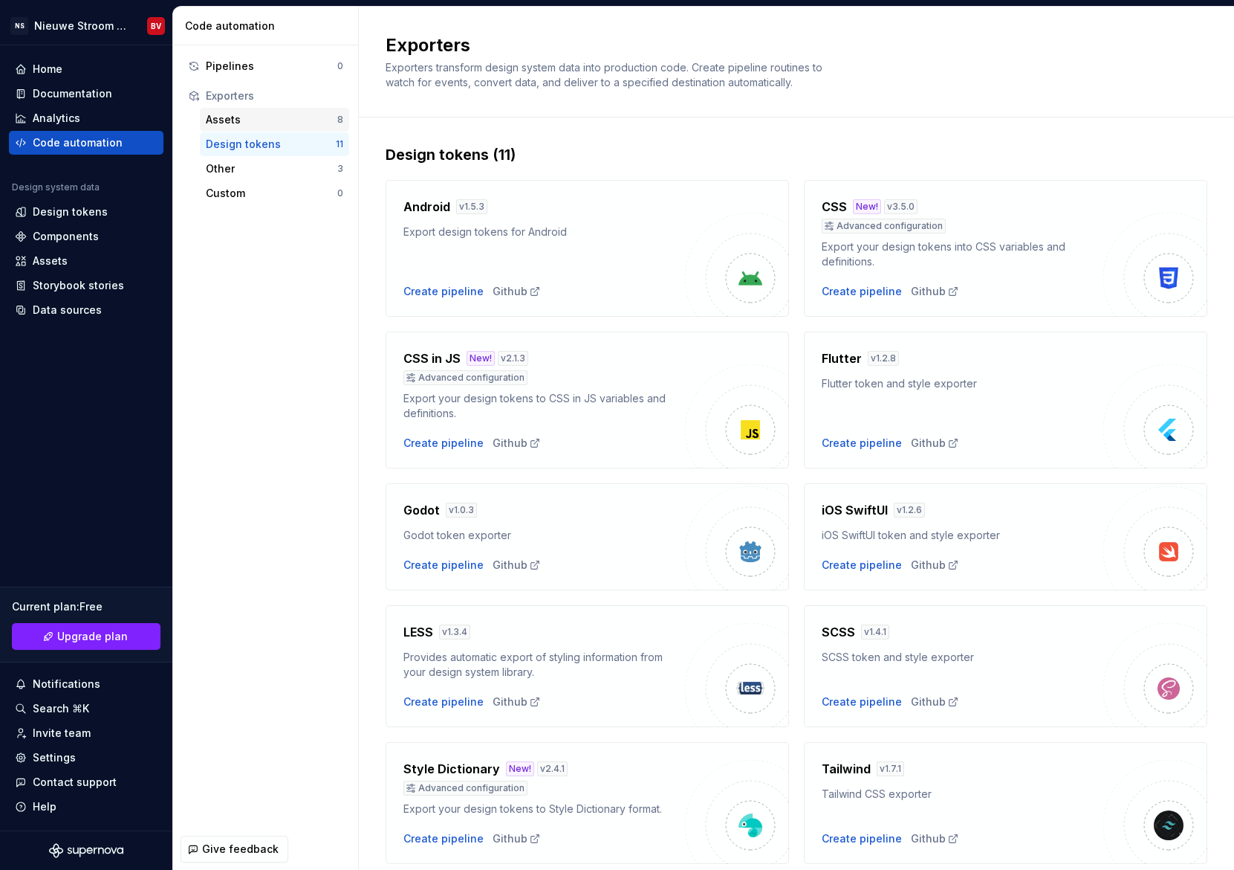
click at [224, 117] on div "Assets" at bounding box center [272, 119] width 132 height 15
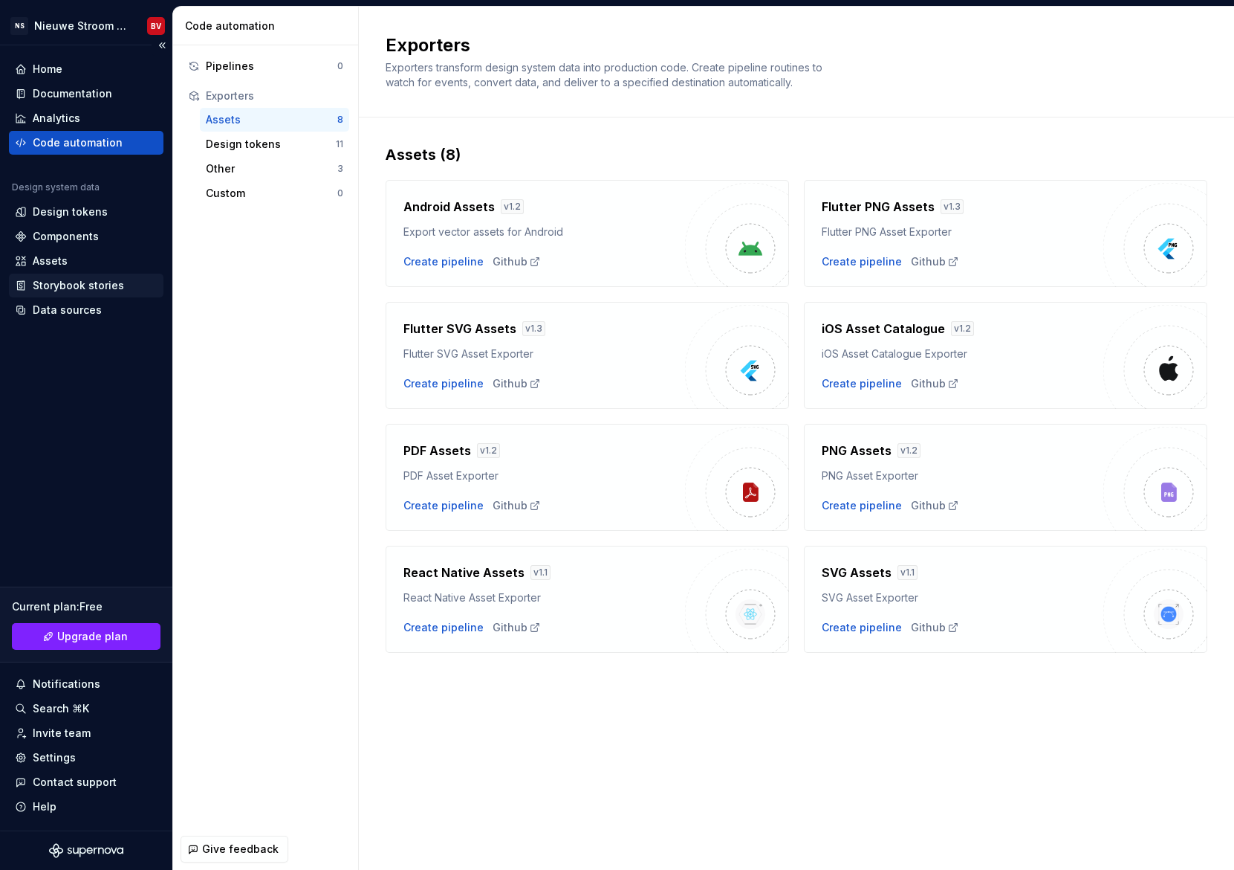
click at [59, 291] on div "Storybook stories" at bounding box center [78, 285] width 91 height 15
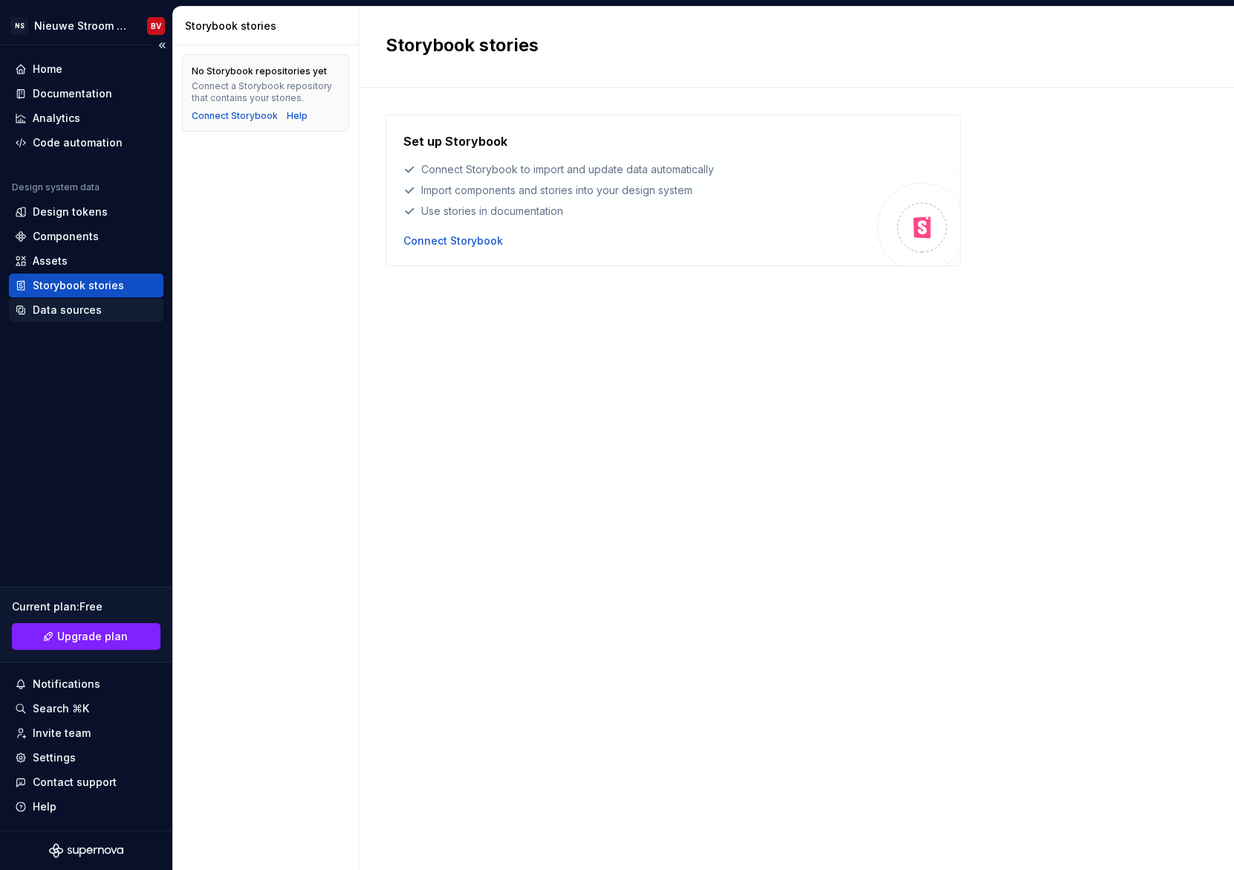
click at [59, 313] on div "Data sources" at bounding box center [67, 309] width 69 height 15
